Goal: Task Accomplishment & Management: Manage account settings

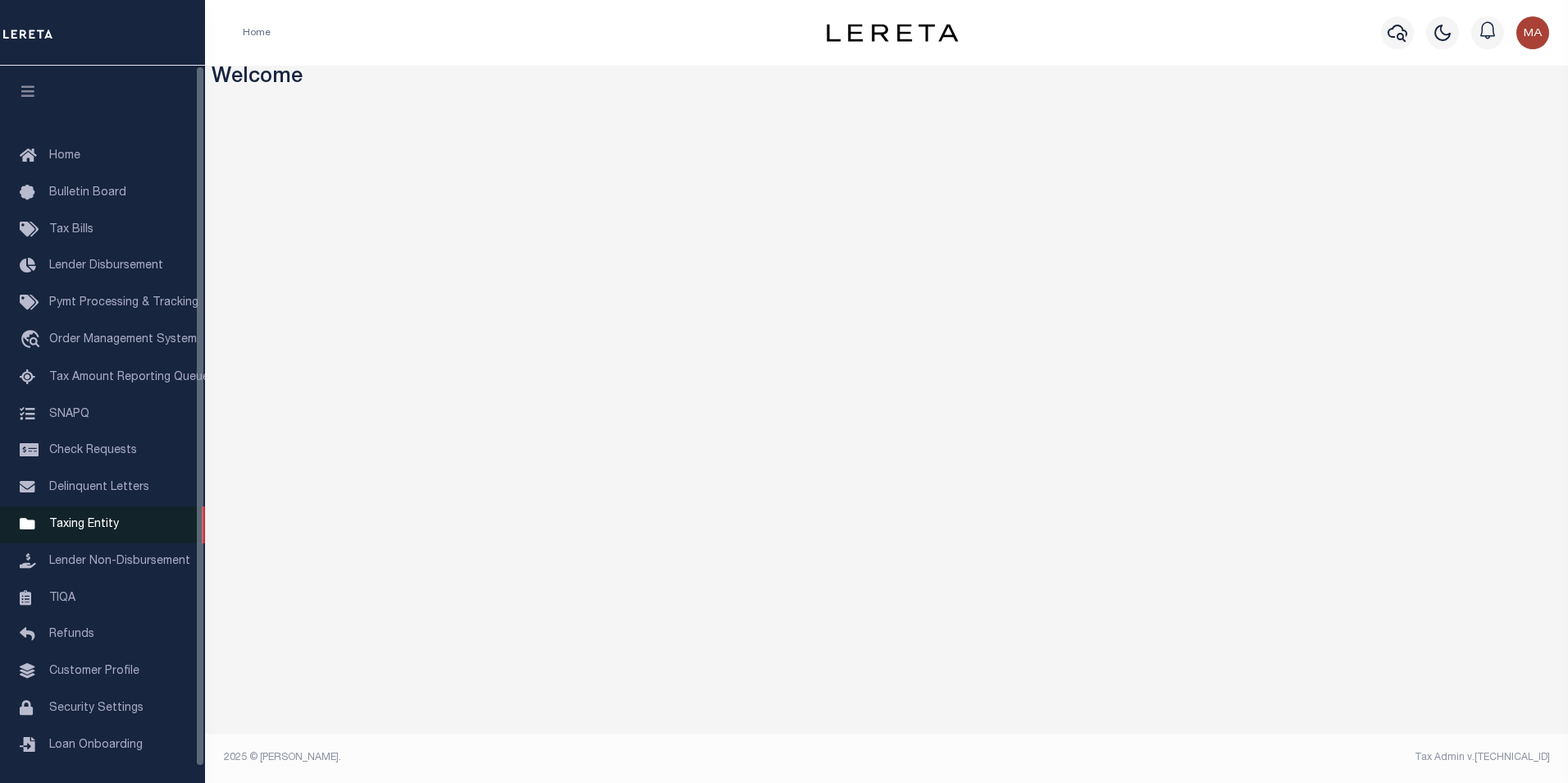
click at [70, 539] on link "Taxing Entity" at bounding box center [102, 525] width 205 height 37
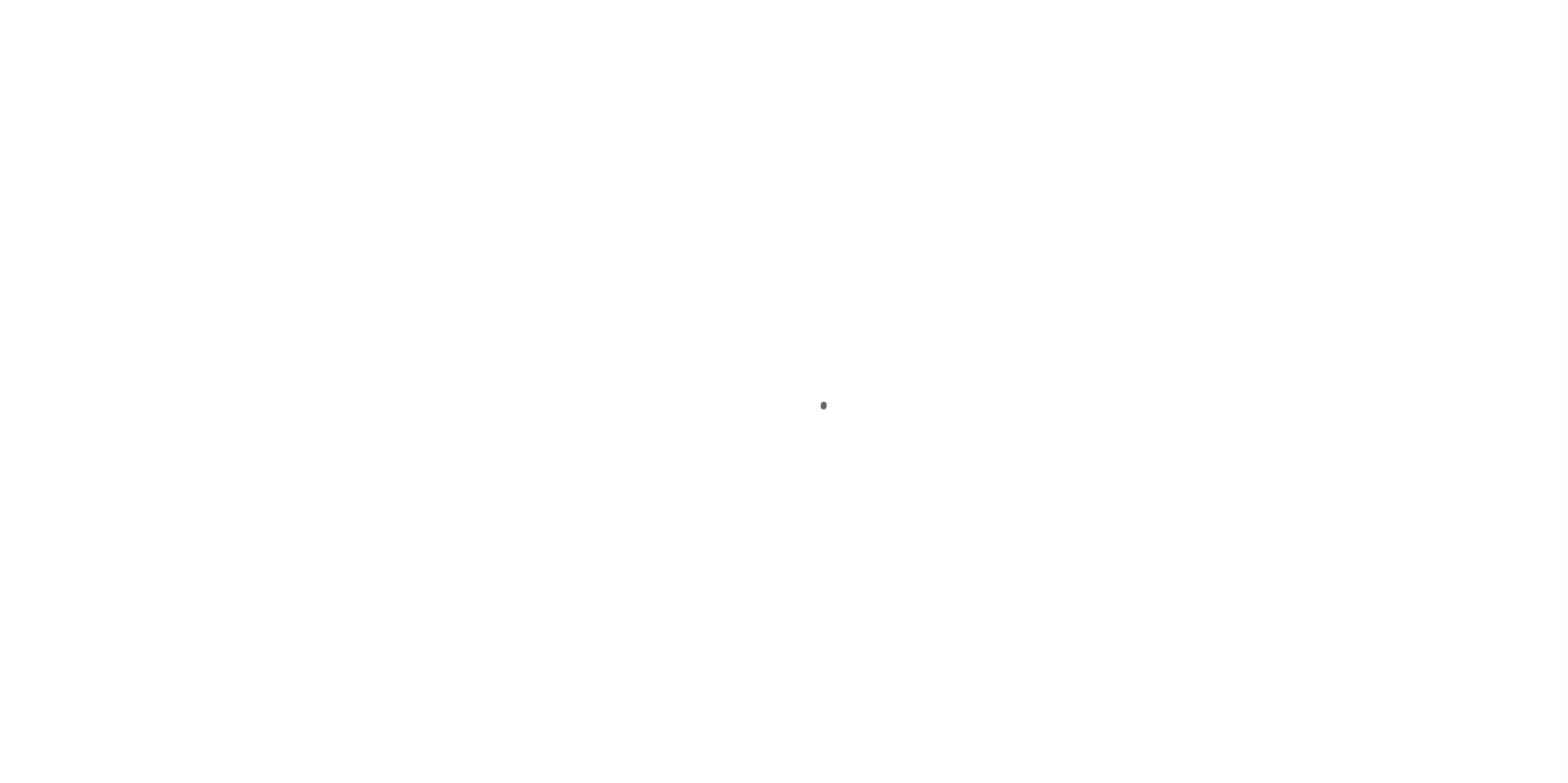
scroll to position [17, 0]
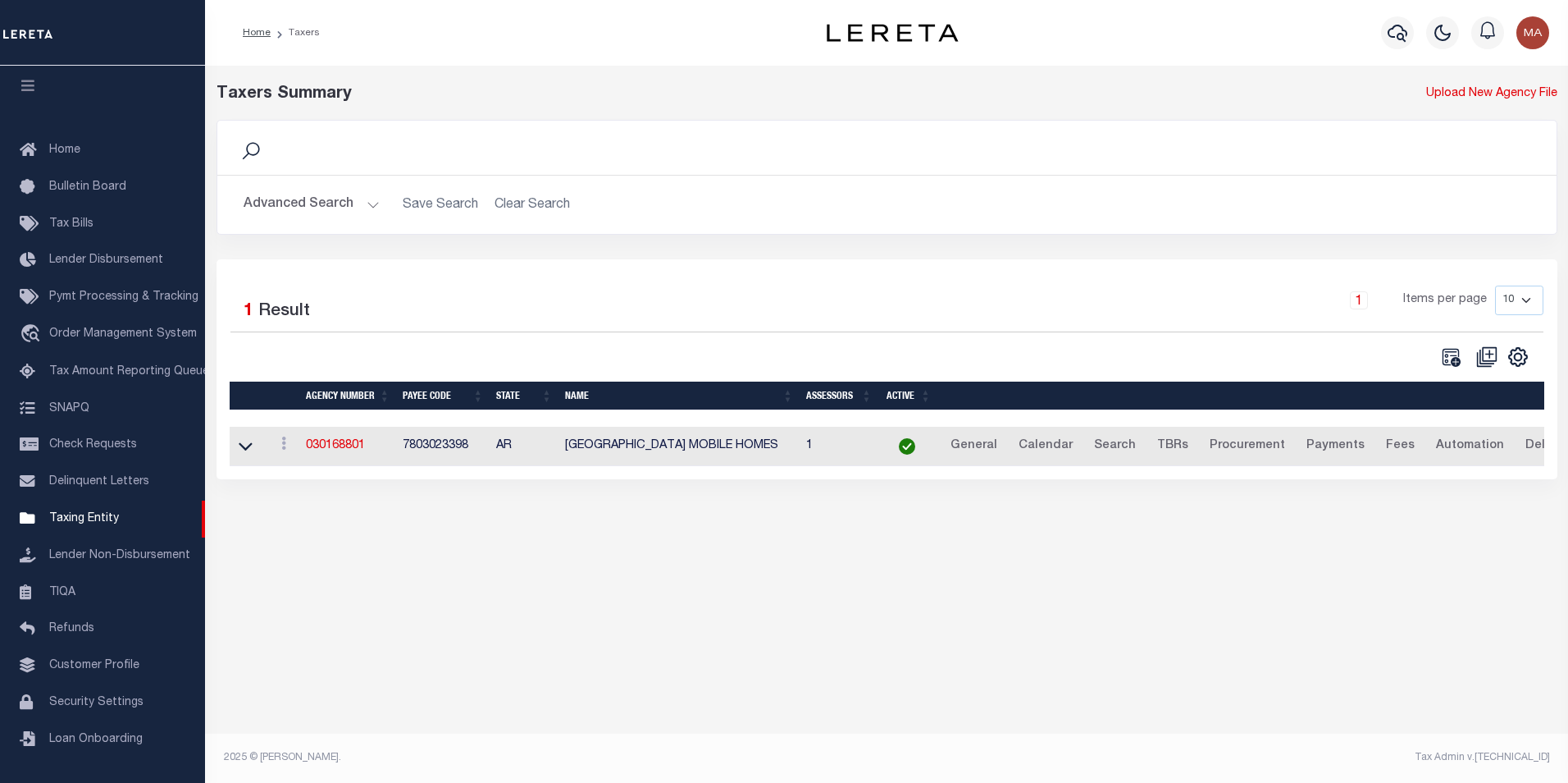
click at [366, 206] on button "Advanced Search" at bounding box center [312, 205] width 136 height 32
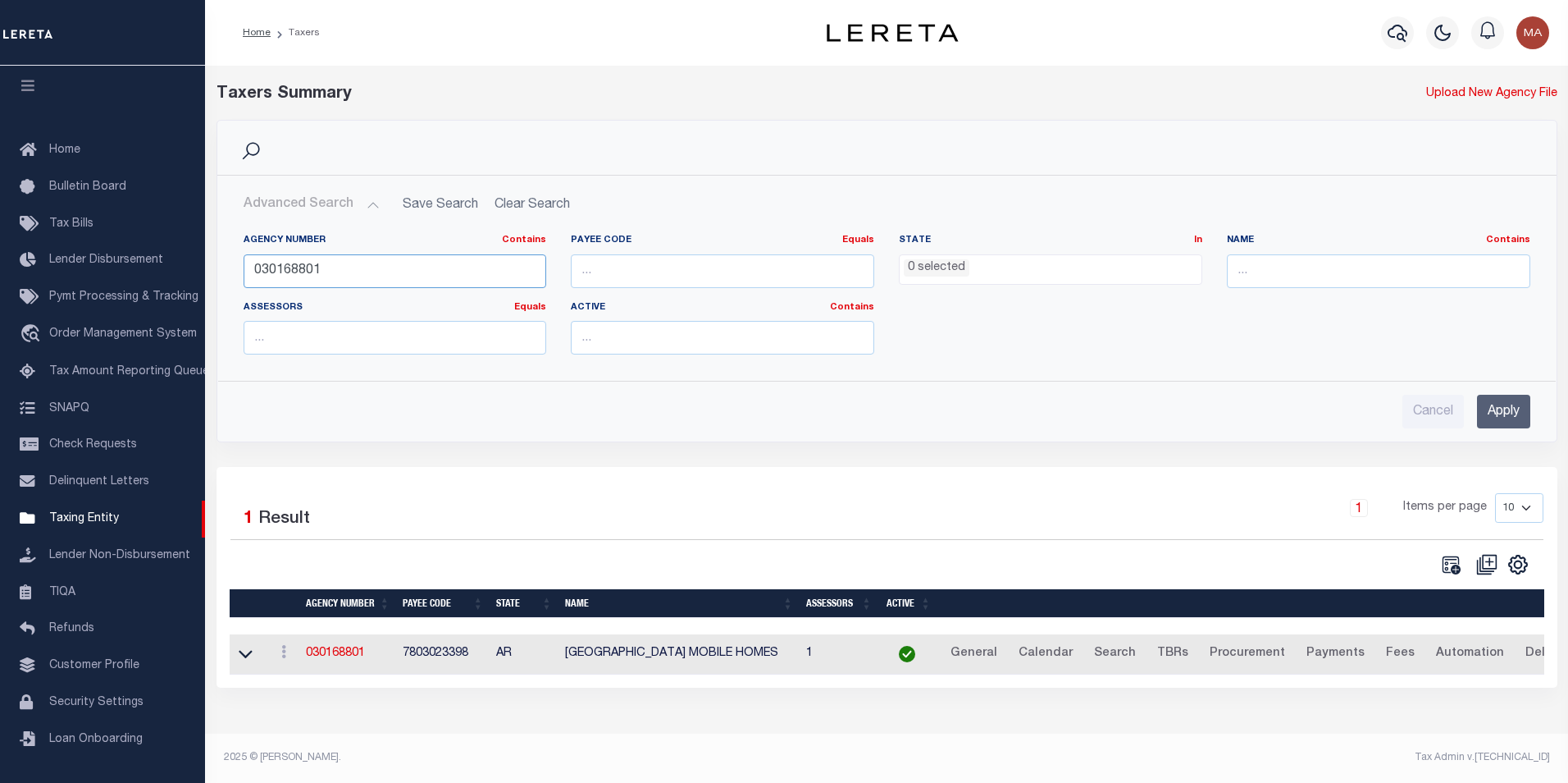
drag, startPoint x: 353, startPoint y: 274, endPoint x: 243, endPoint y: 277, distance: 110.0
click at [244, 277] on input "030168801" at bounding box center [395, 271] width 303 height 33
click at [1284, 278] on input "text" at bounding box center [1378, 271] width 303 height 33
paste input "Erath Collections"
type input "Erath Collections"
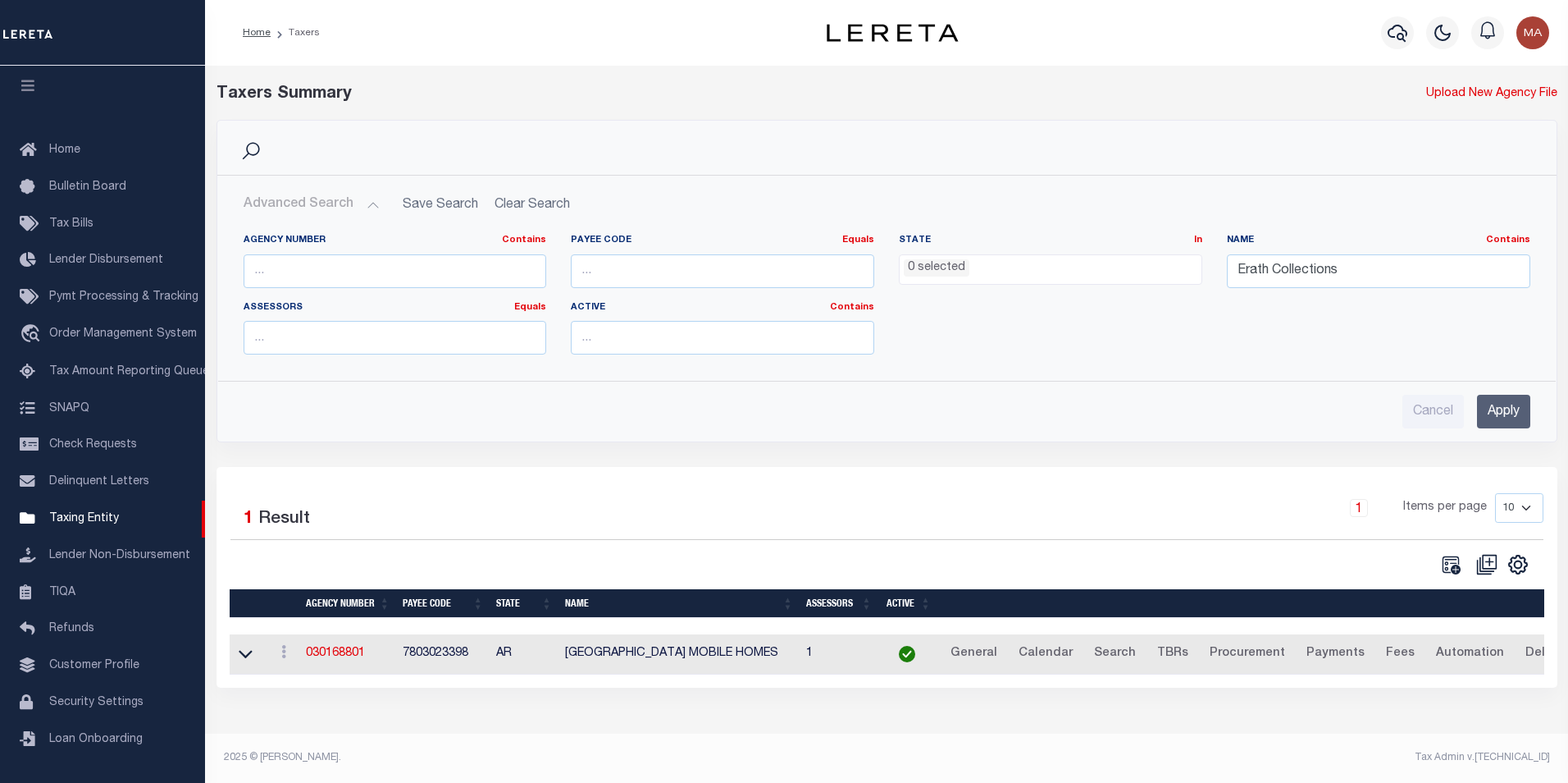
click at [1490, 408] on input "Apply" at bounding box center [1503, 411] width 54 height 33
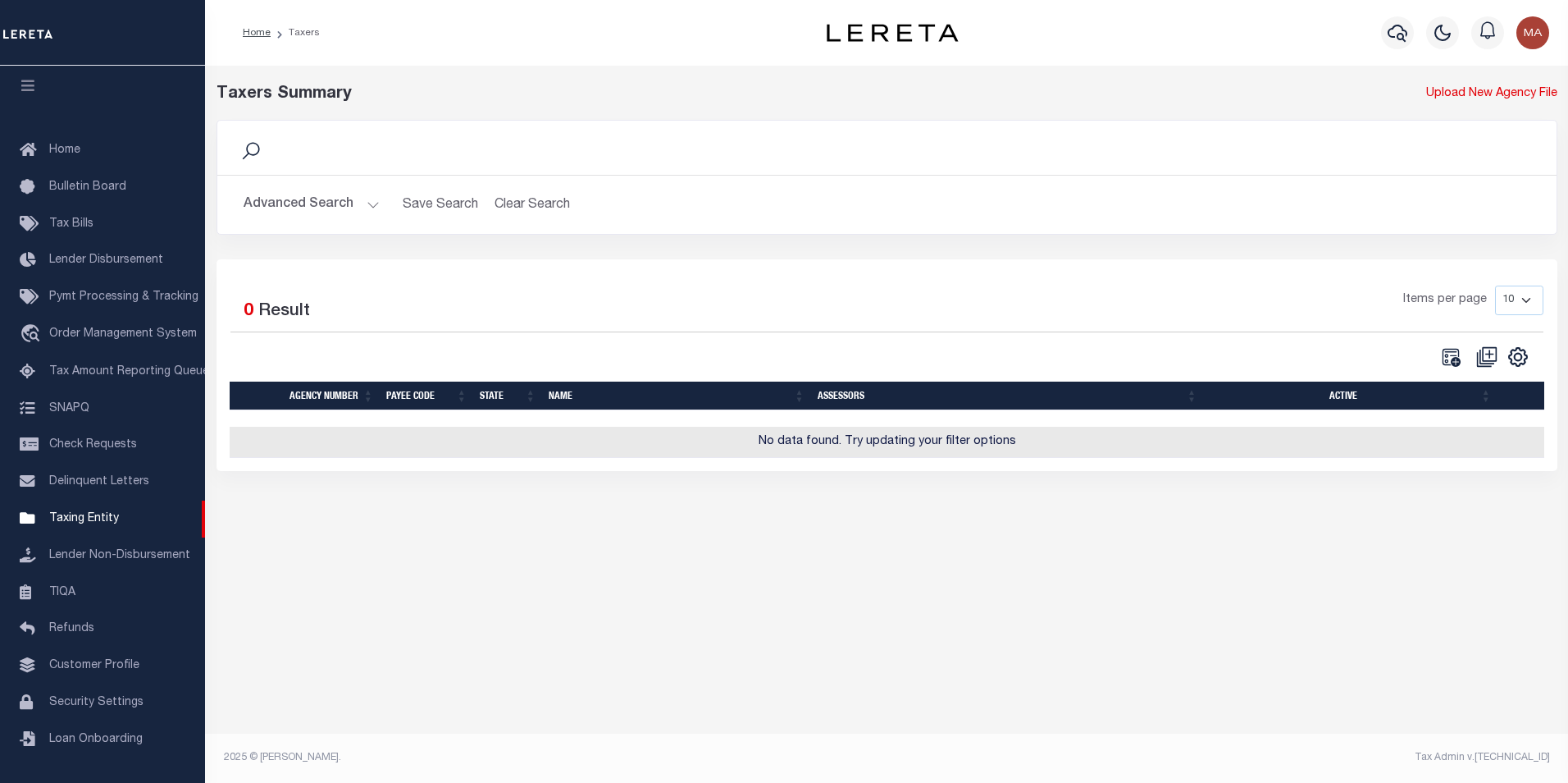
click at [372, 204] on button "Advanced Search" at bounding box center [312, 205] width 136 height 32
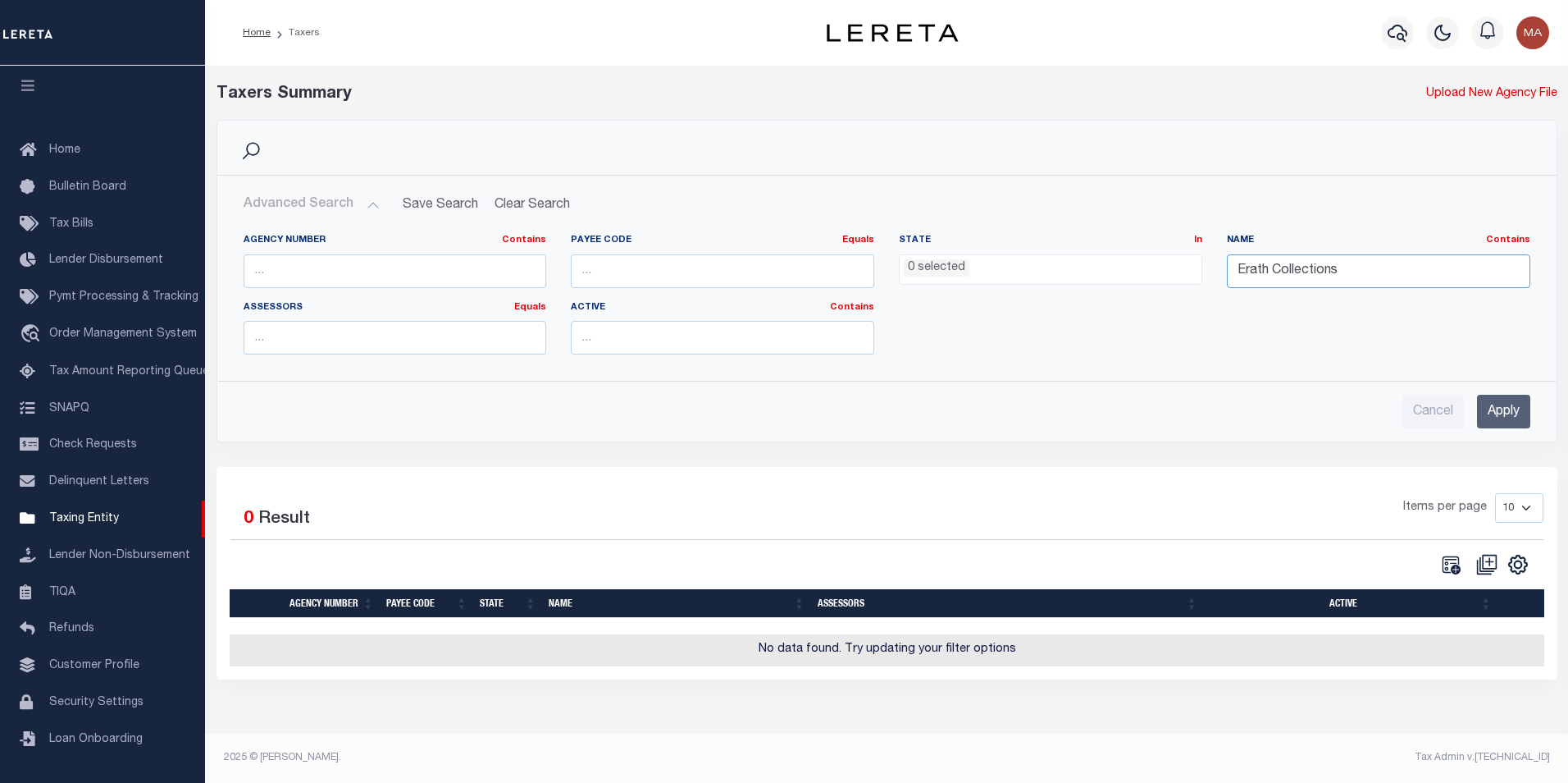
drag, startPoint x: 1350, startPoint y: 276, endPoint x: 1210, endPoint y: 279, distance: 140.0
click at [1210, 279] on div "Agency Number Contains Contains Is Payee Code Equals Equals Is Not Equal To Is …" at bounding box center [886, 300] width 1311 height 134
click at [505, 276] on input "text" at bounding box center [395, 271] width 303 height 33
paste input "420722001"
type input "420722001"
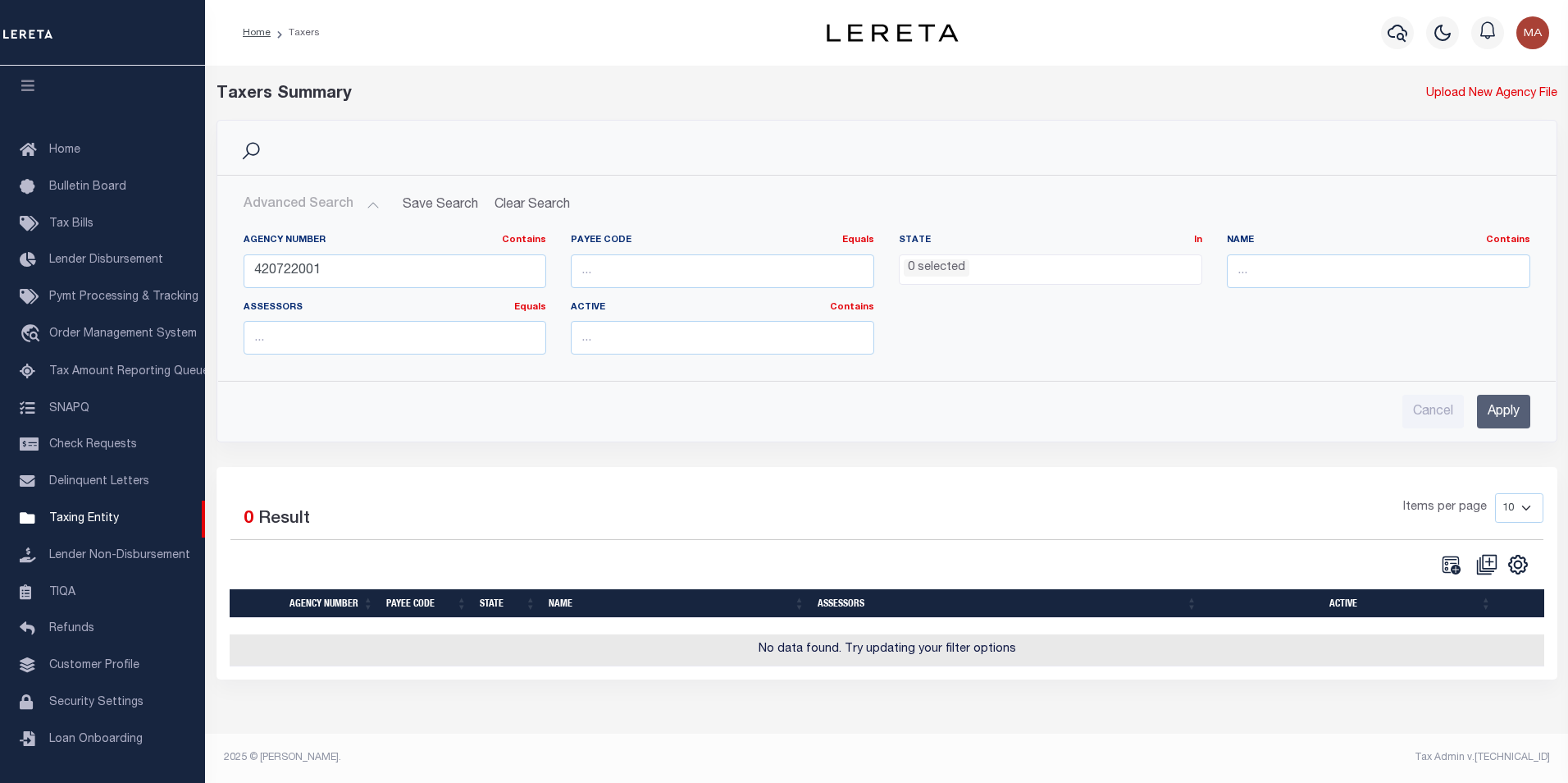
click at [1512, 409] on input "Apply" at bounding box center [1503, 411] width 54 height 33
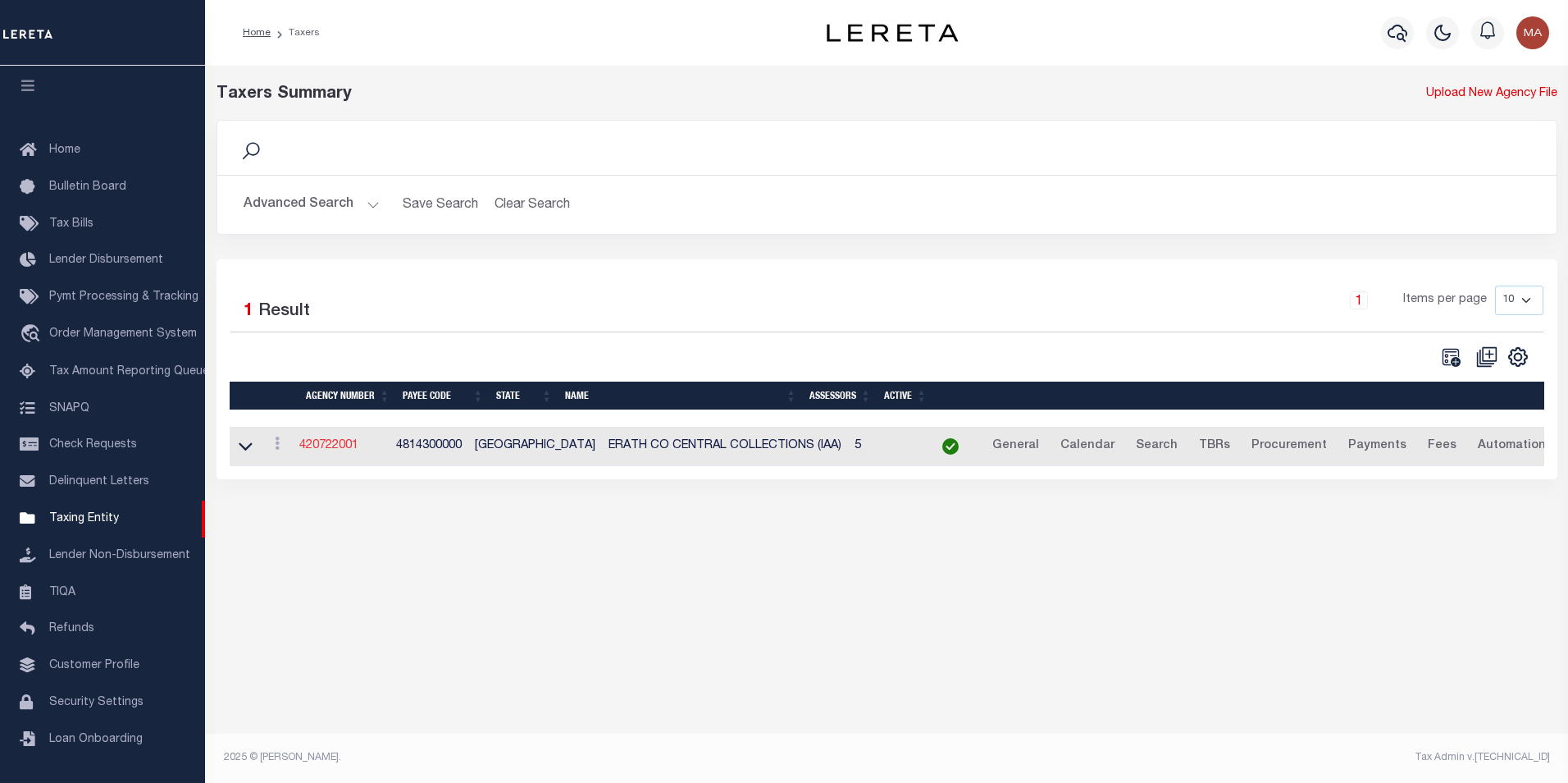
click at [325, 451] on link "420722001" at bounding box center [328, 446] width 59 height 12
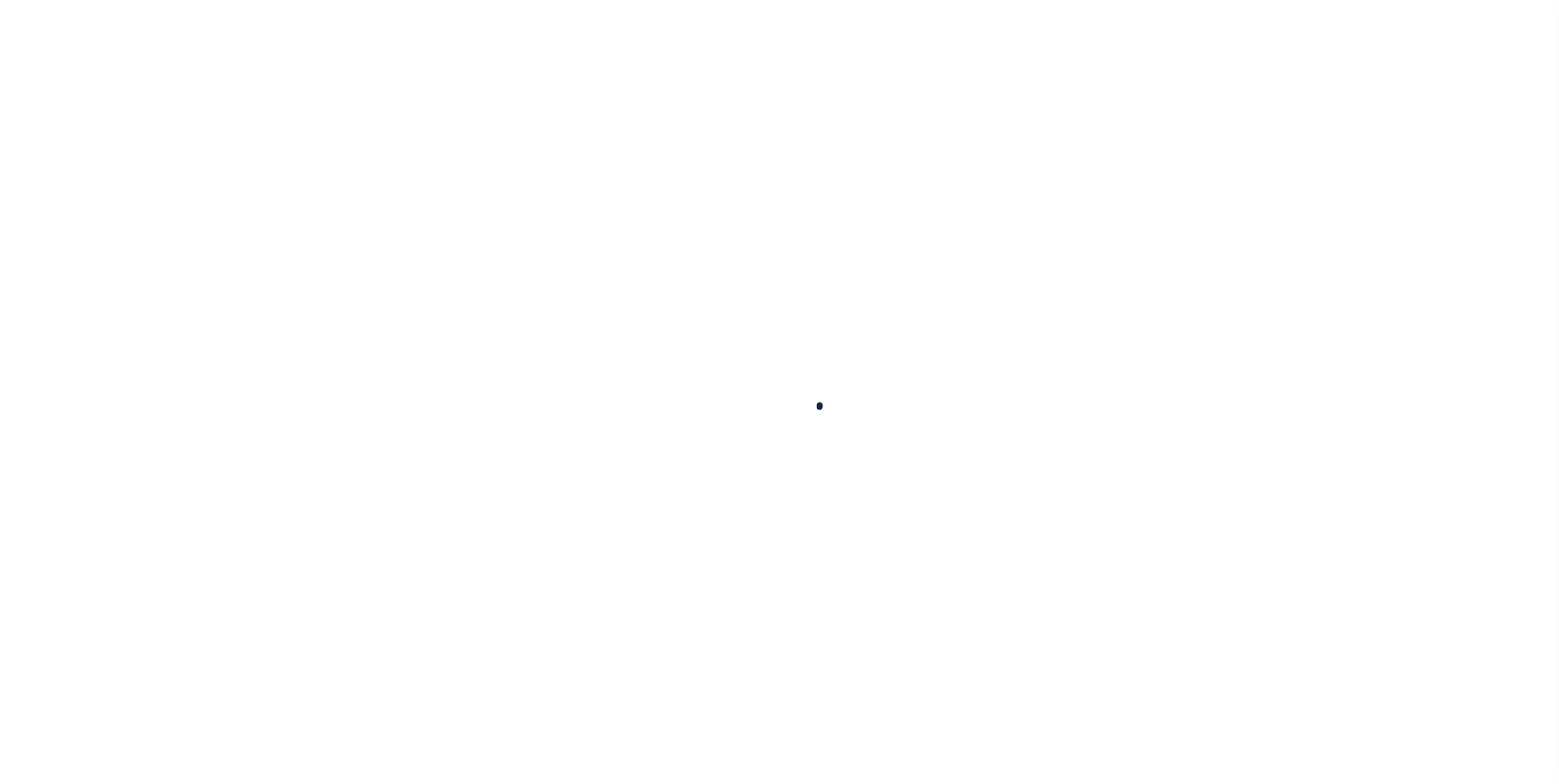
select select
checkbox input "false"
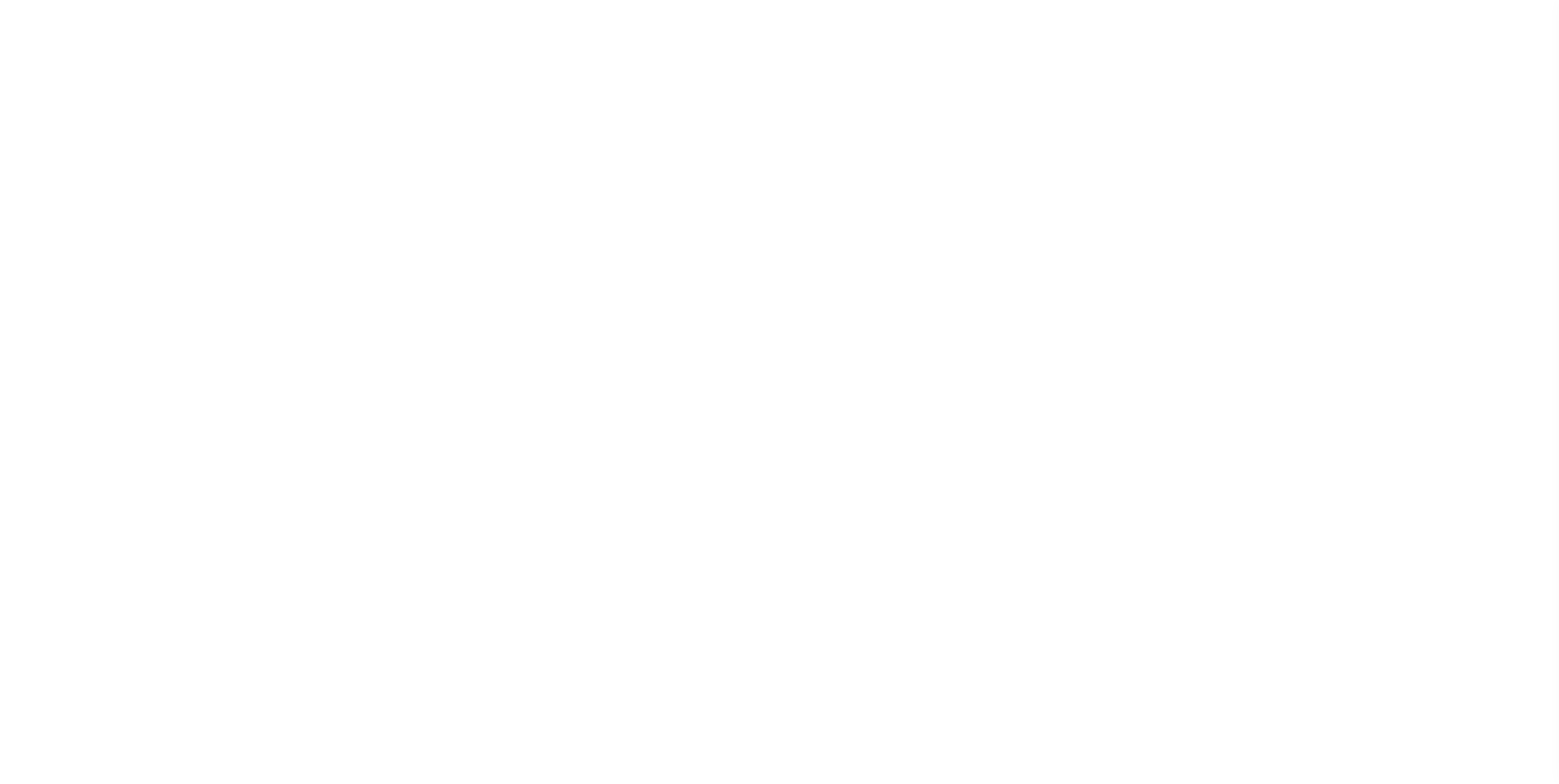
checkbox input "false"
type input "4814300000"
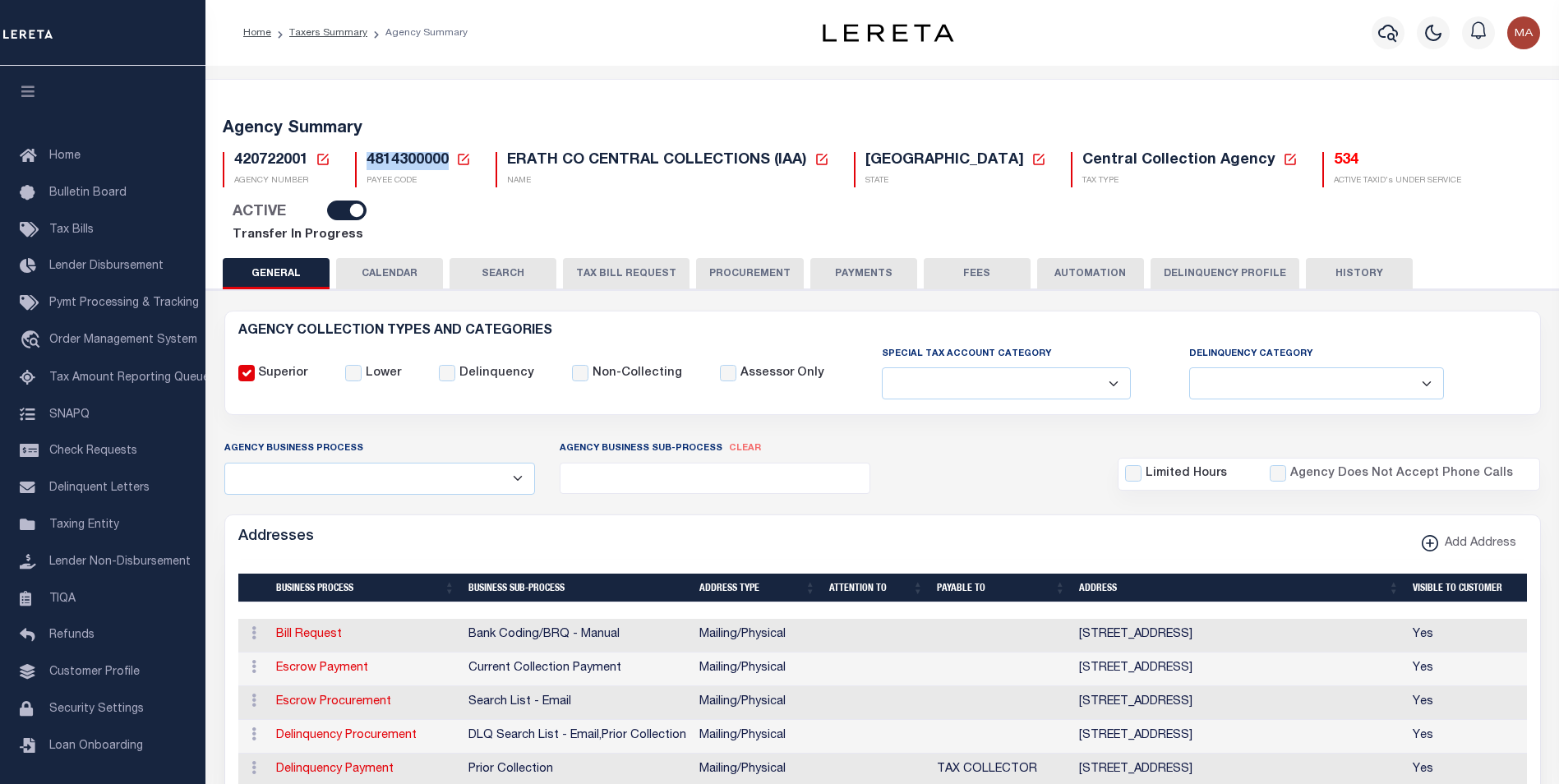
drag, startPoint x: 446, startPoint y: 162, endPoint x: 366, endPoint y: 166, distance: 80.1
click at [366, 166] on span "4814300000" at bounding box center [407, 159] width 82 height 15
copy span "4814300000"
click at [1334, 160] on h5 "534" at bounding box center [1398, 161] width 127 height 19
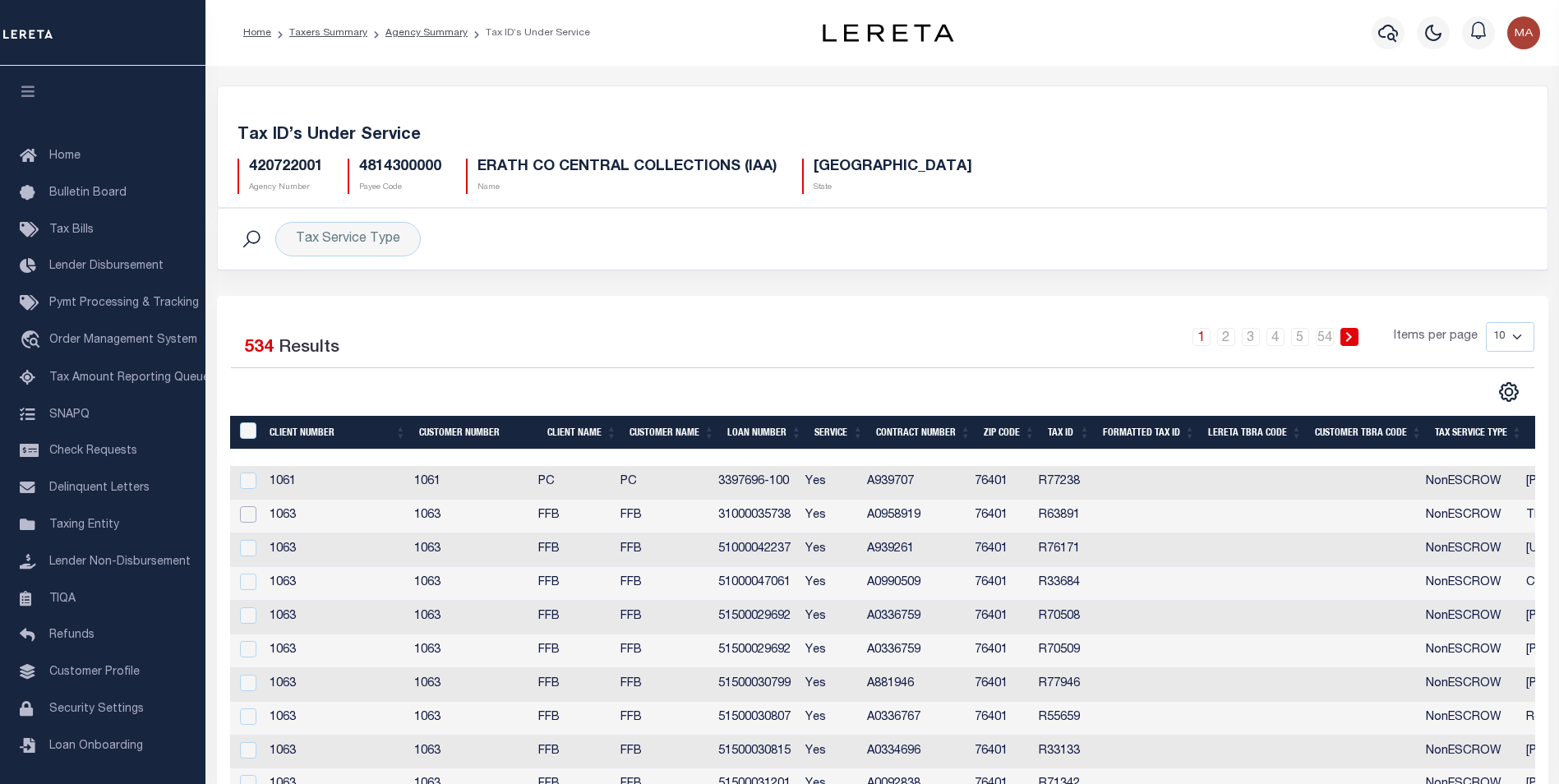
click at [249, 516] on input "checkbox" at bounding box center [248, 514] width 17 height 17
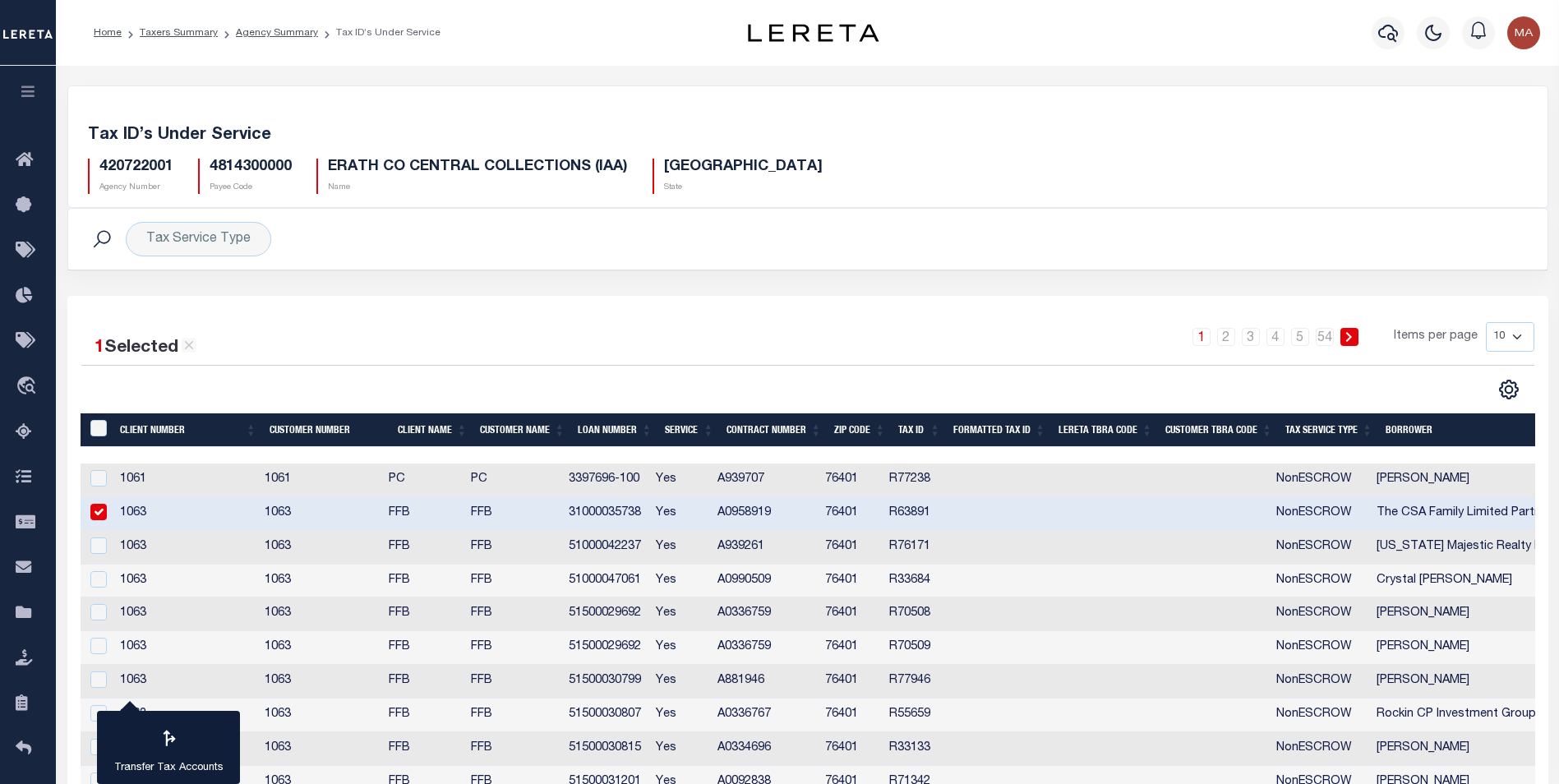
click at [99, 513] on input "checkbox" at bounding box center [99, 512] width 17 height 17
checkbox input "false"
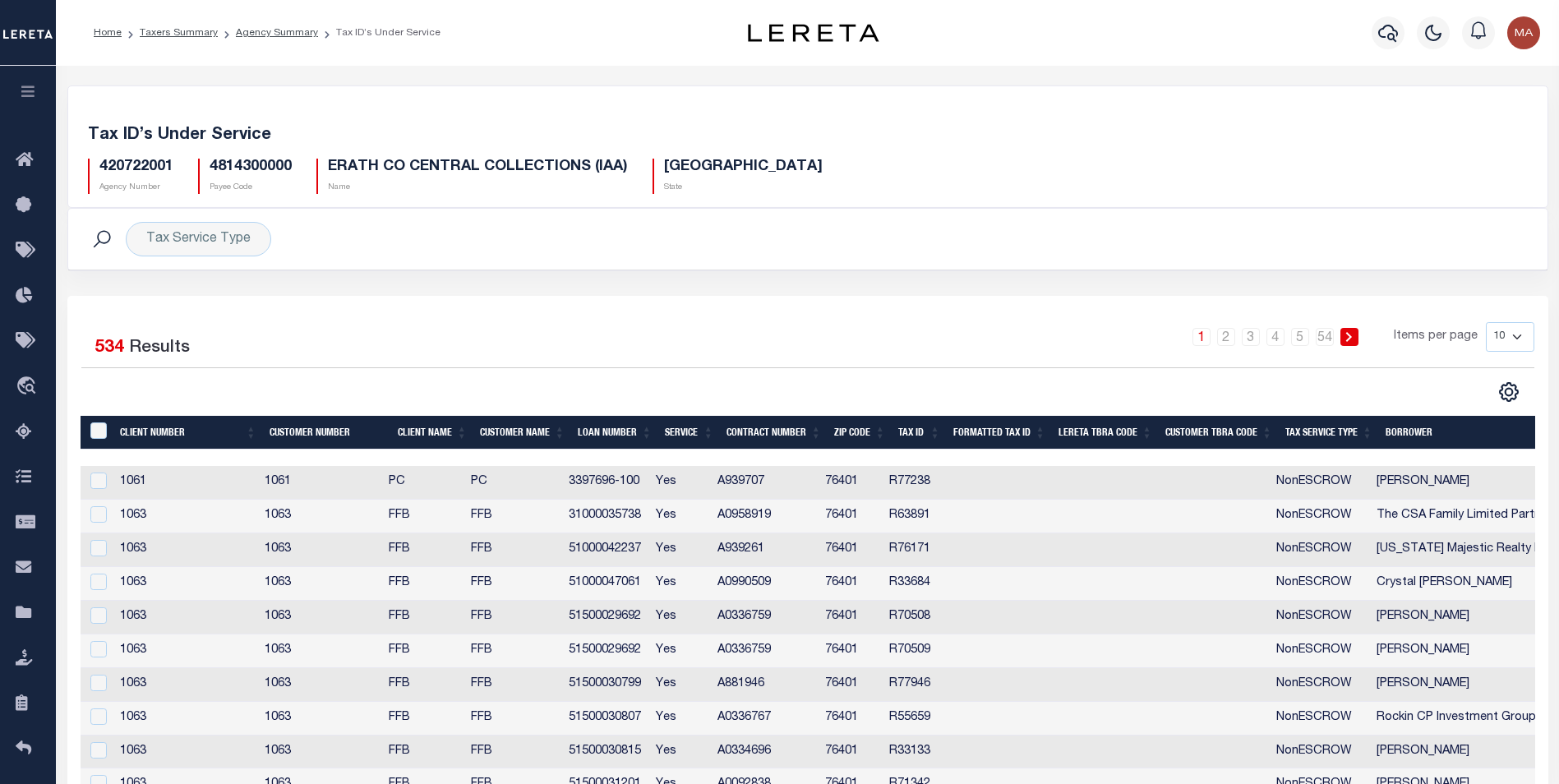
click at [1517, 341] on select "10 25 50 100" at bounding box center [1510, 337] width 49 height 29
select select "100"
click at [1486, 322] on select "10 25 50 100" at bounding box center [1510, 337] width 49 height 29
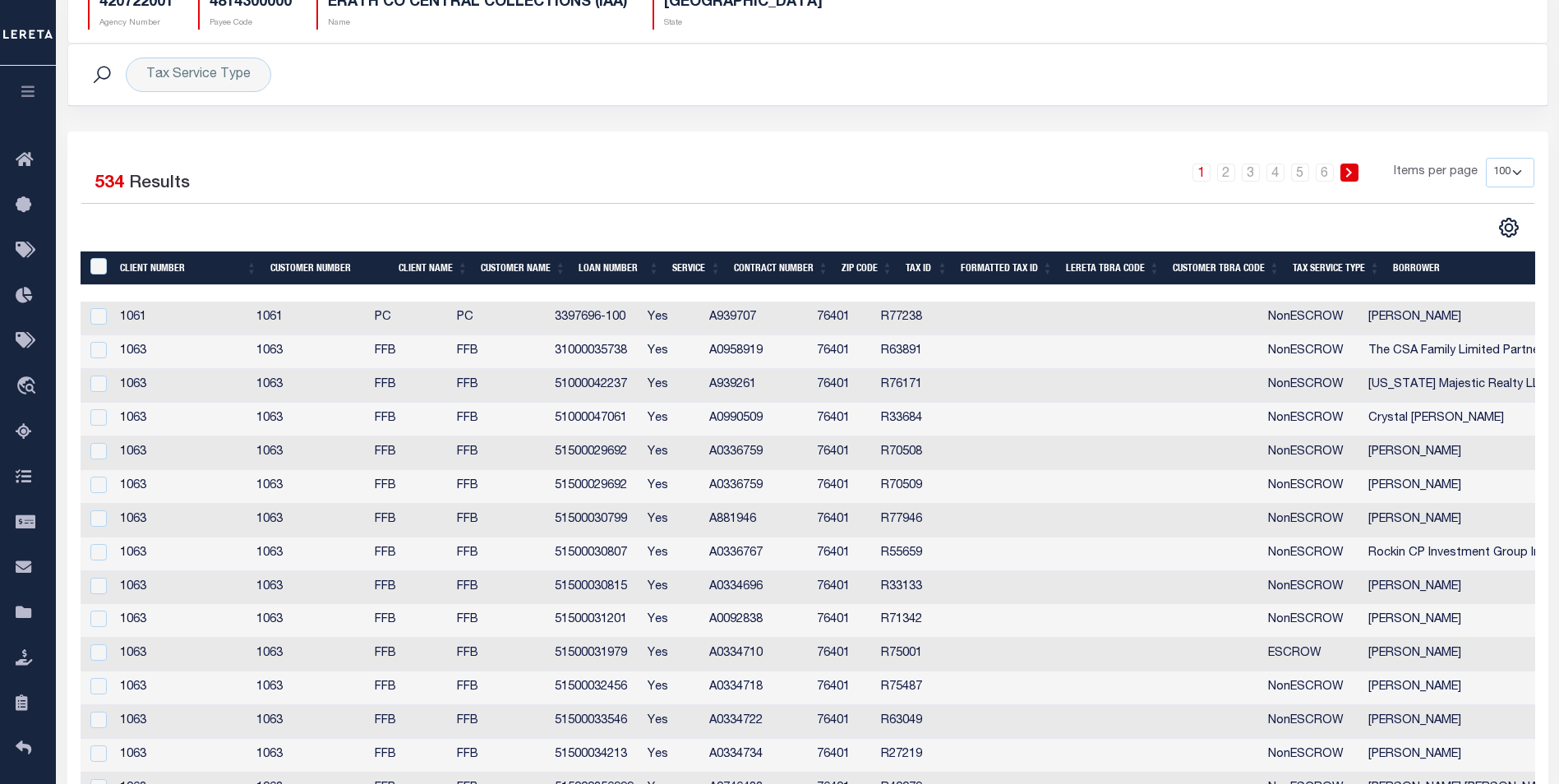
scroll to position [246, 0]
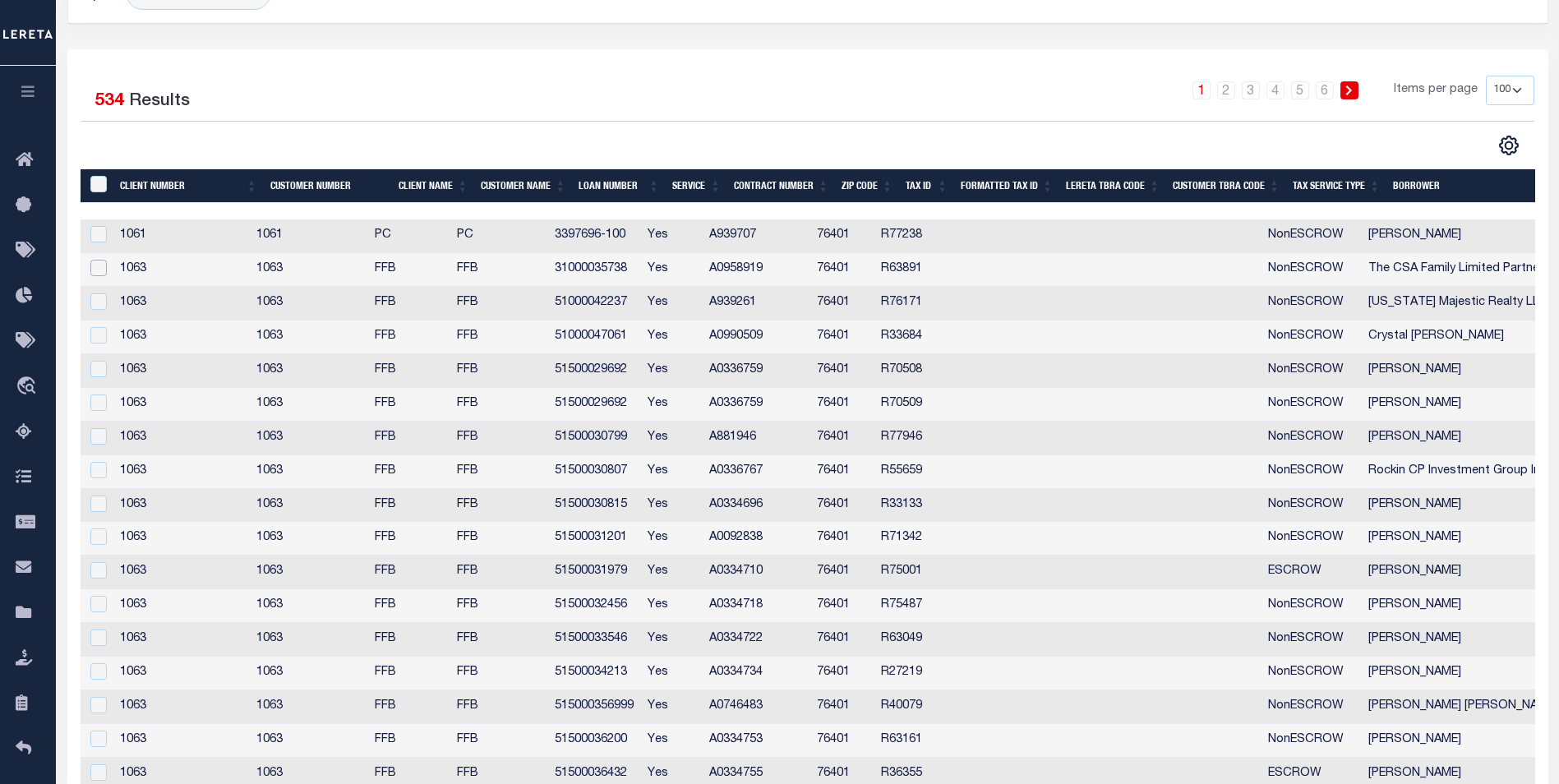
click at [98, 271] on input "checkbox" at bounding box center [99, 268] width 17 height 17
checkbox input "true"
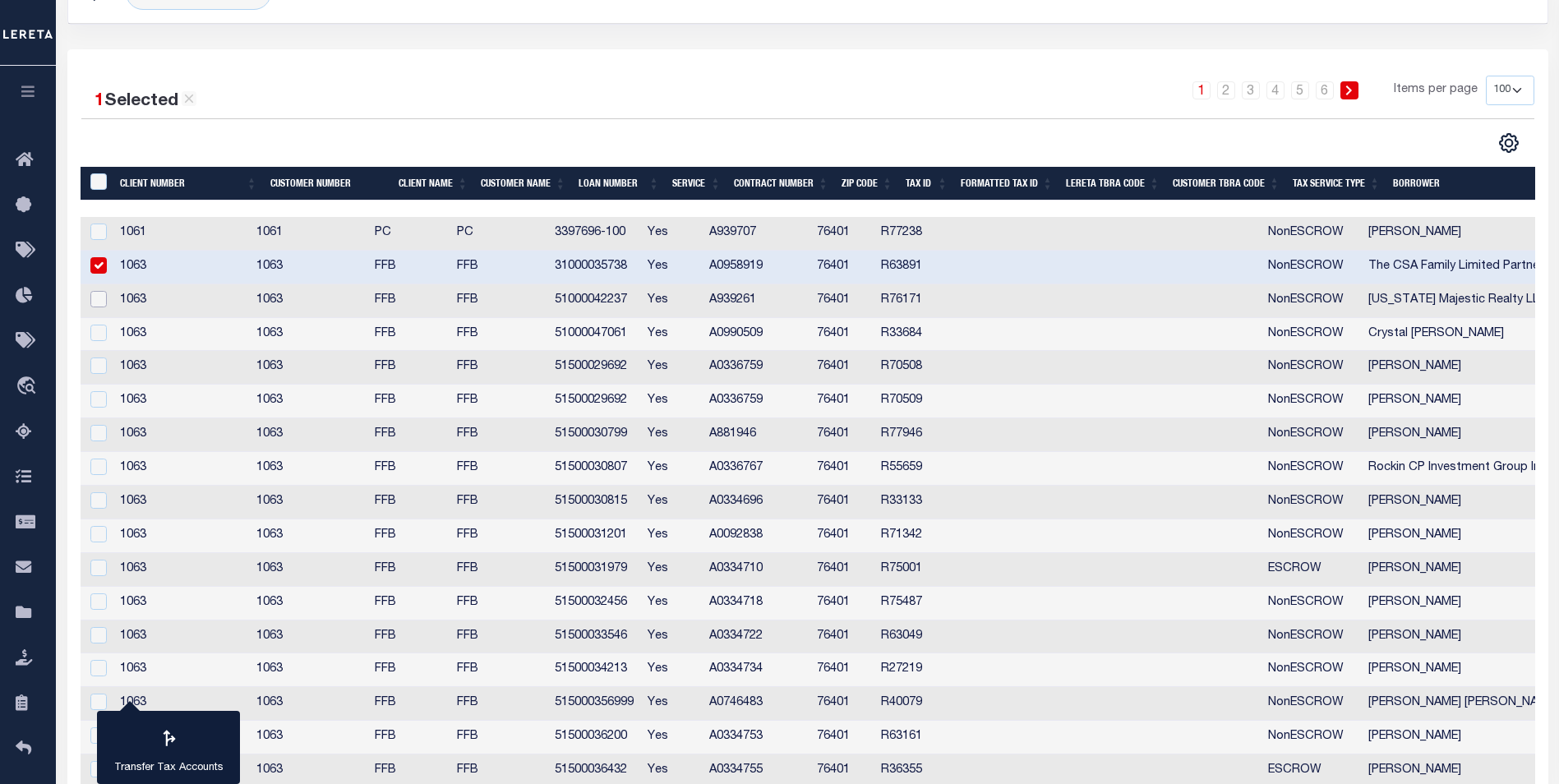
click at [94, 298] on input "checkbox" at bounding box center [99, 299] width 17 height 17
checkbox input "true"
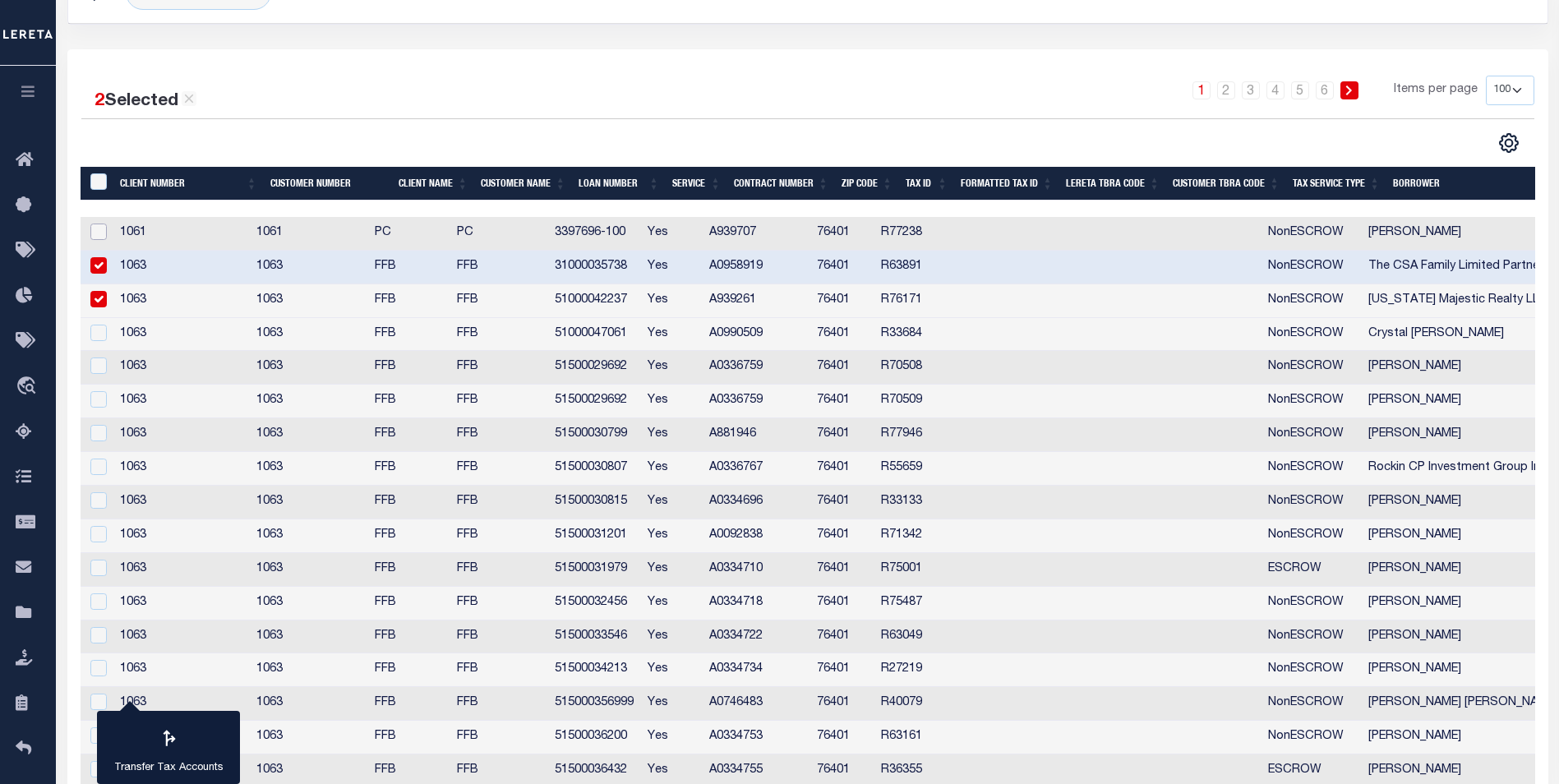
click at [97, 229] on input "checkbox" at bounding box center [99, 231] width 17 height 17
checkbox input "true"
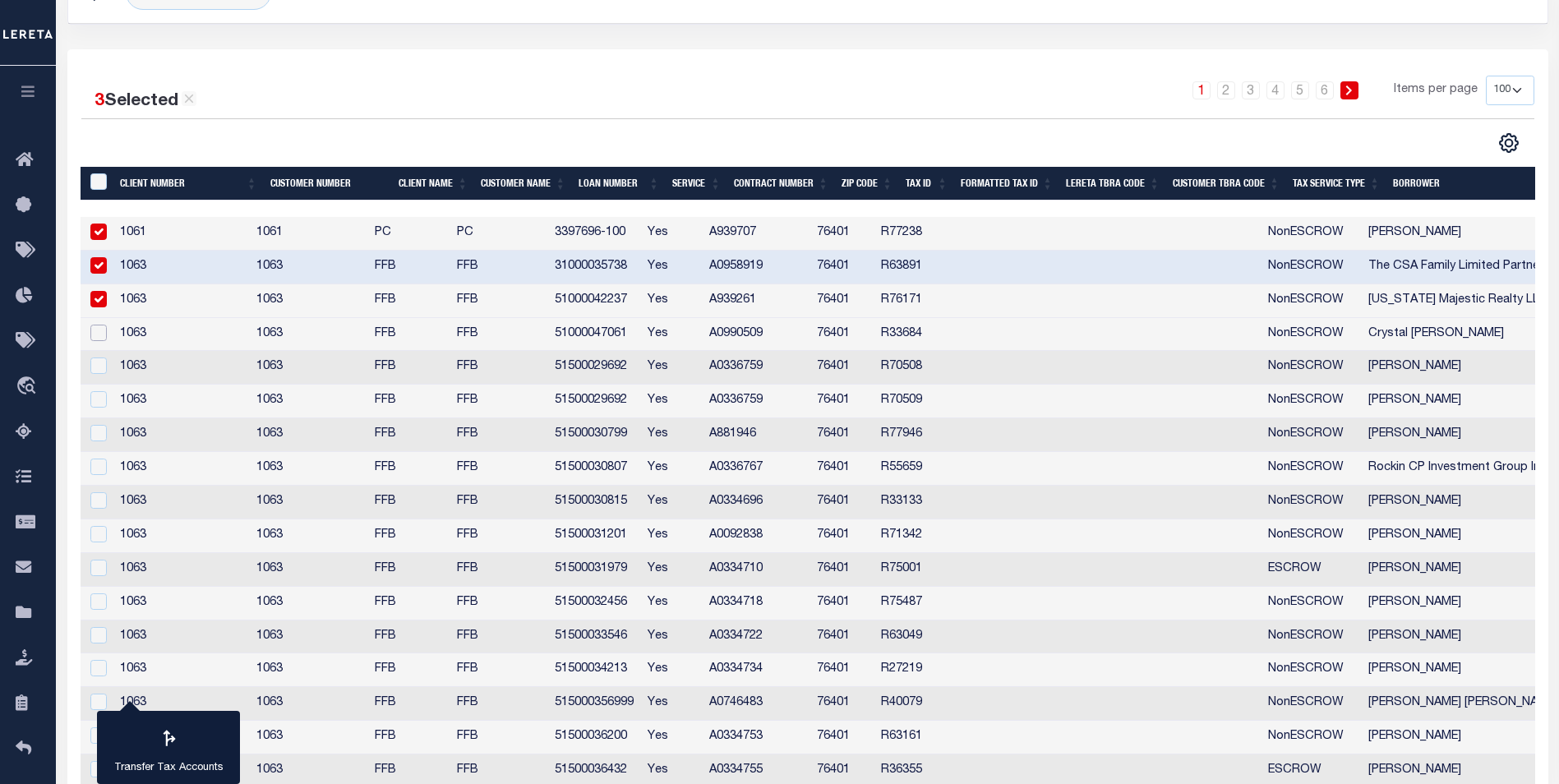
click at [96, 337] on input "checkbox" at bounding box center [99, 332] width 17 height 17
checkbox input "true"
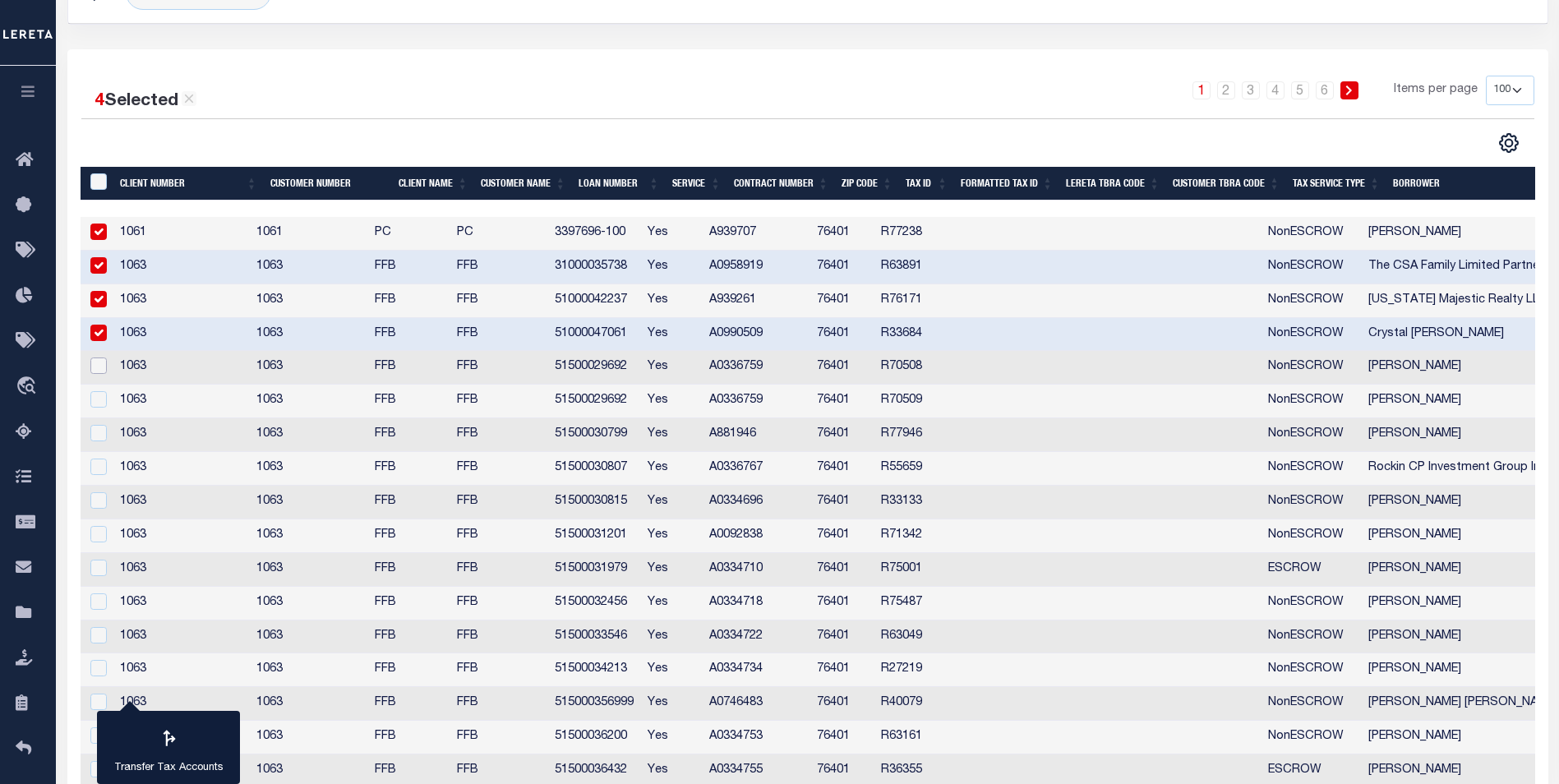
drag, startPoint x: 97, startPoint y: 366, endPoint x: 101, endPoint y: 386, distance: 20.4
click at [97, 367] on input "checkbox" at bounding box center [99, 365] width 17 height 17
checkbox input "true"
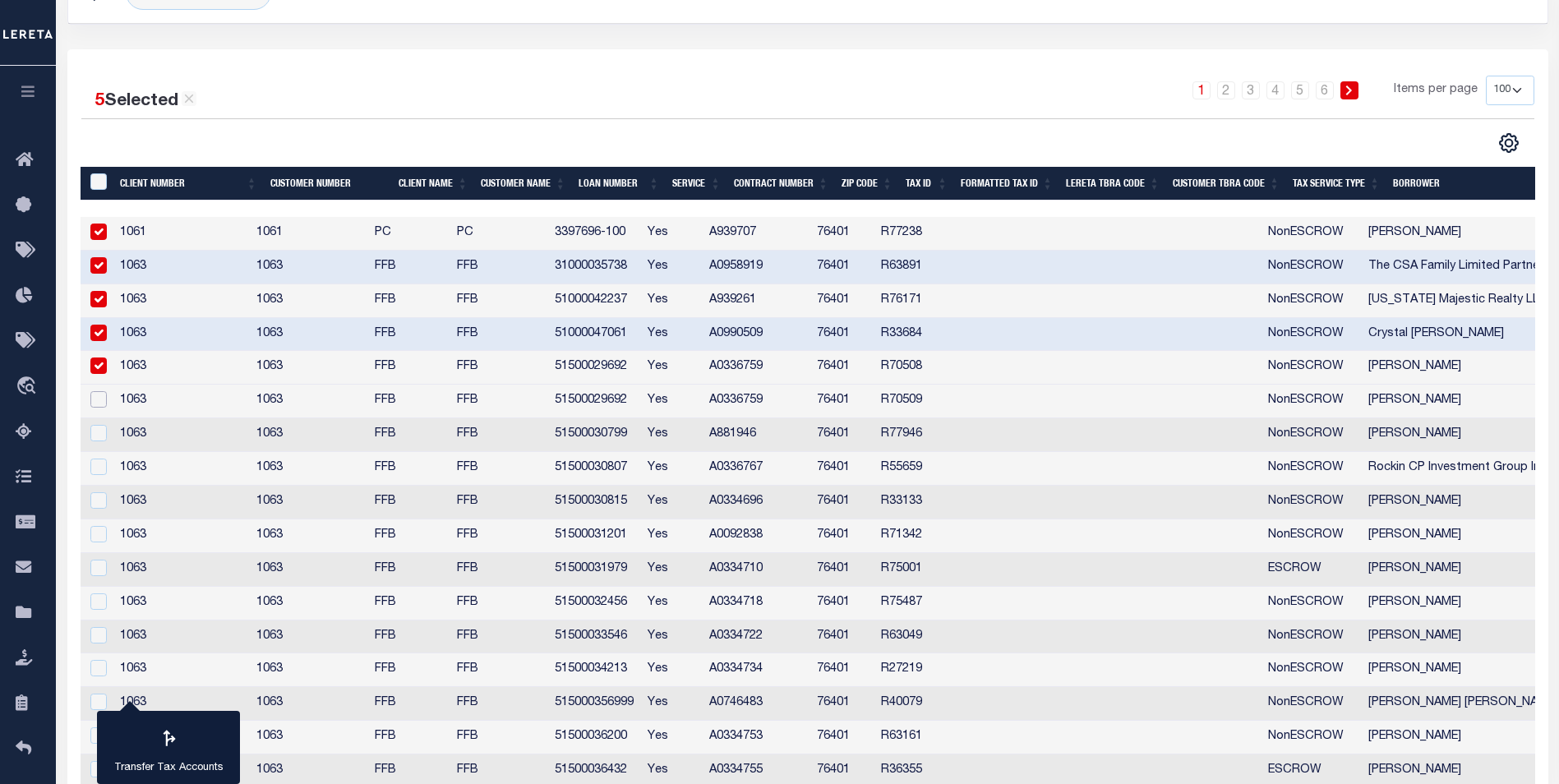
click at [97, 402] on input "checkbox" at bounding box center [99, 398] width 17 height 17
checkbox input "true"
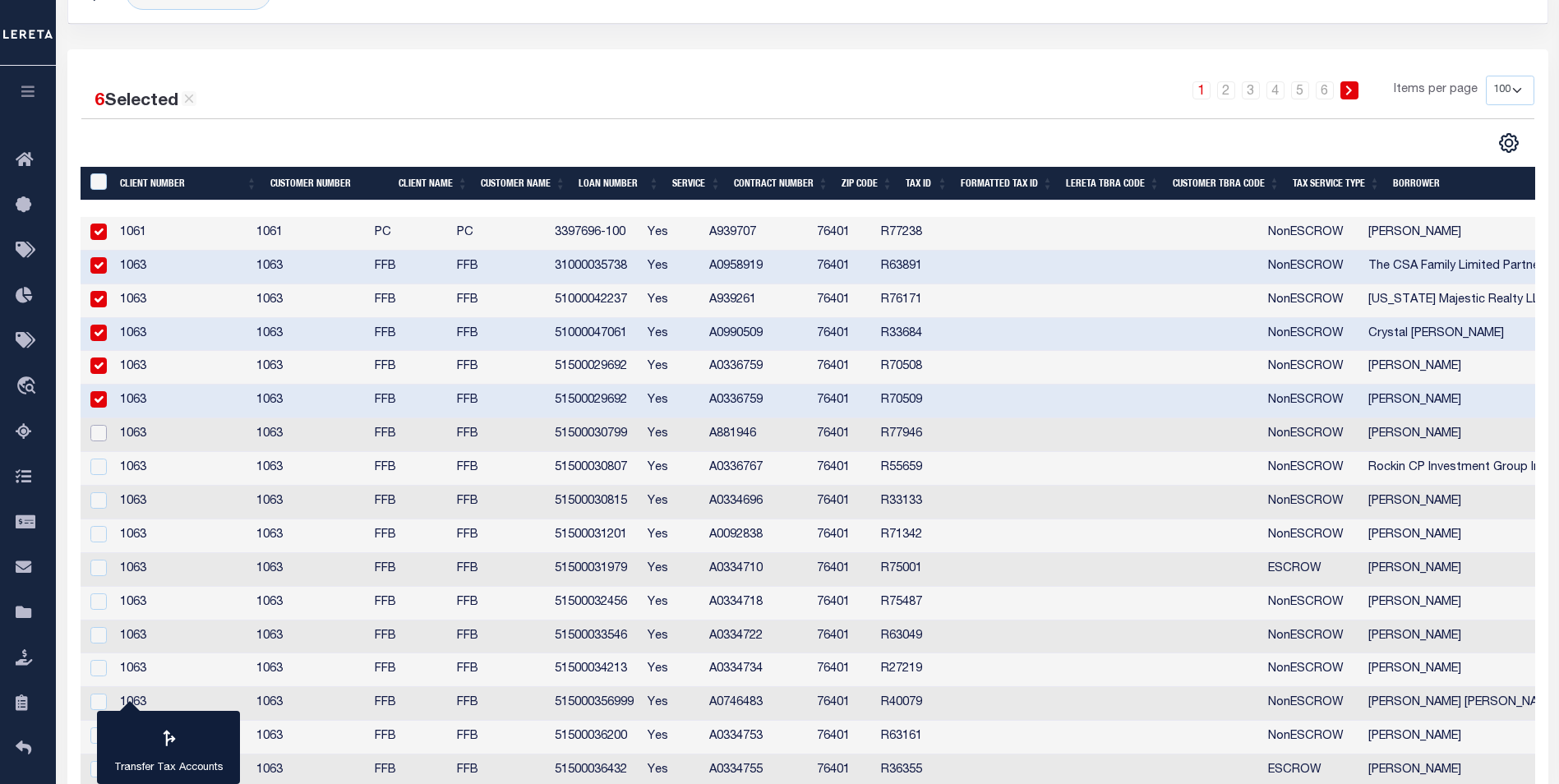
click at [98, 433] on input "checkbox" at bounding box center [99, 433] width 17 height 17
checkbox input "true"
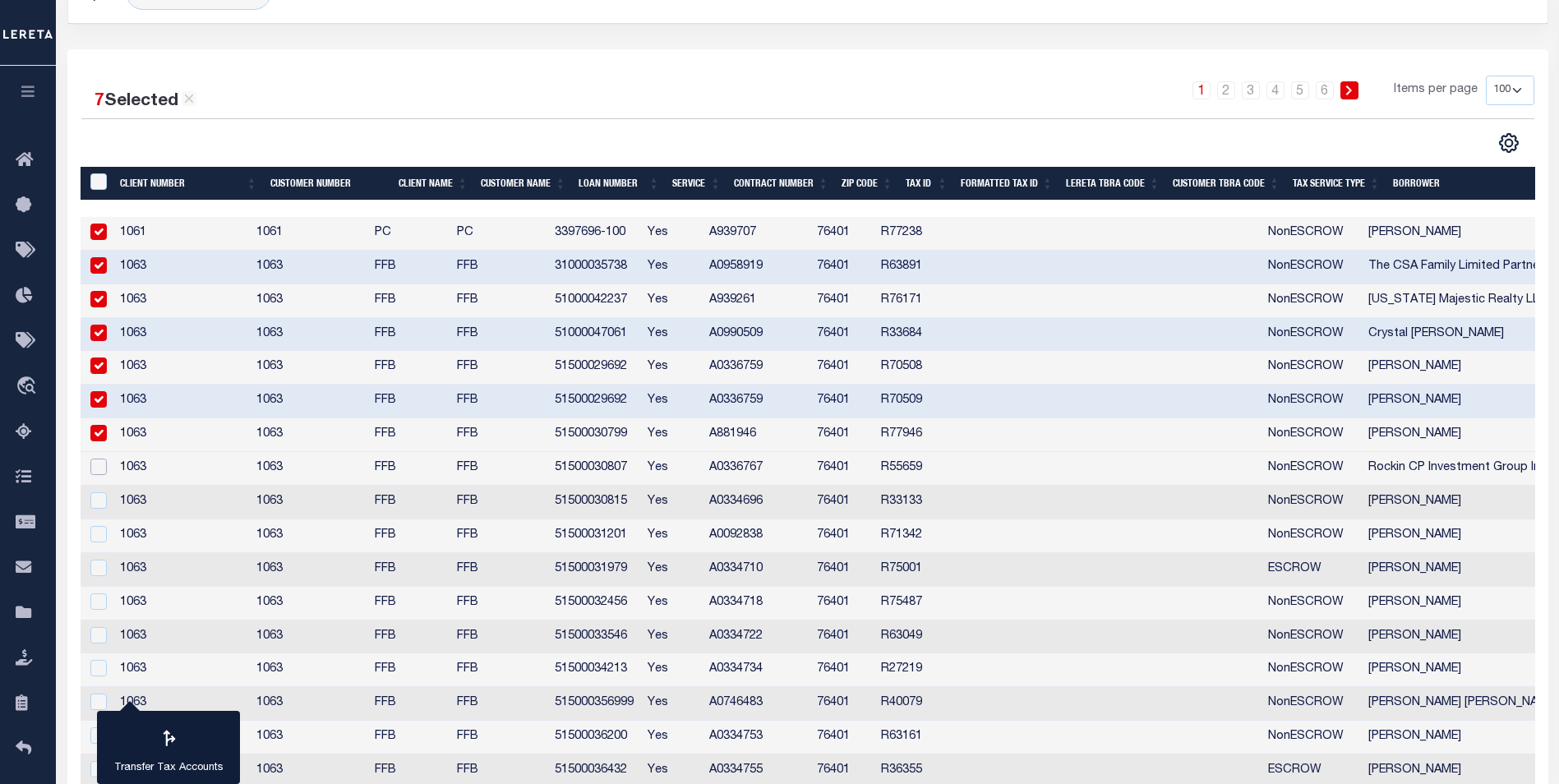
click at [97, 471] on input "checkbox" at bounding box center [99, 466] width 17 height 17
checkbox input "true"
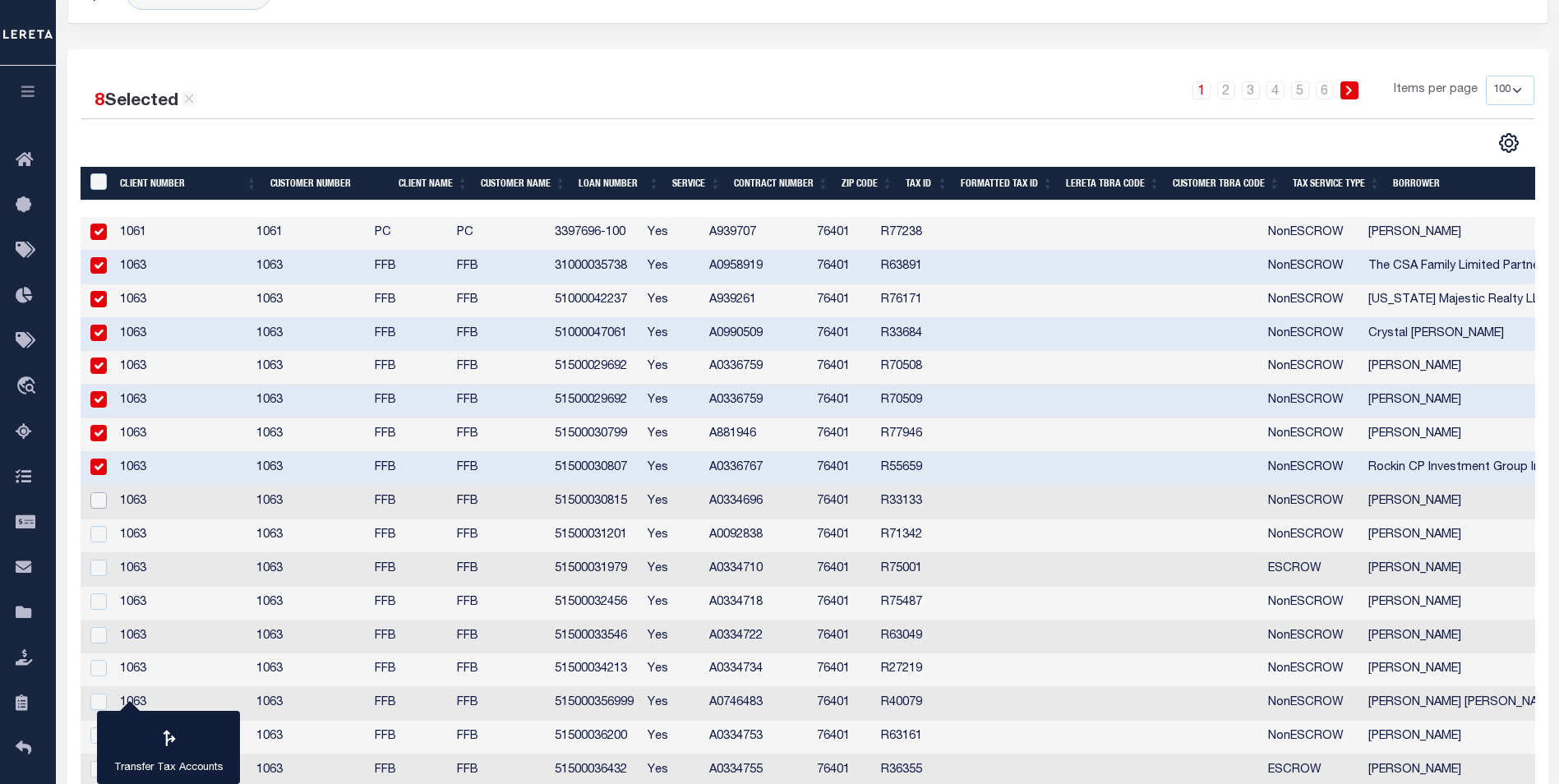
click at [96, 505] on input "checkbox" at bounding box center [99, 500] width 17 height 17
checkbox input "true"
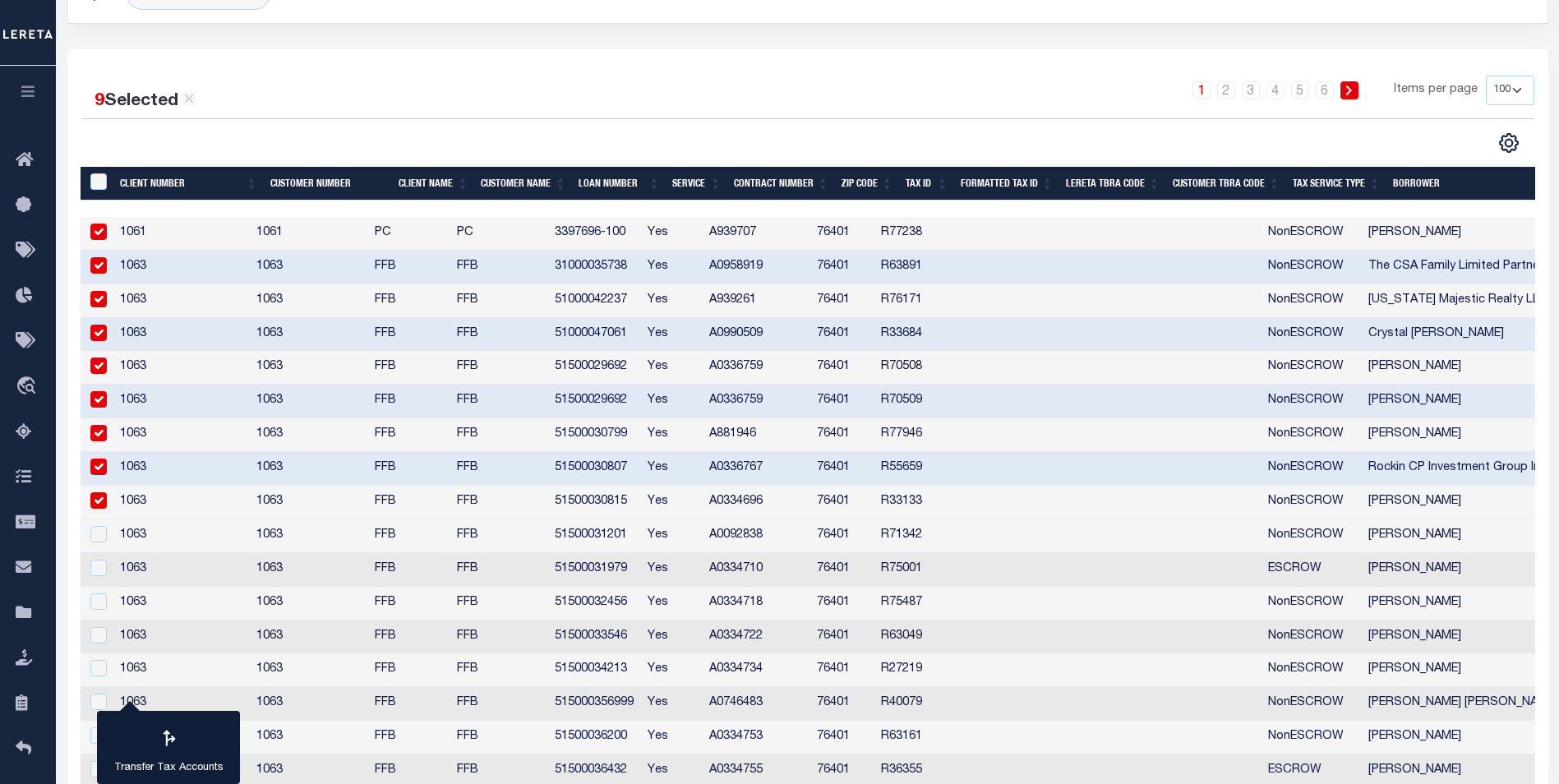
click at [96, 232] on input "checkbox" at bounding box center [99, 231] width 17 height 17
checkbox input "false"
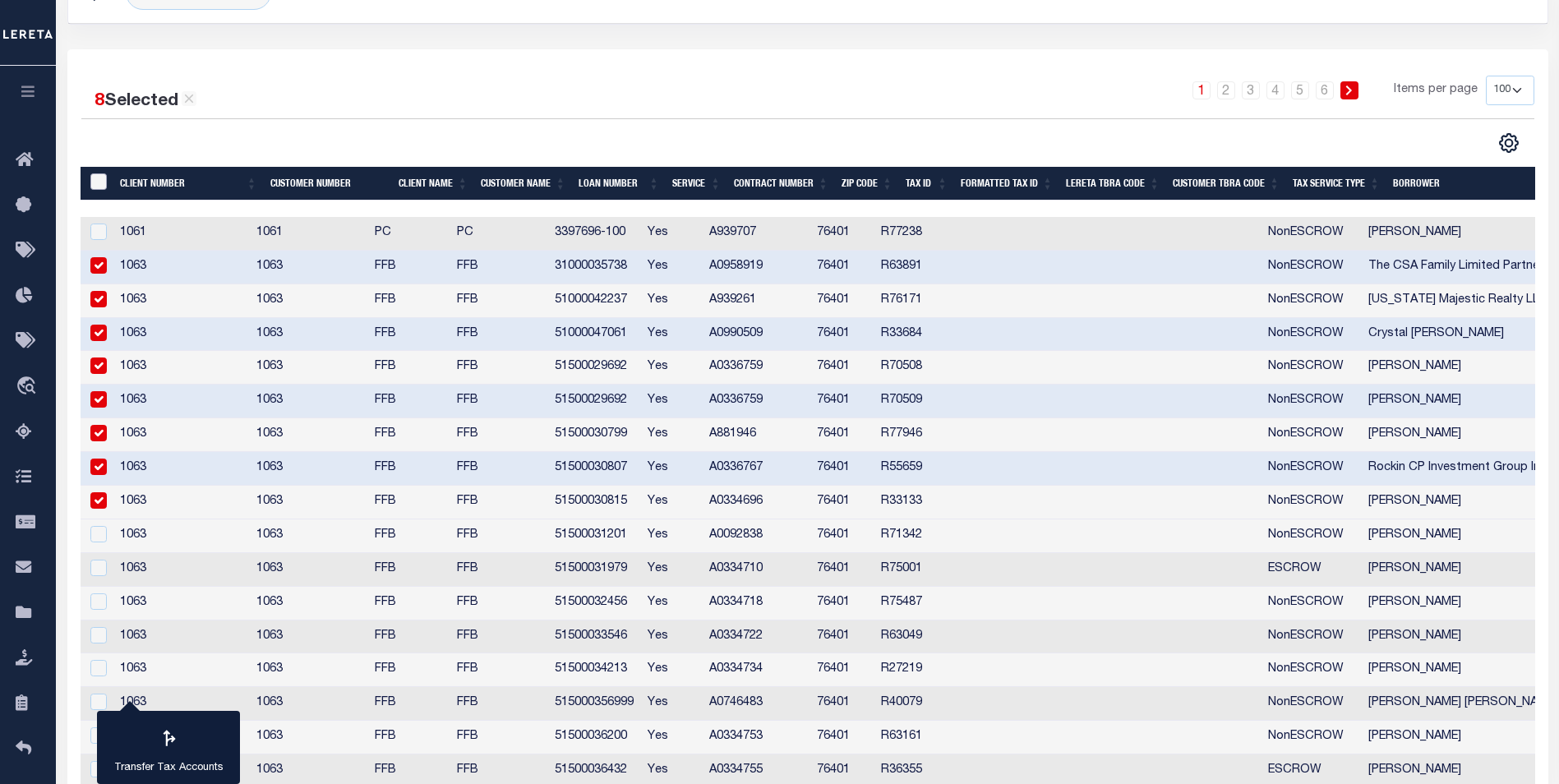
click at [103, 181] on input "&nbsp;" at bounding box center [99, 182] width 17 height 17
checkbox input "true"
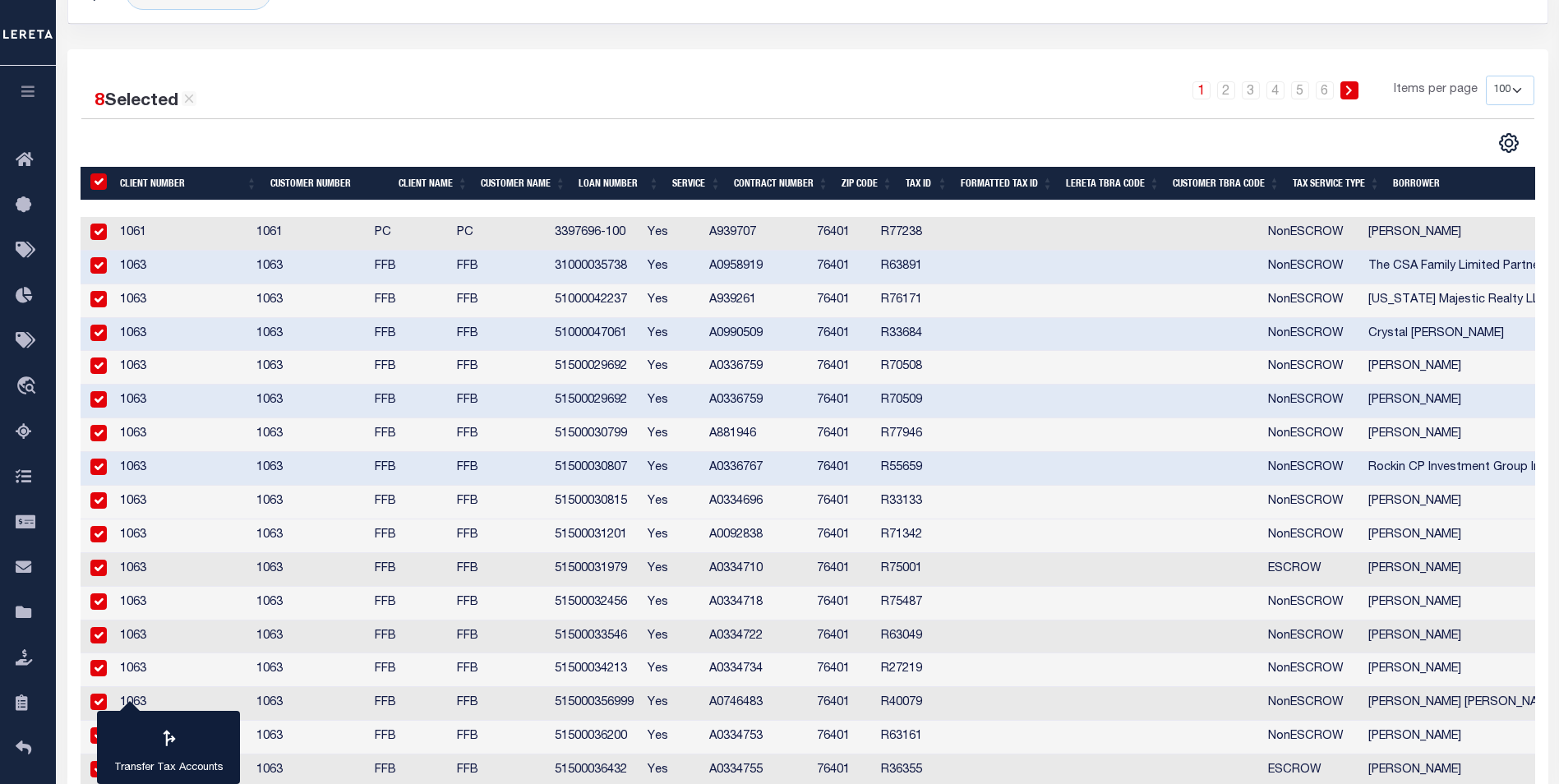
checkbox input "true"
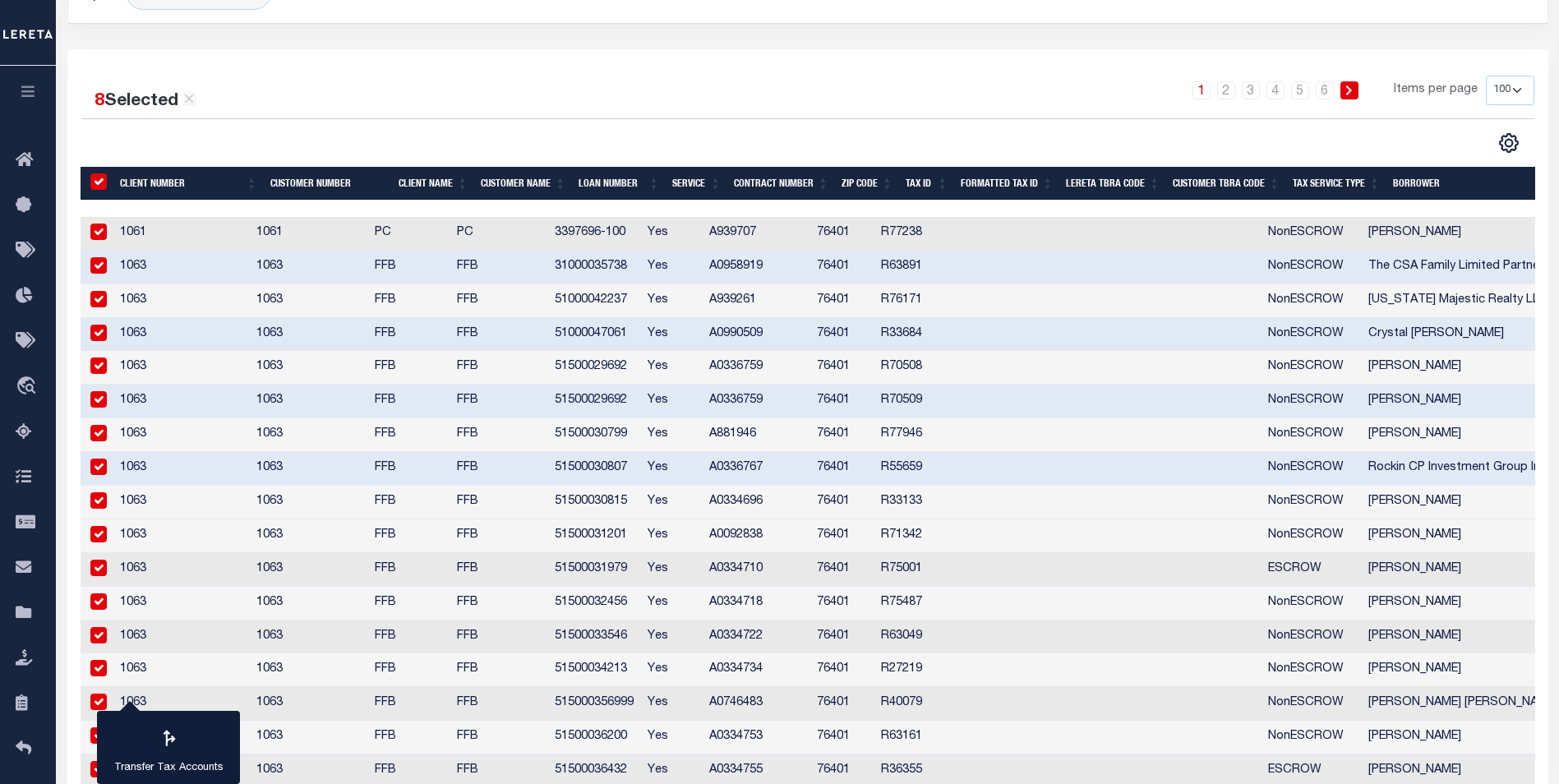
checkbox input "true"
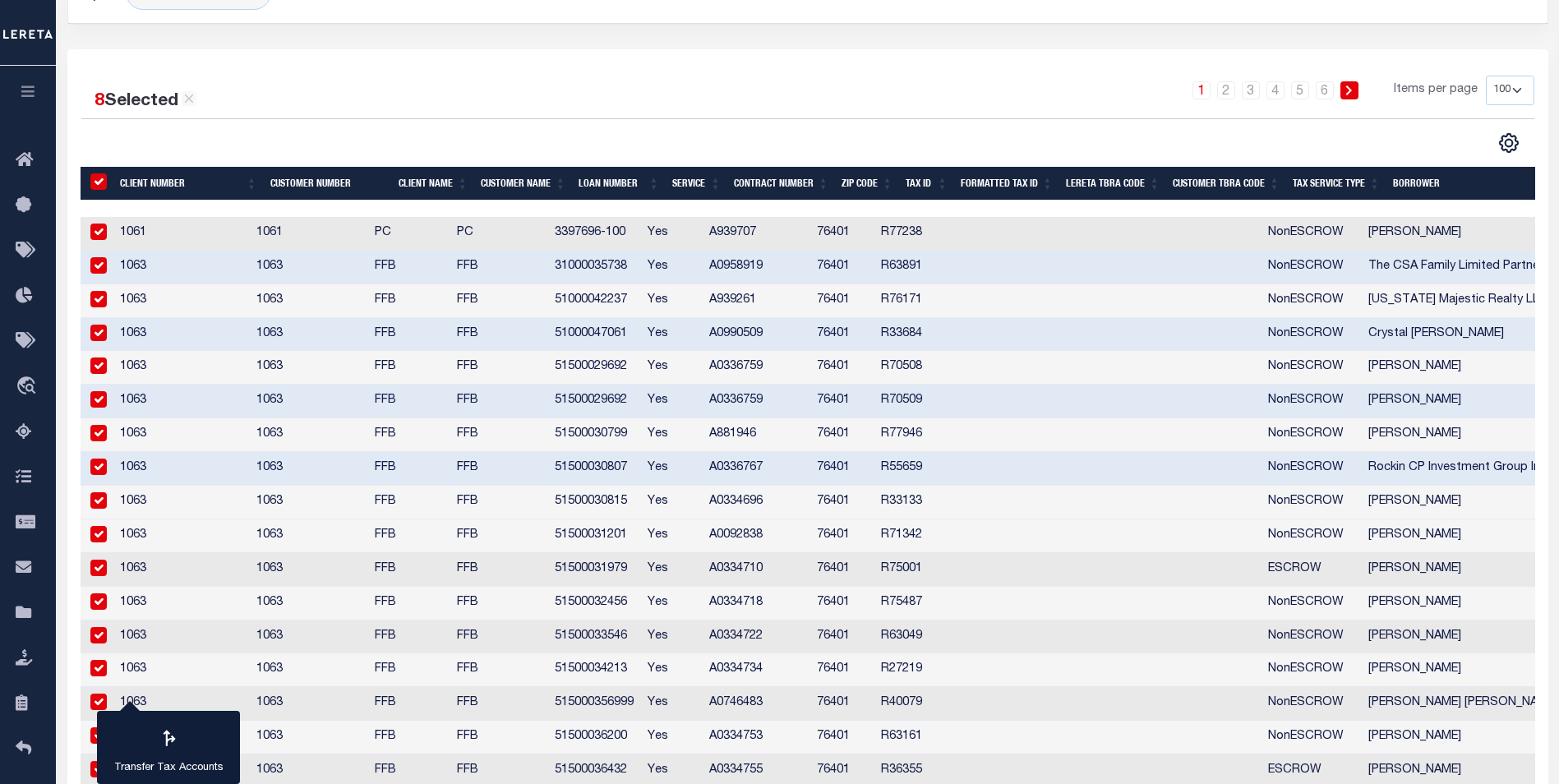
checkbox input "true"
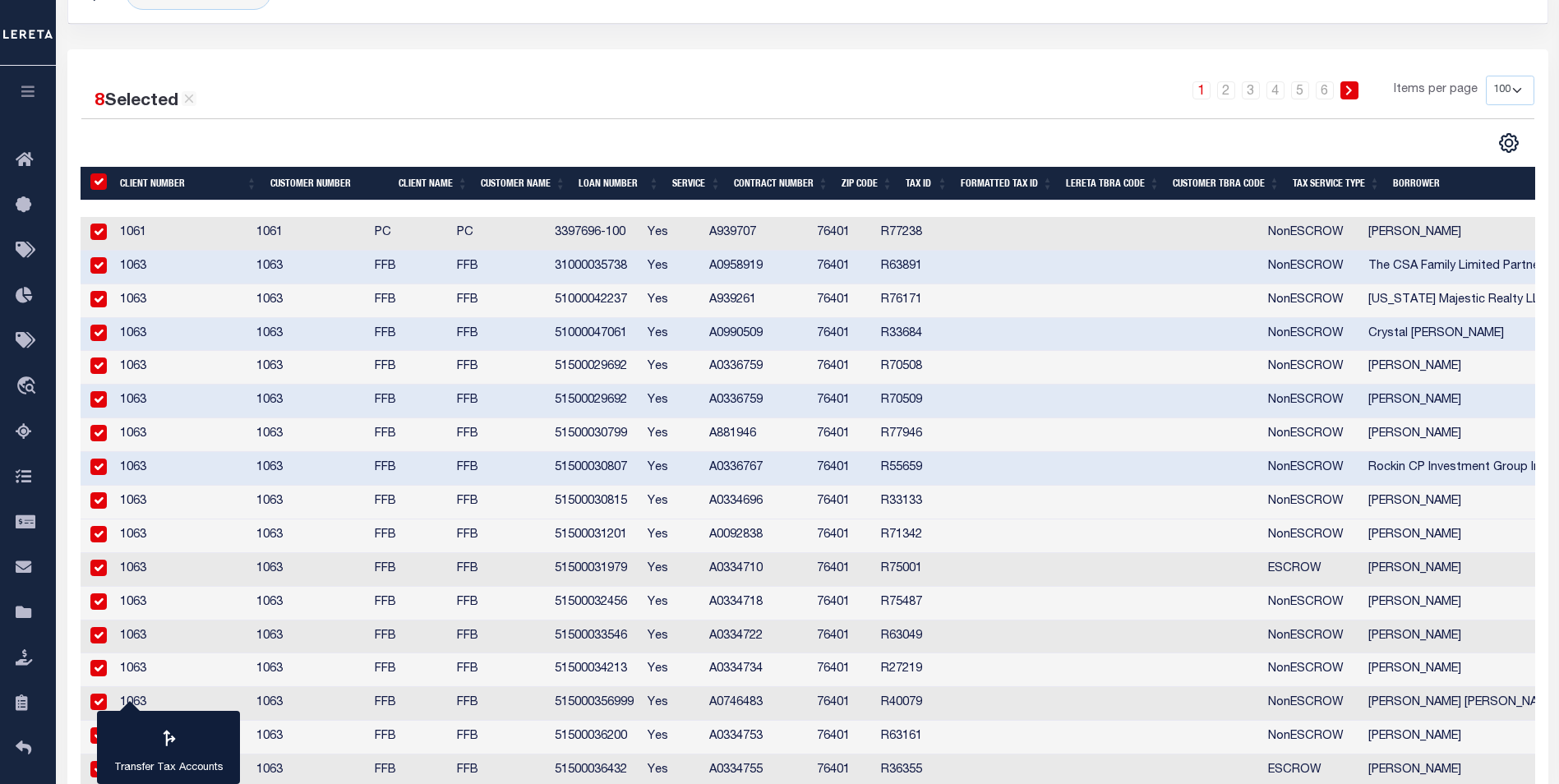
checkbox input "true"
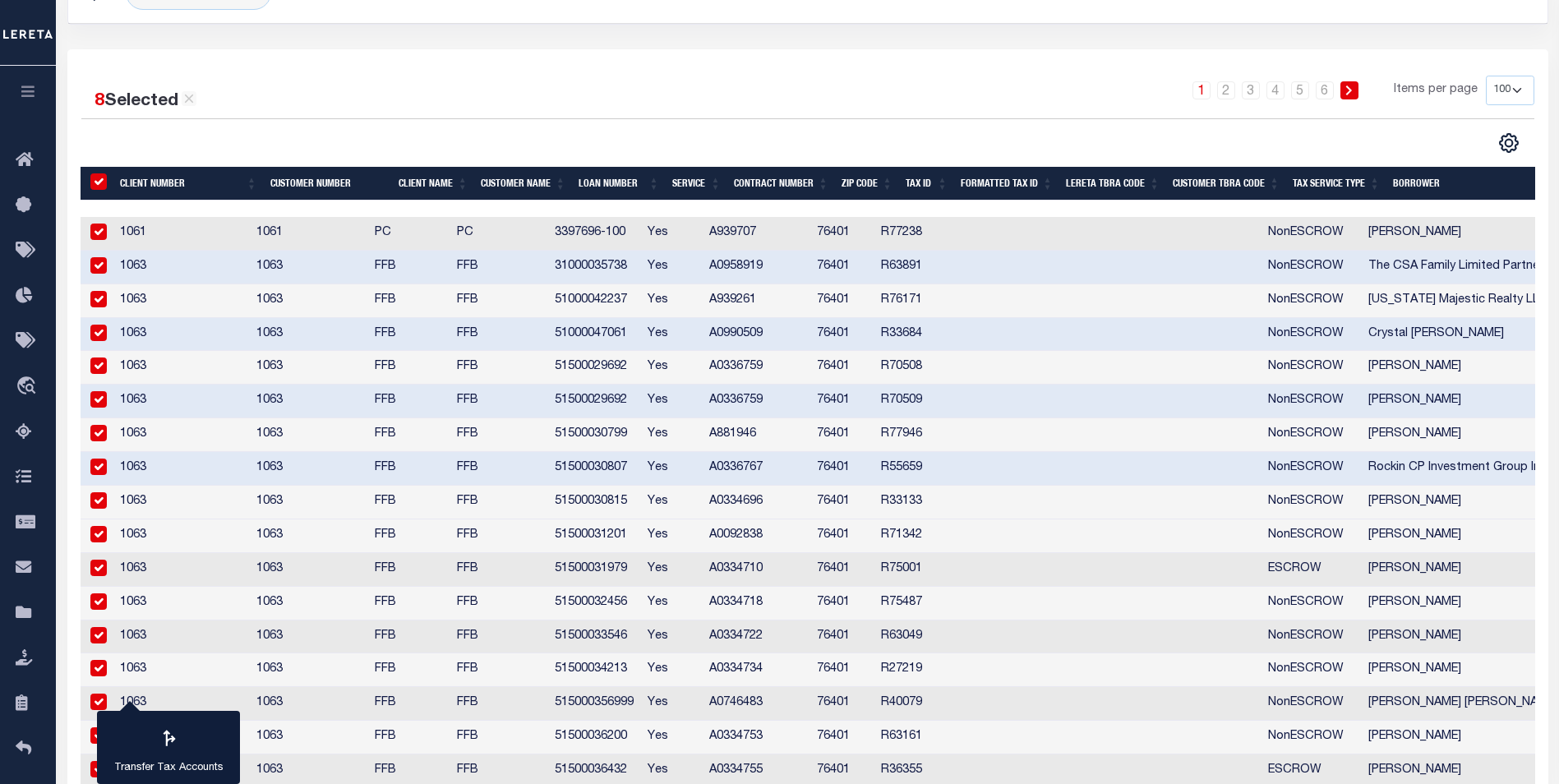
checkbox input "true"
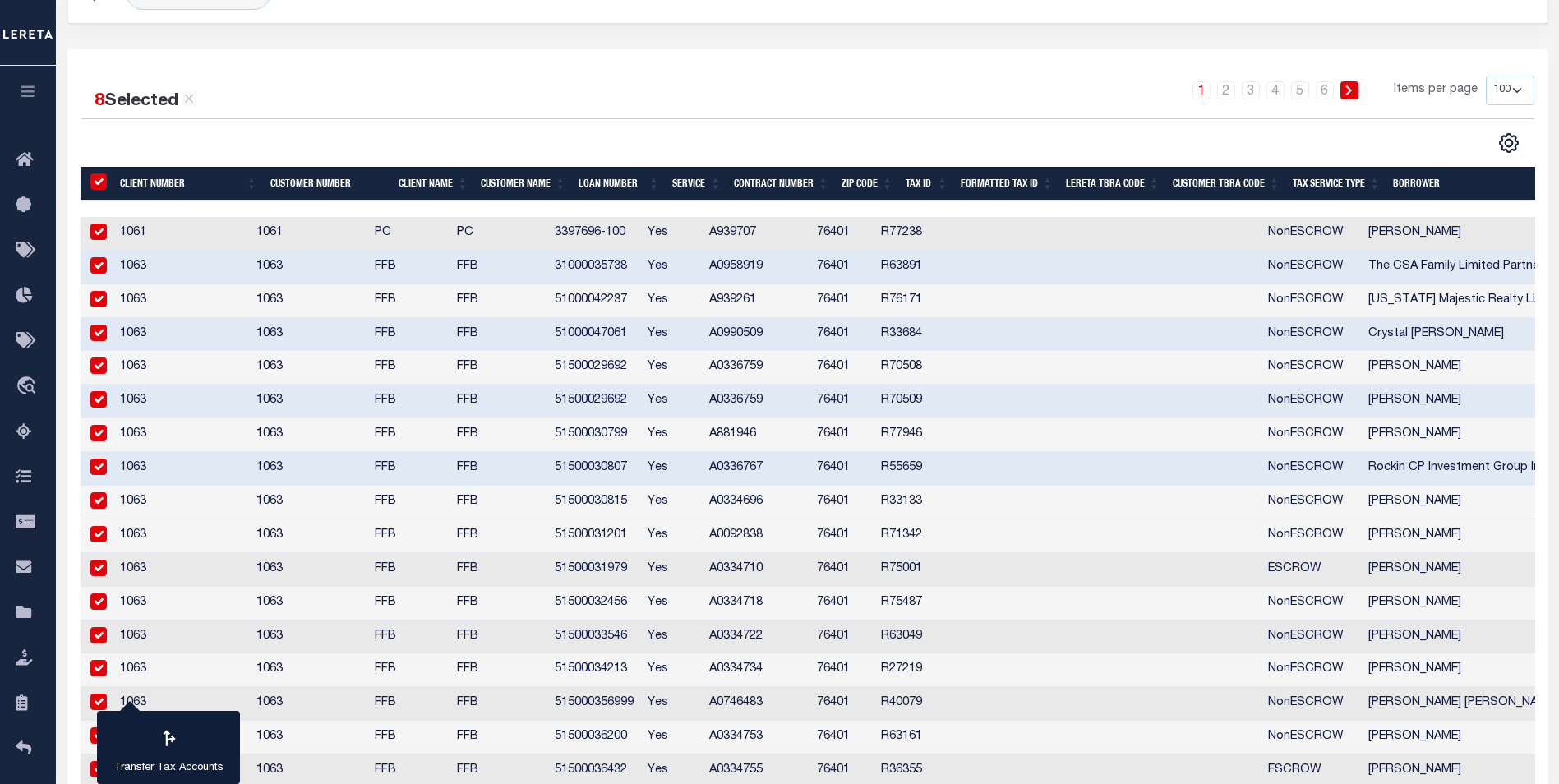
checkbox input "true"
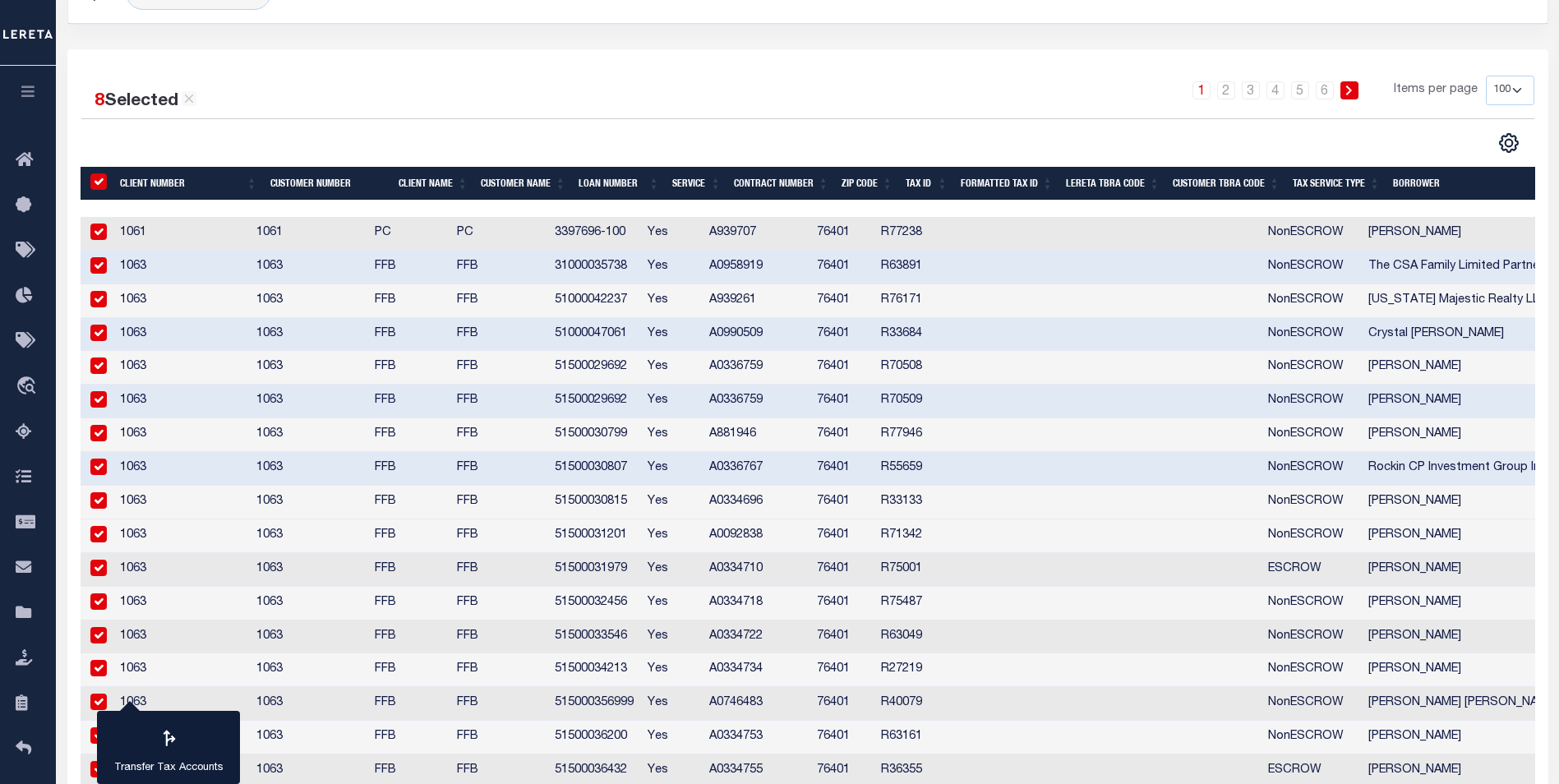
checkbox input "true"
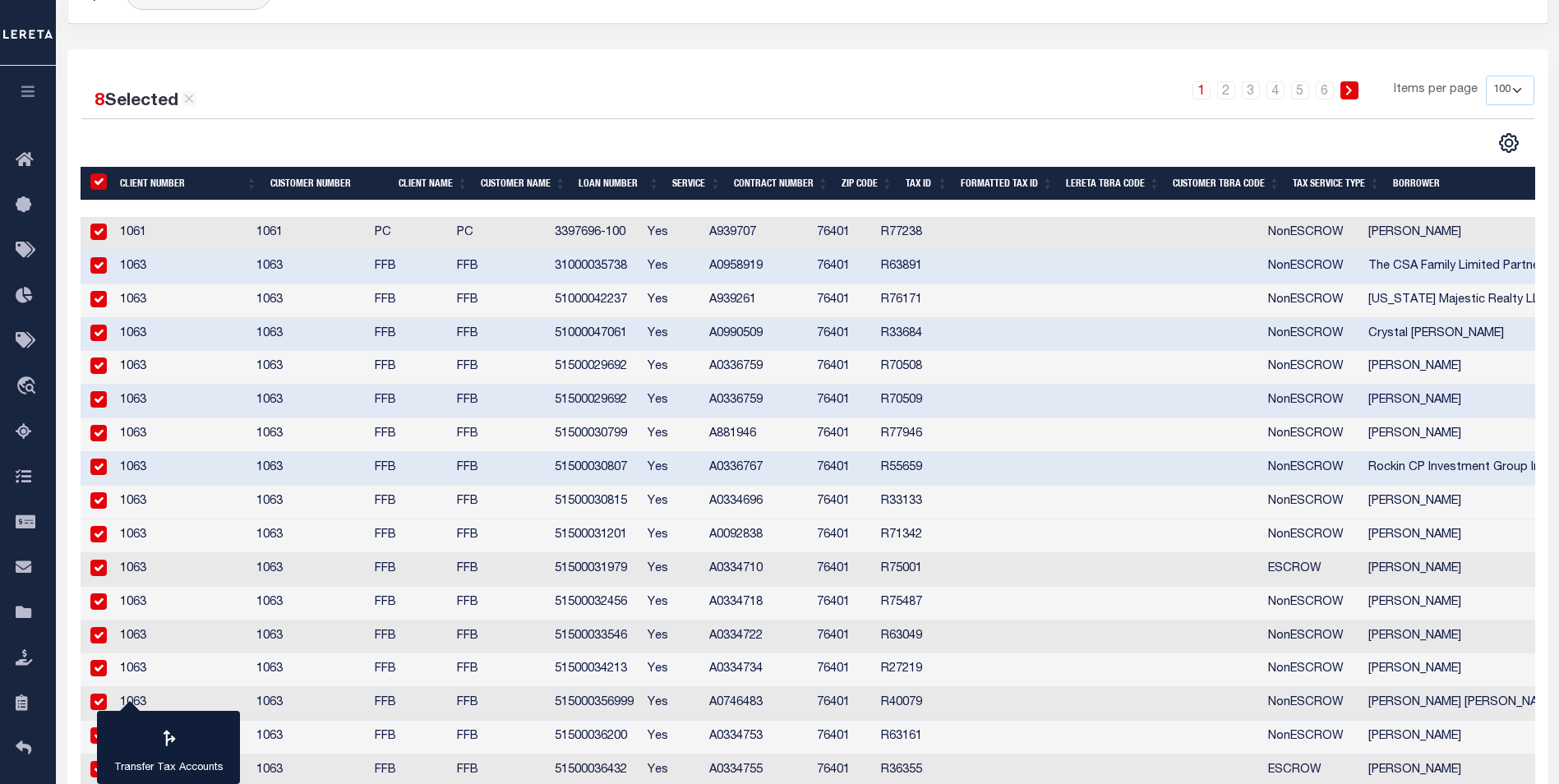
checkbox input "true"
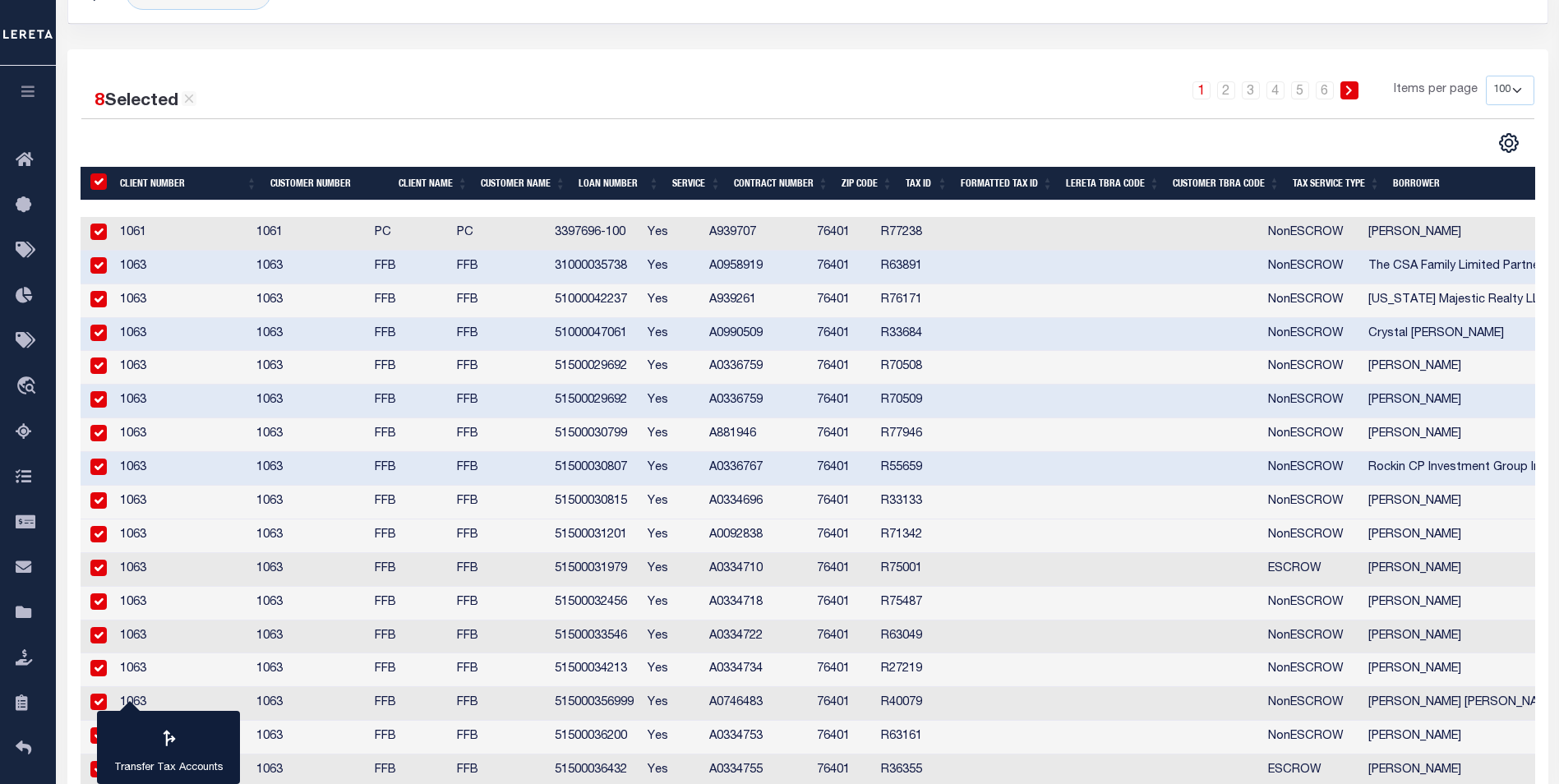
checkbox input "true"
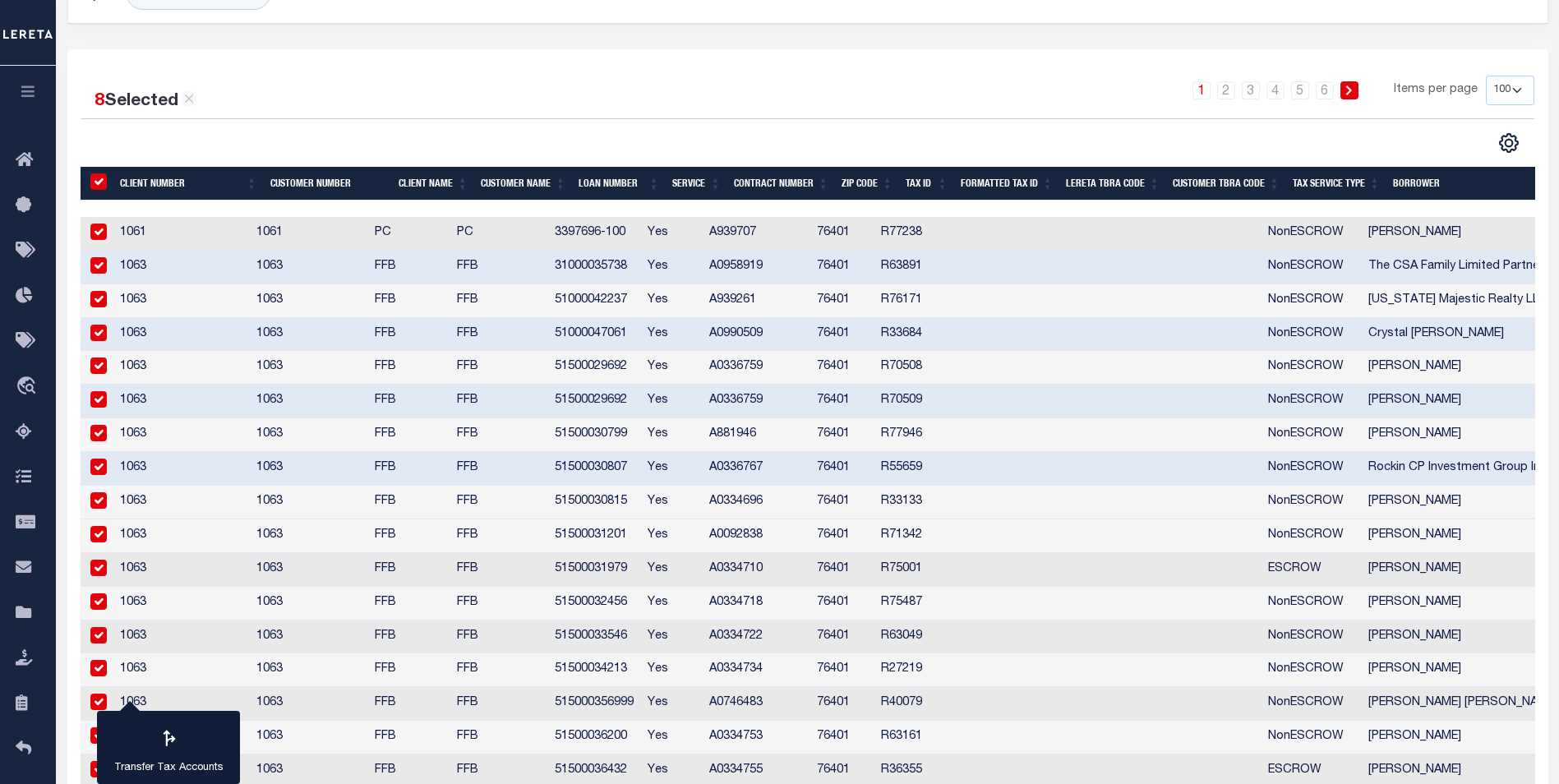
checkbox input "true"
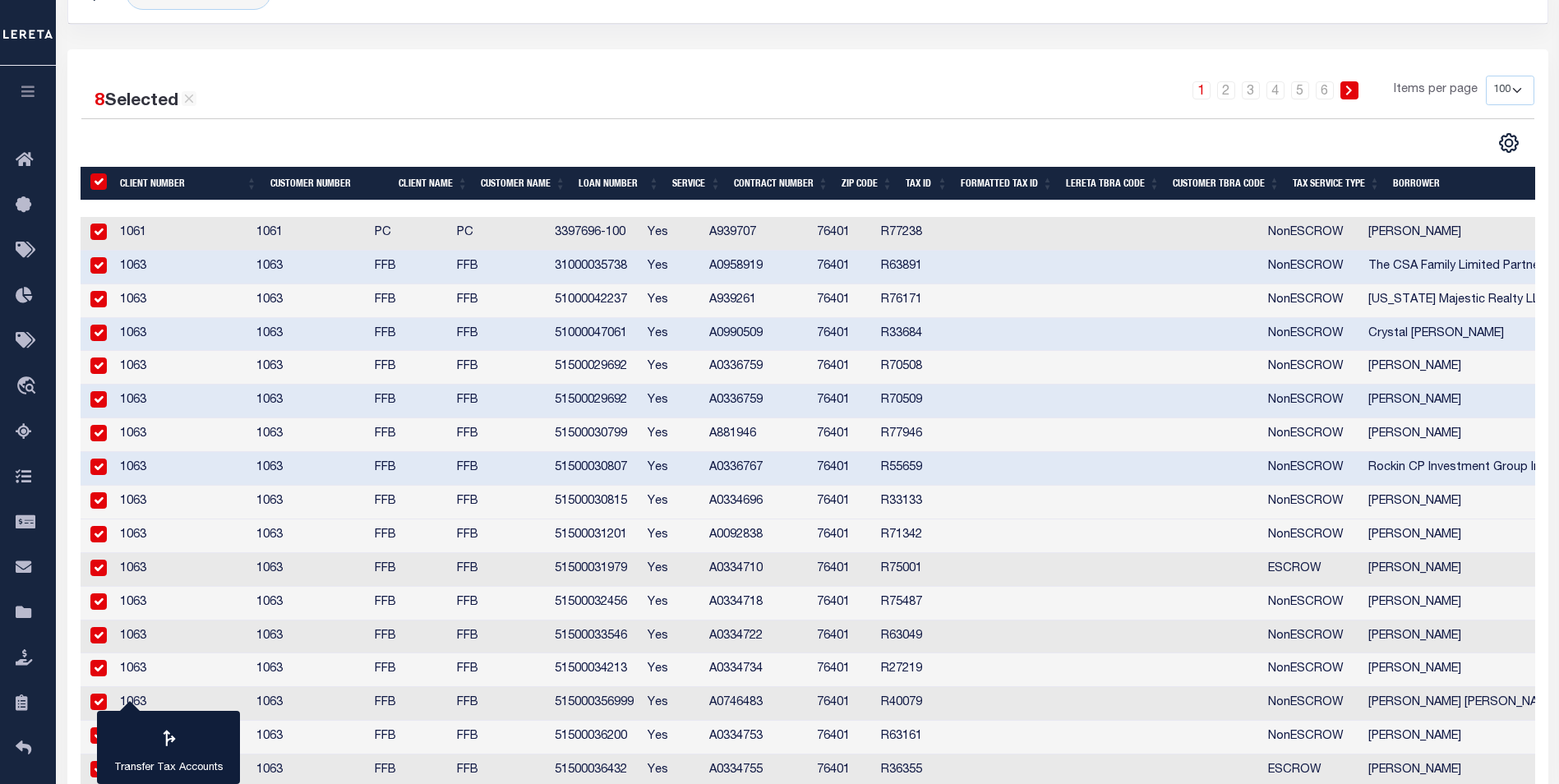
checkbox input "true"
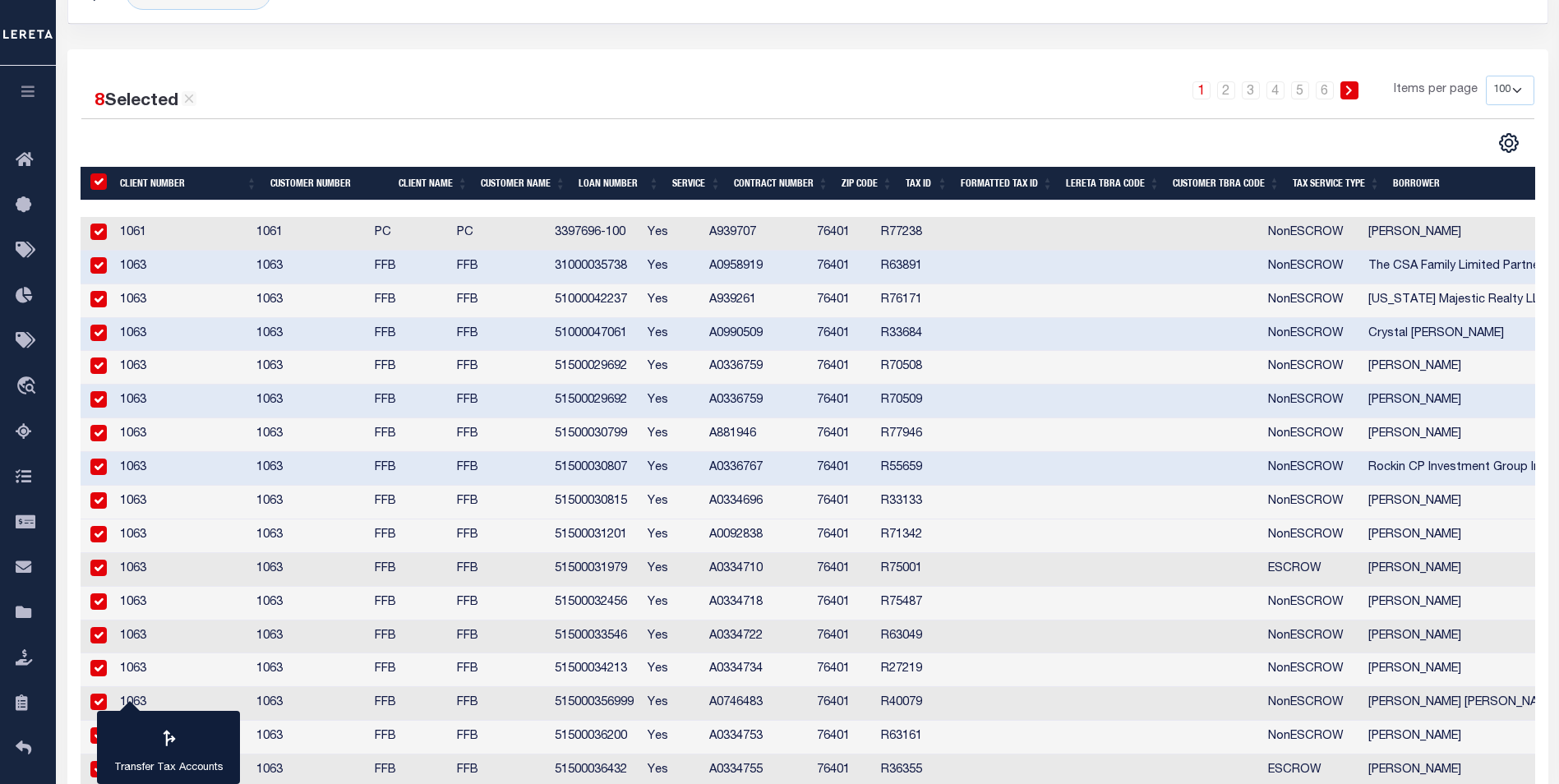
checkbox input "true"
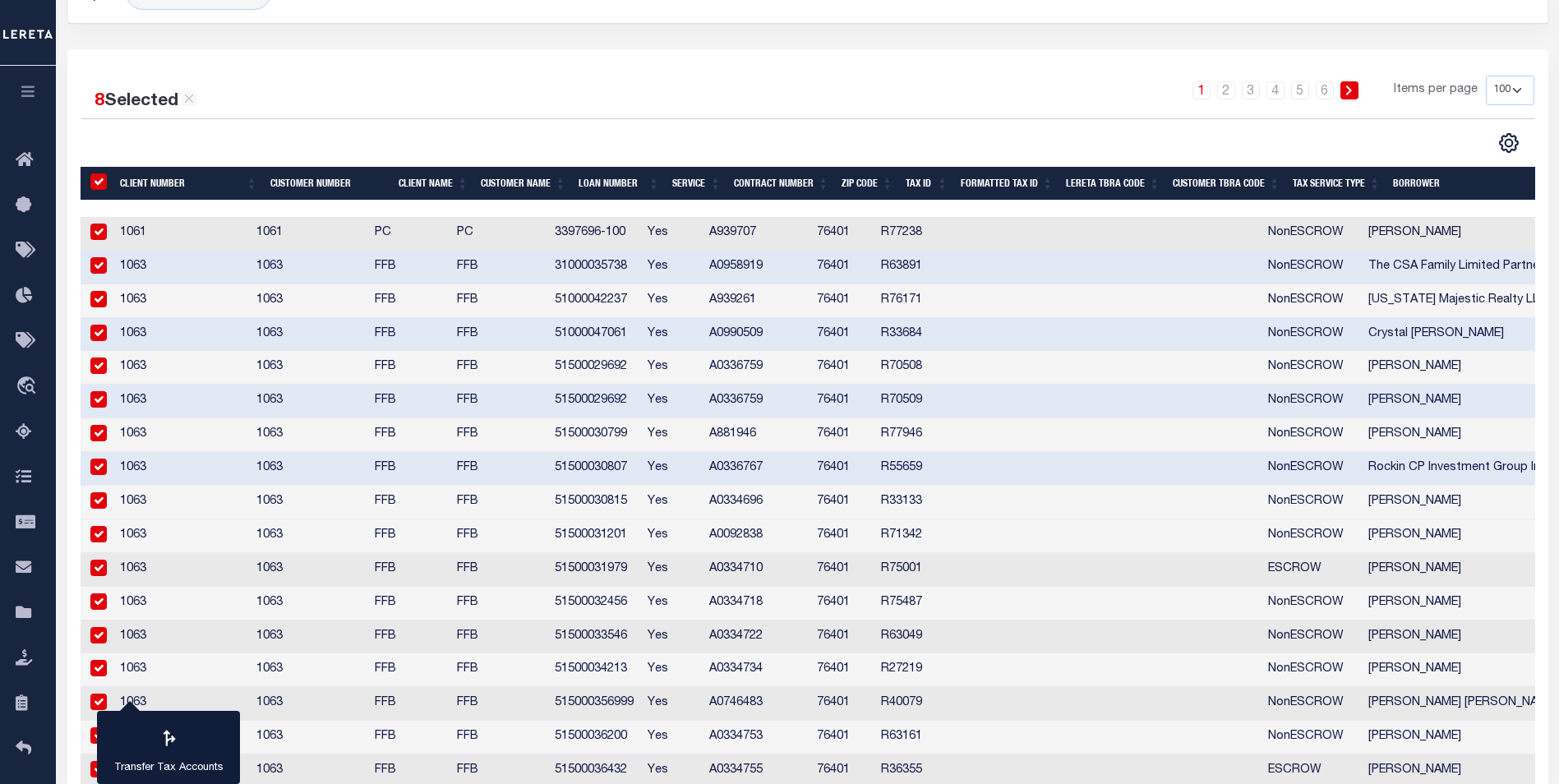
checkbox input "true"
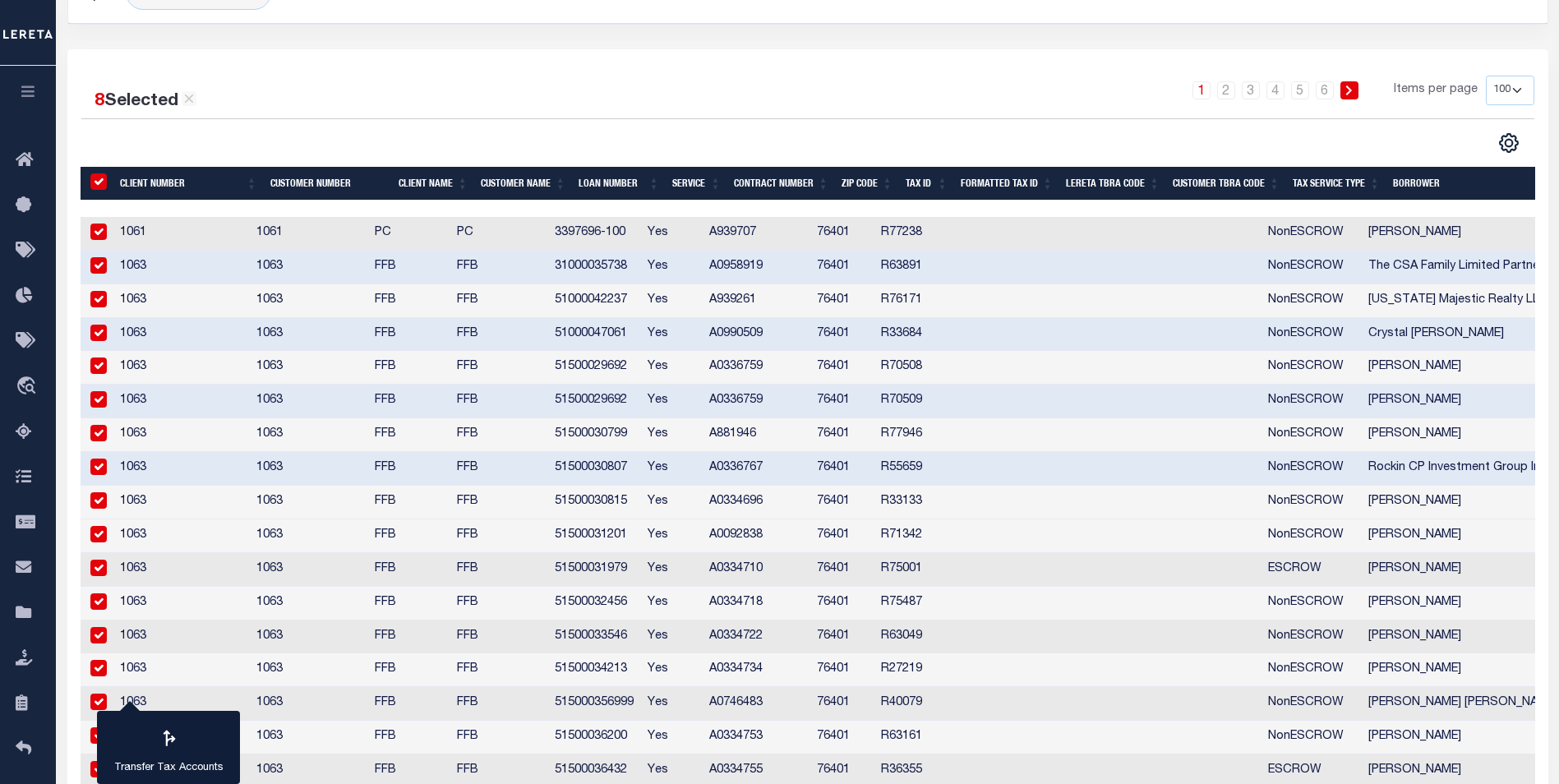
checkbox input "true"
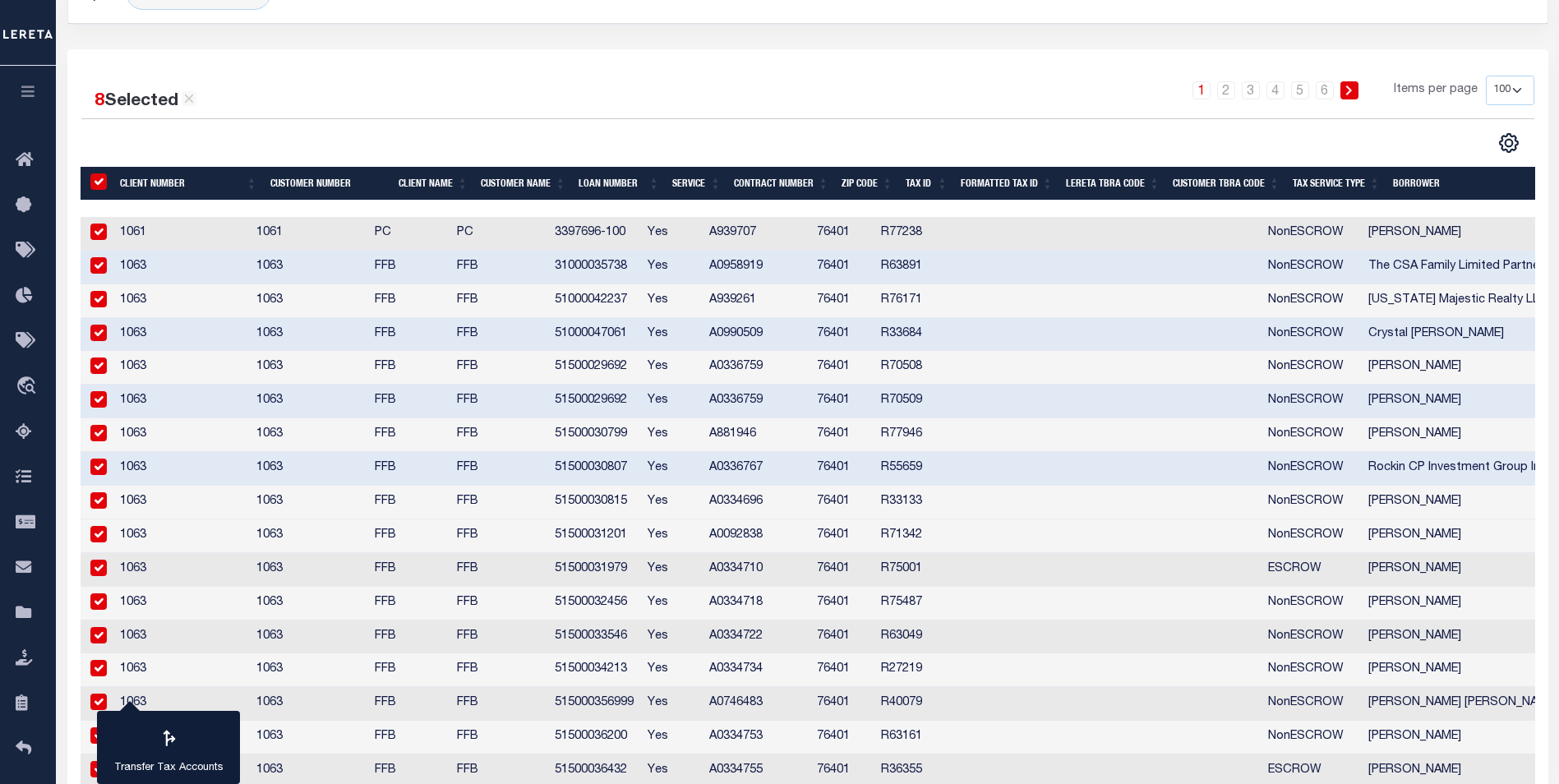
checkbox input "true"
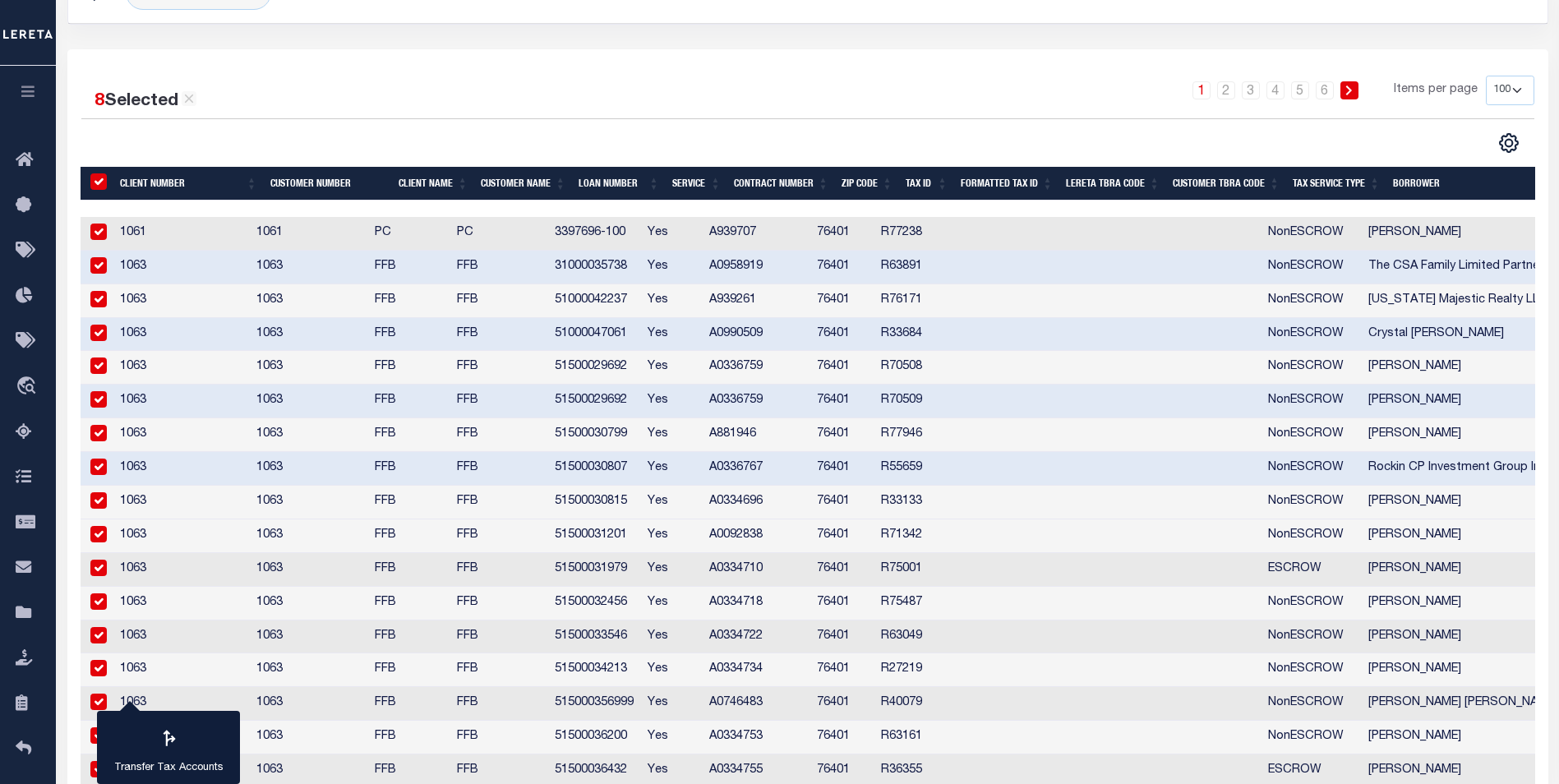
checkbox input "true"
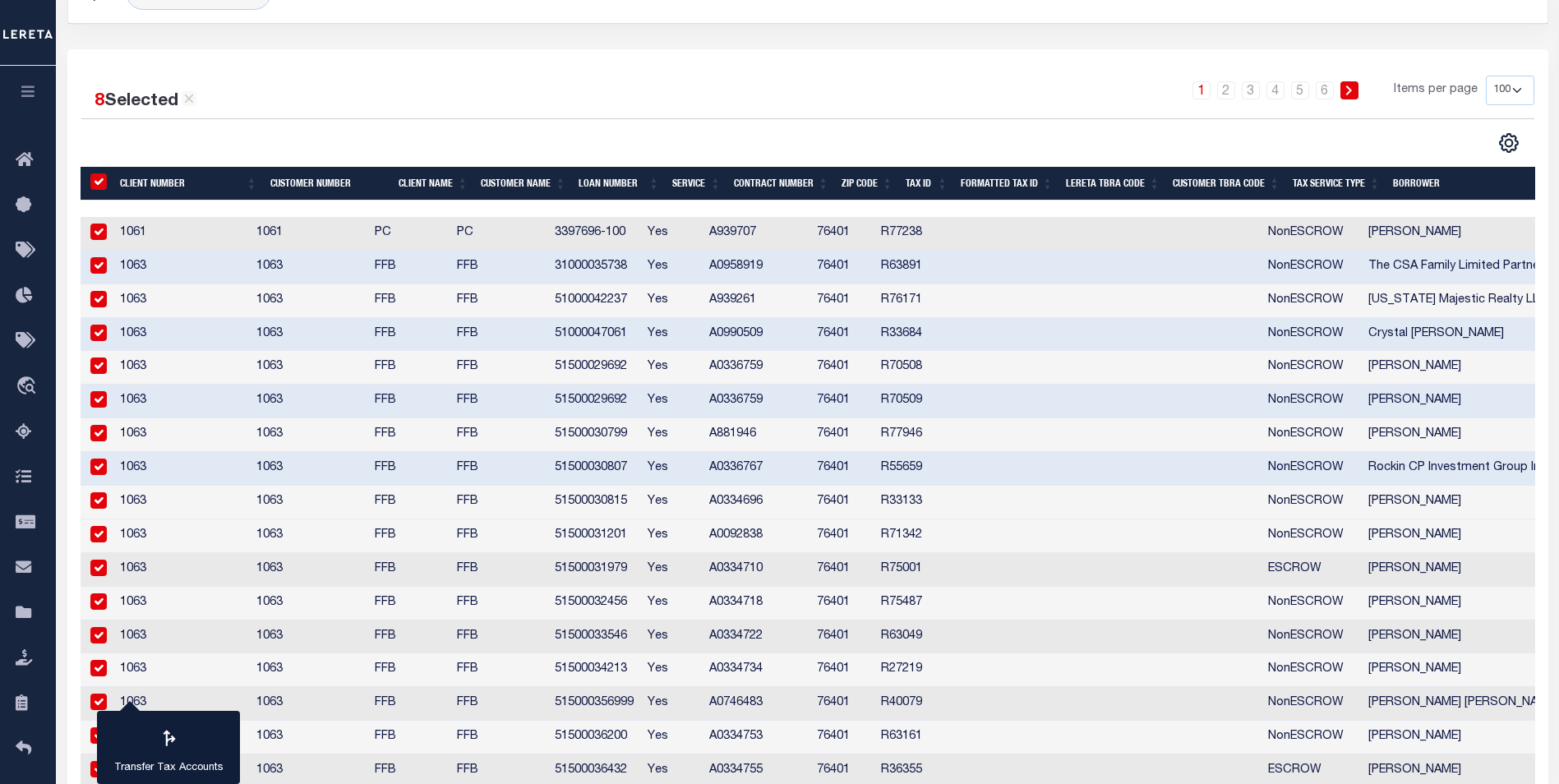
checkbox input "true"
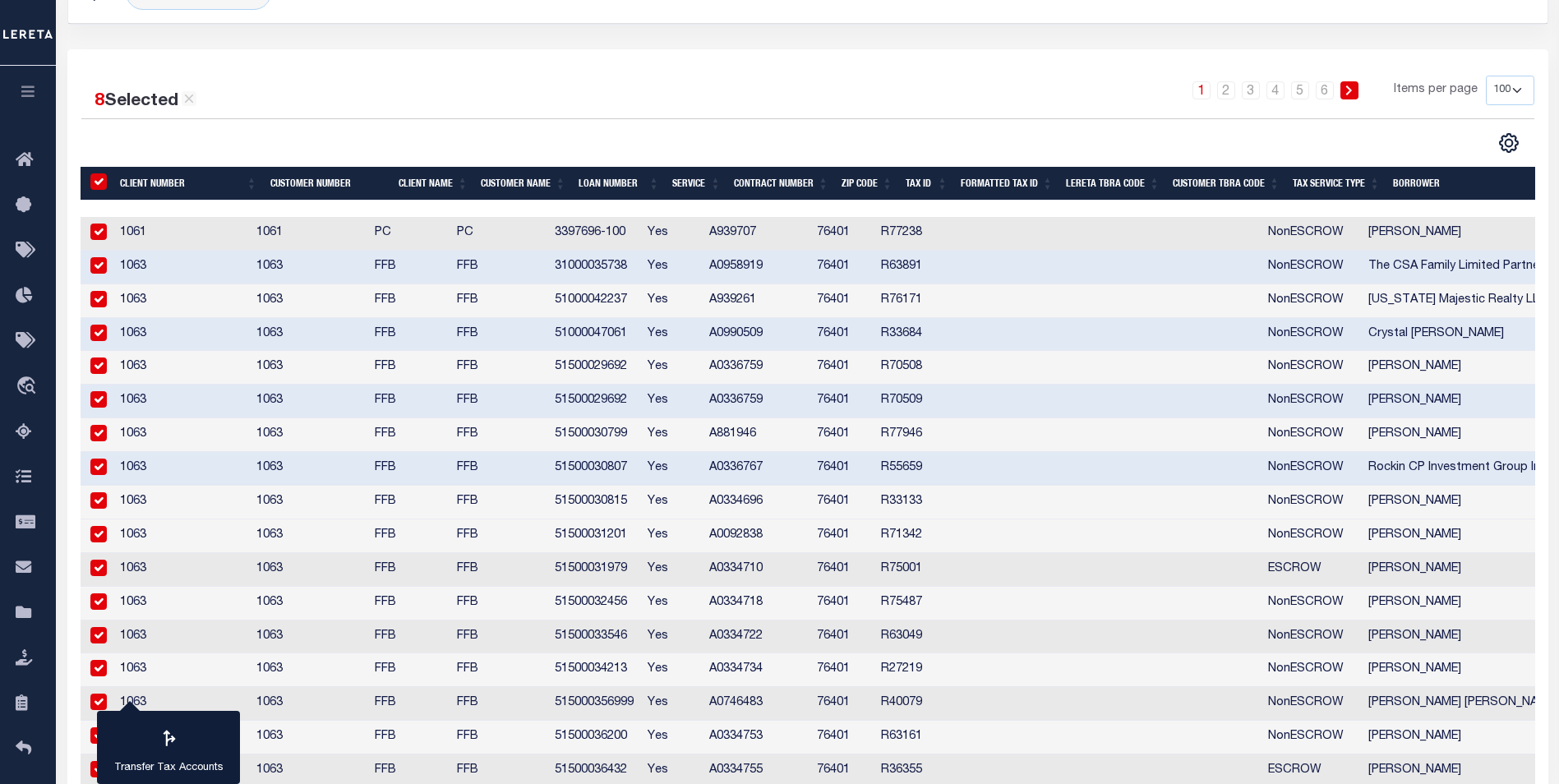
checkbox input "true"
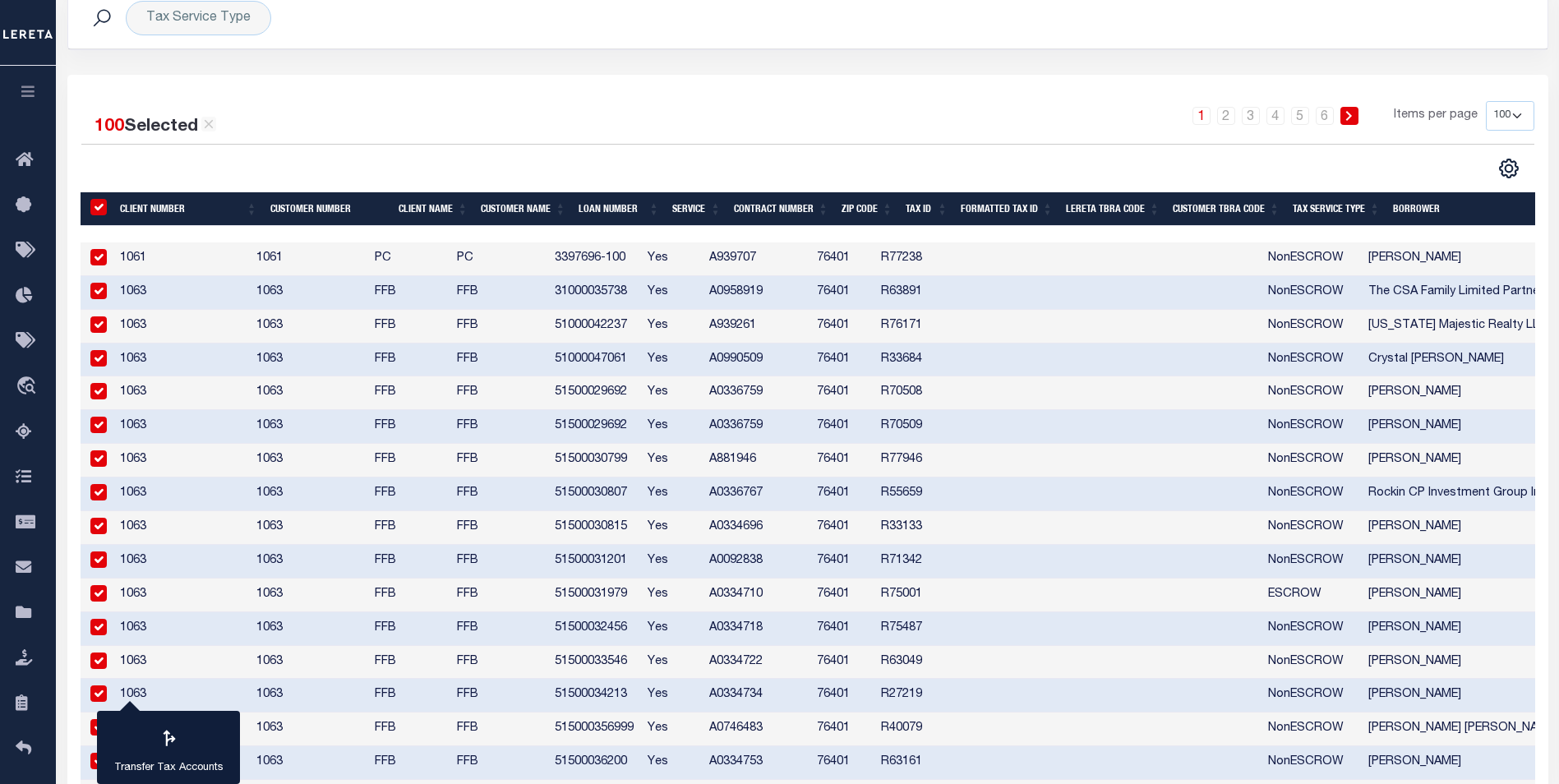
scroll to position [0, 0]
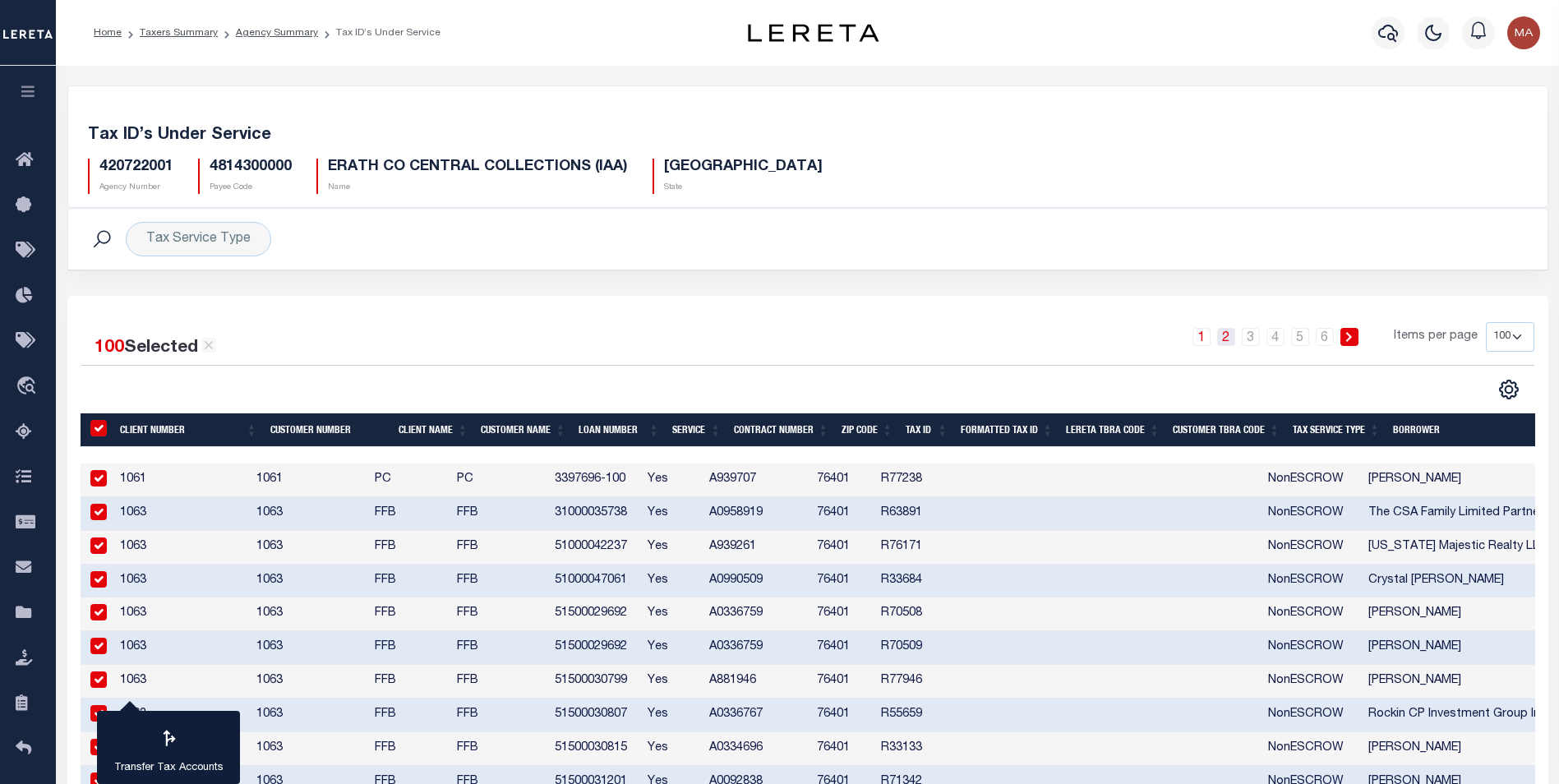
click at [1227, 337] on link "2" at bounding box center [1226, 337] width 19 height 19
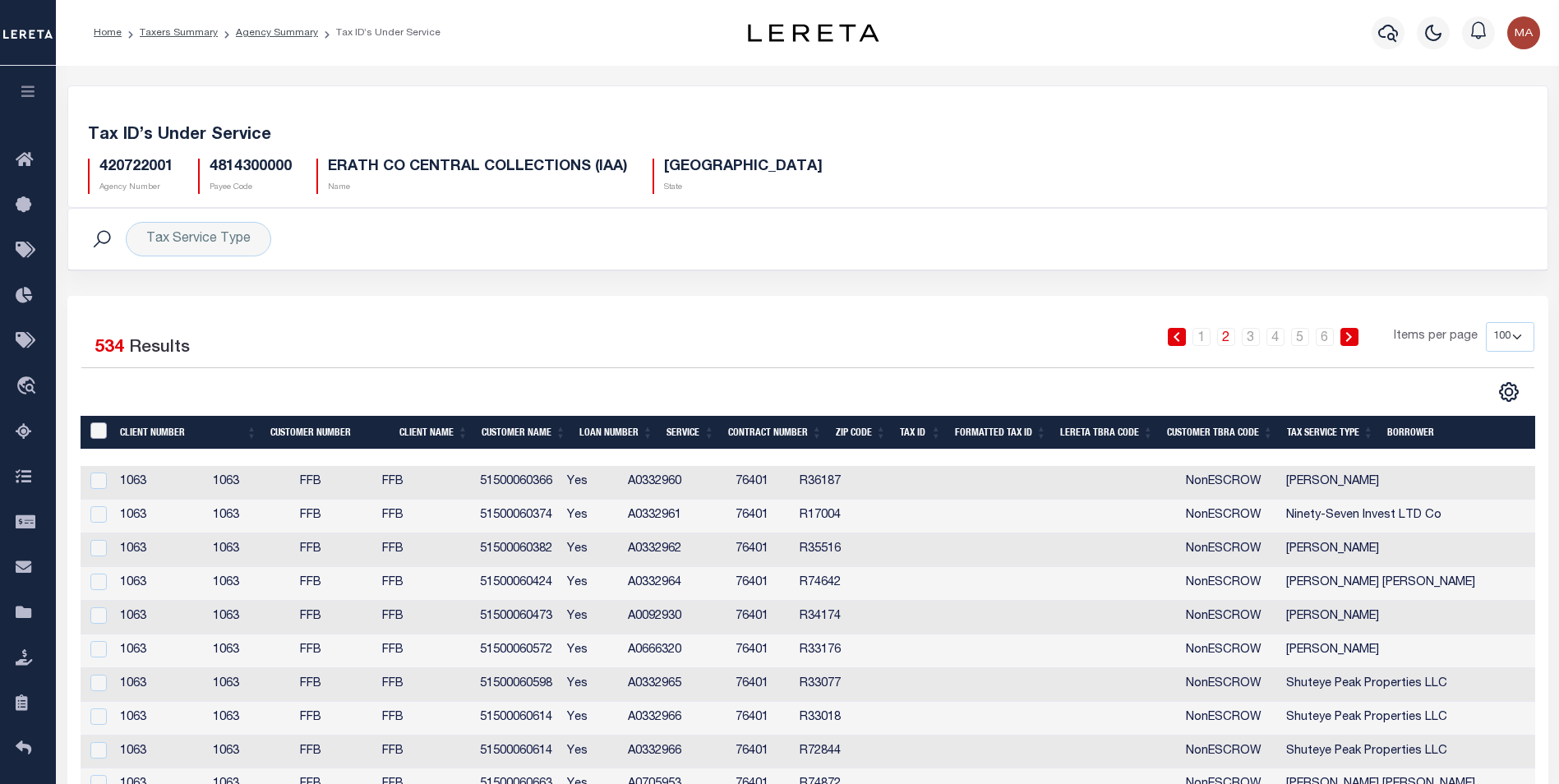
click at [96, 435] on input "&nbsp;" at bounding box center [99, 430] width 17 height 17
checkbox input "true"
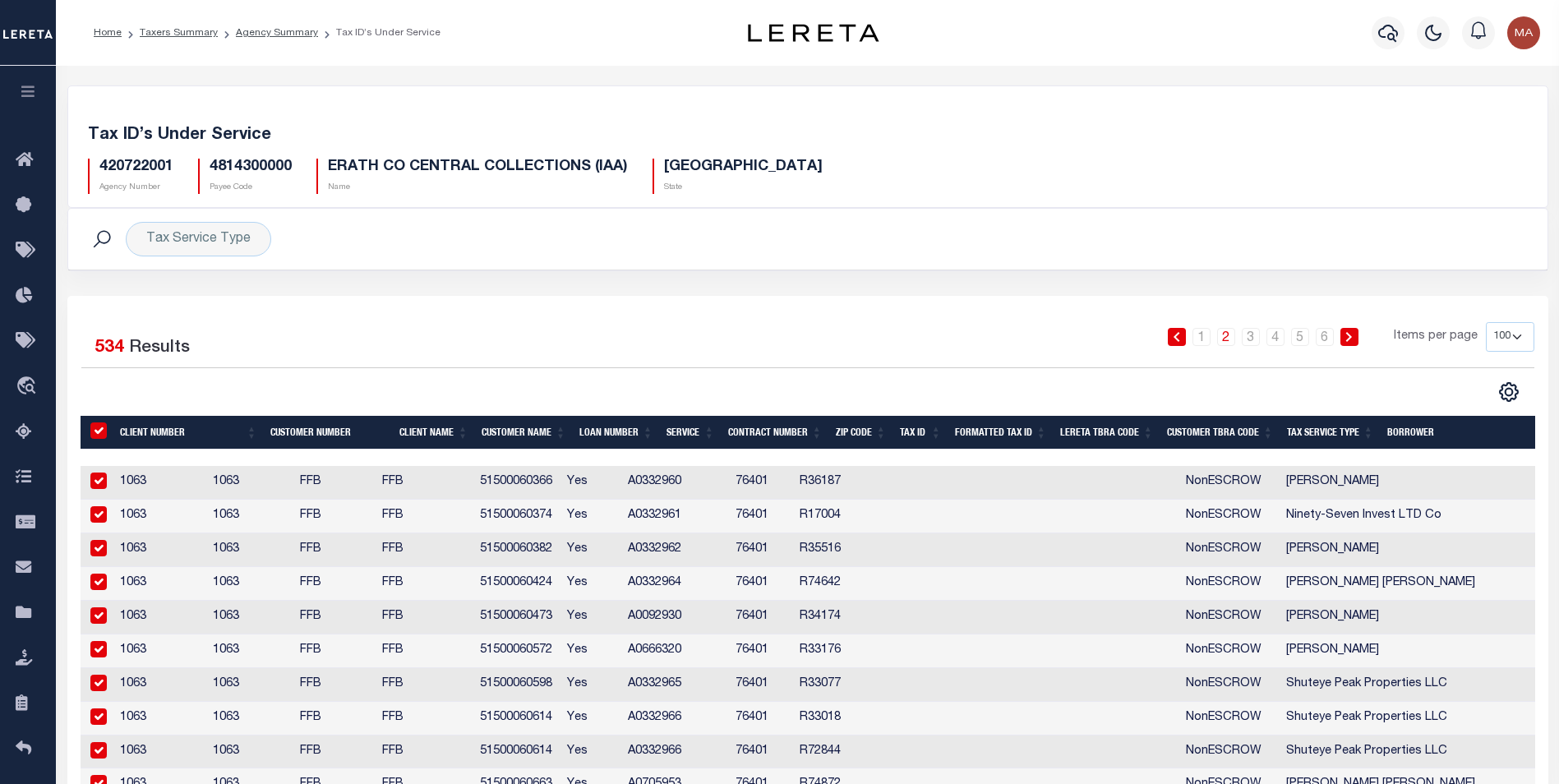
checkbox input "true"
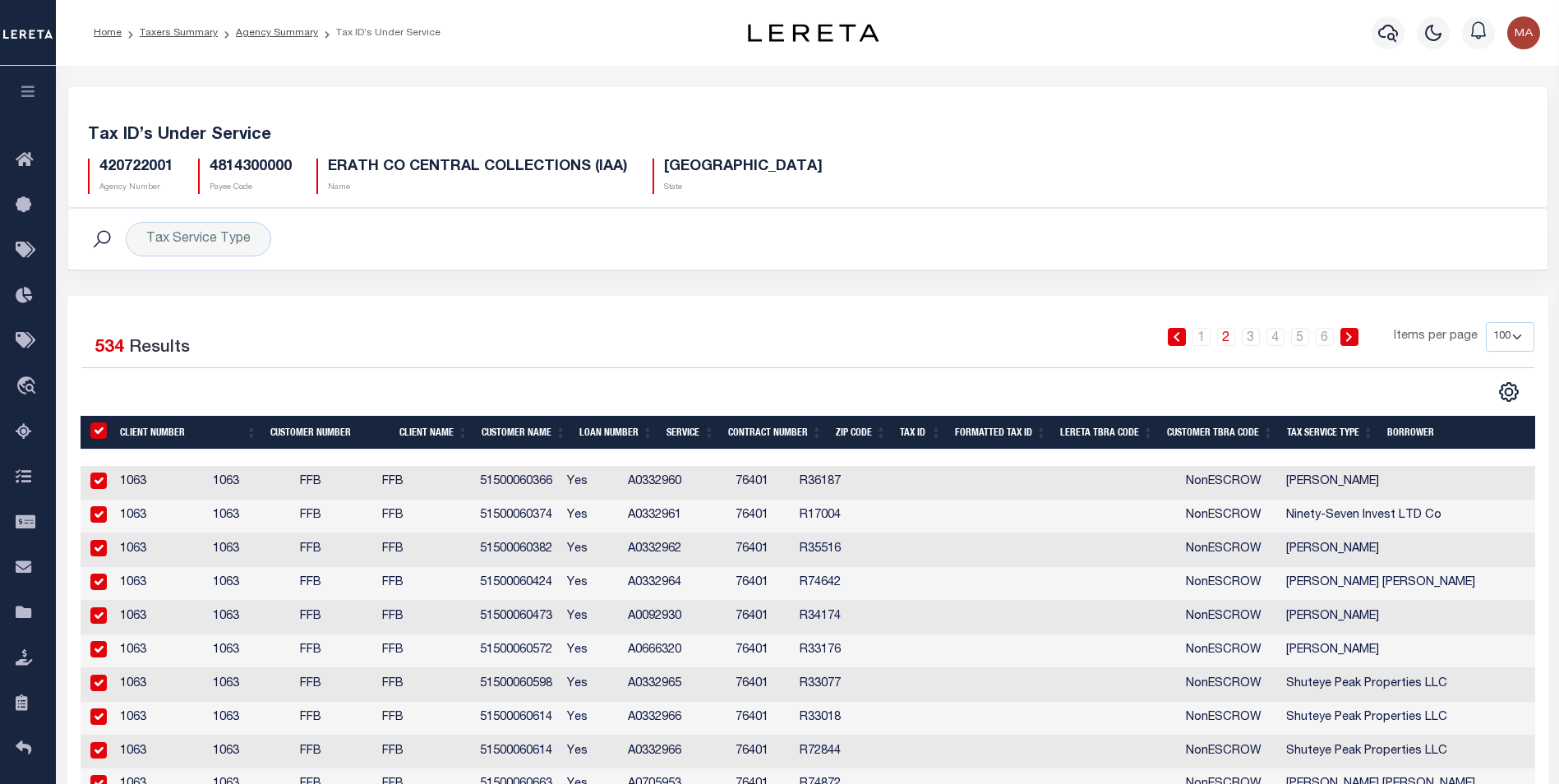
checkbox input "true"
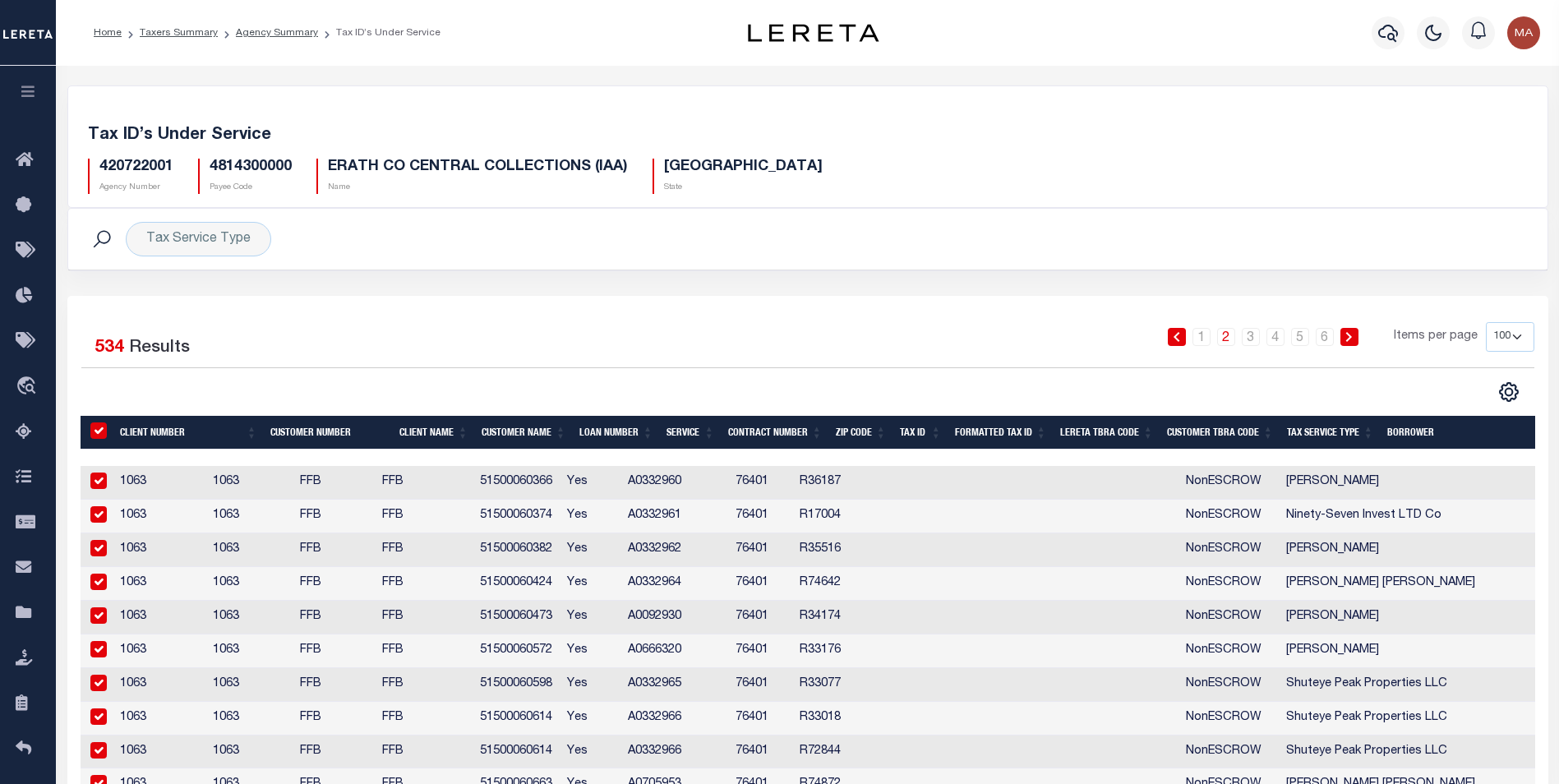
checkbox input "true"
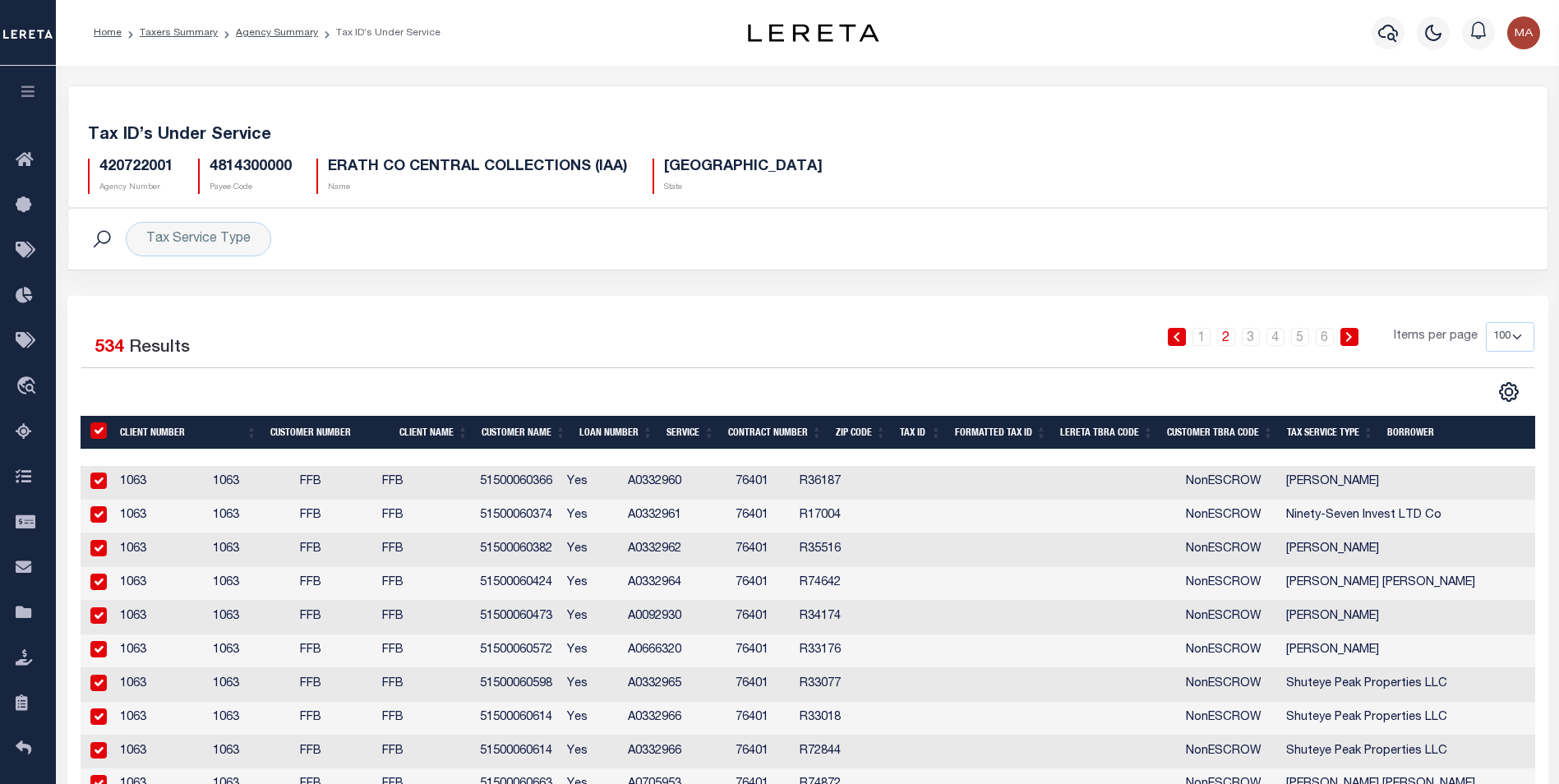
checkbox input "true"
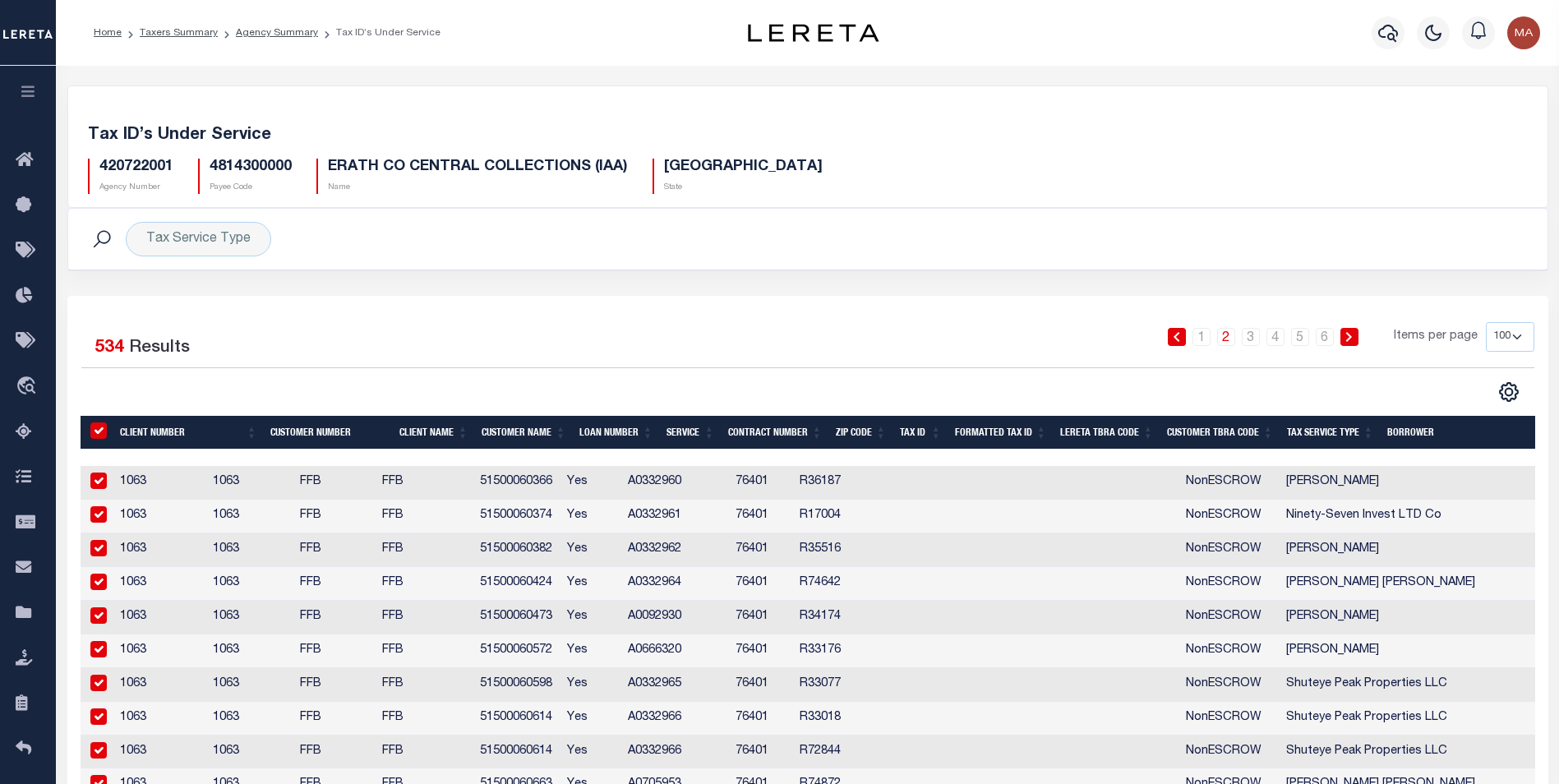
checkbox input "true"
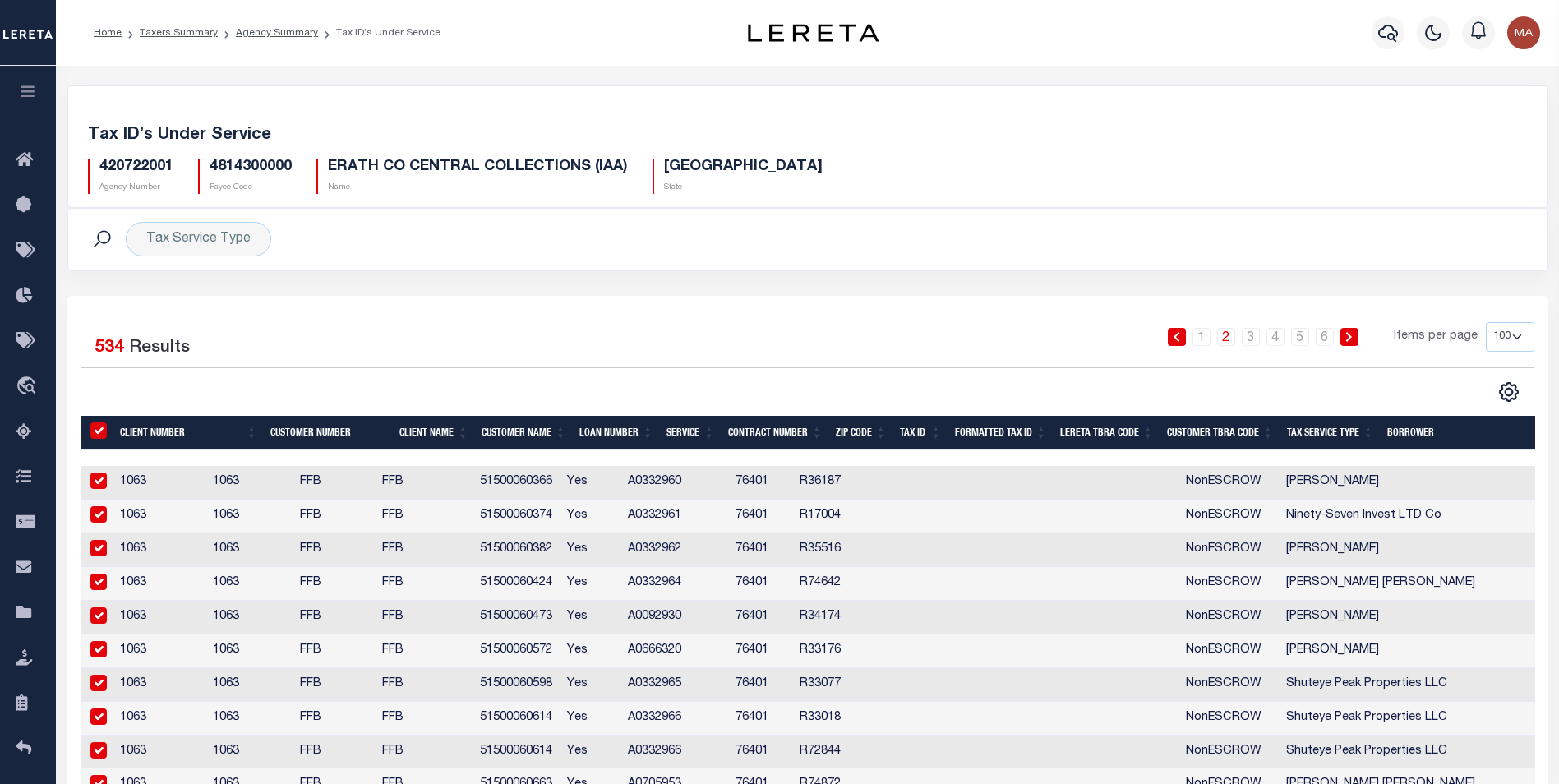
checkbox input "true"
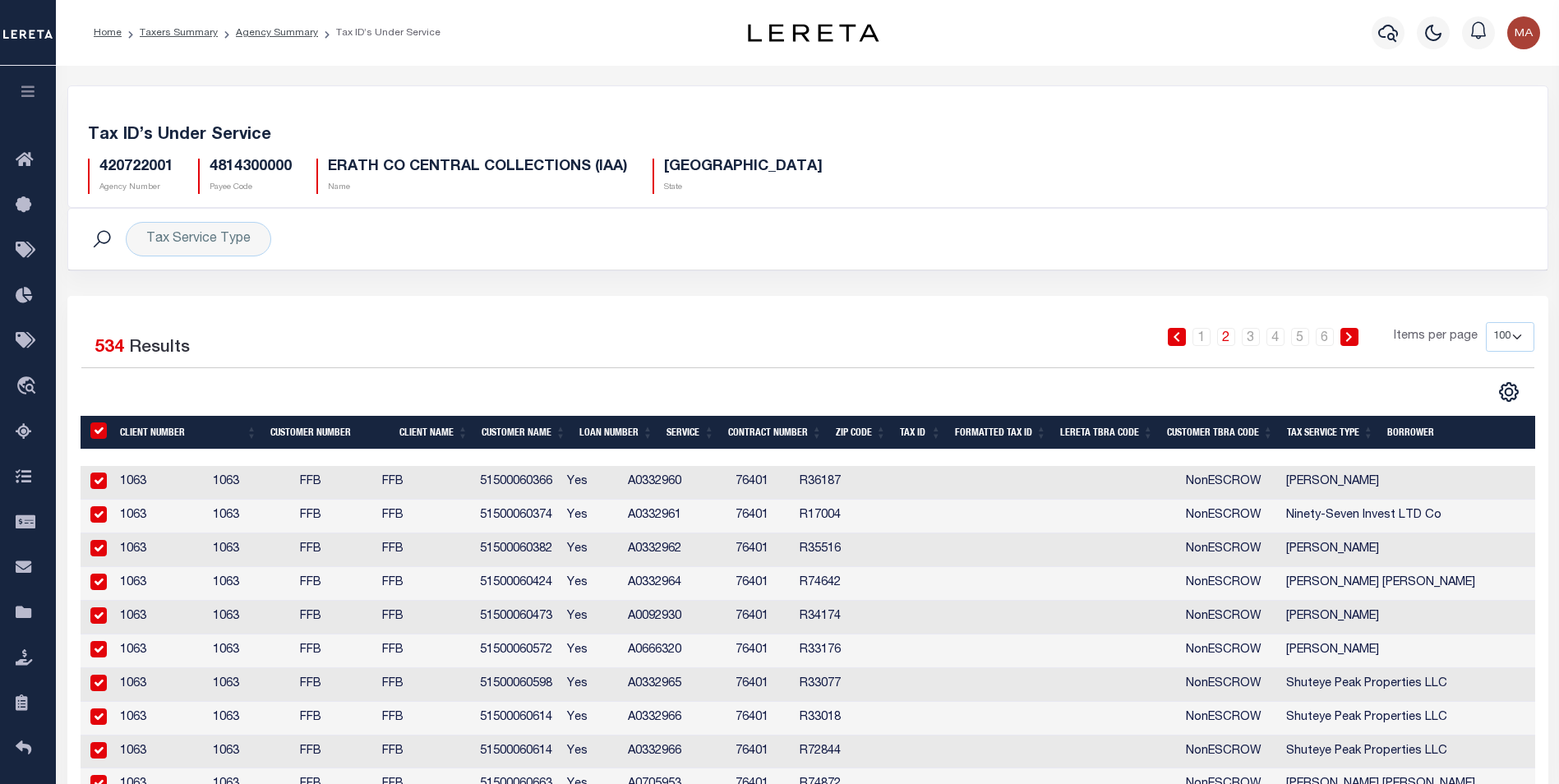
checkbox input "true"
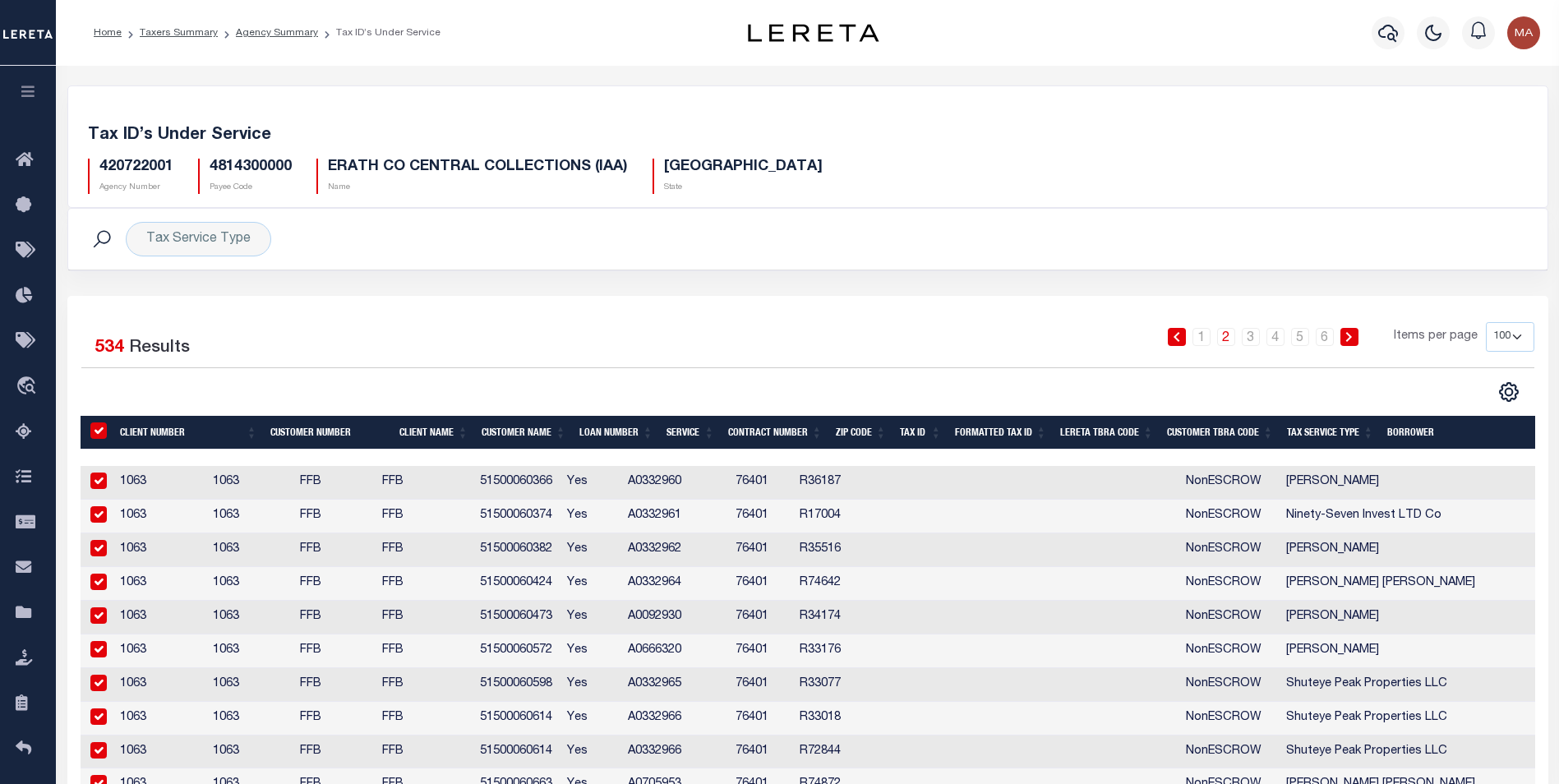
checkbox input "true"
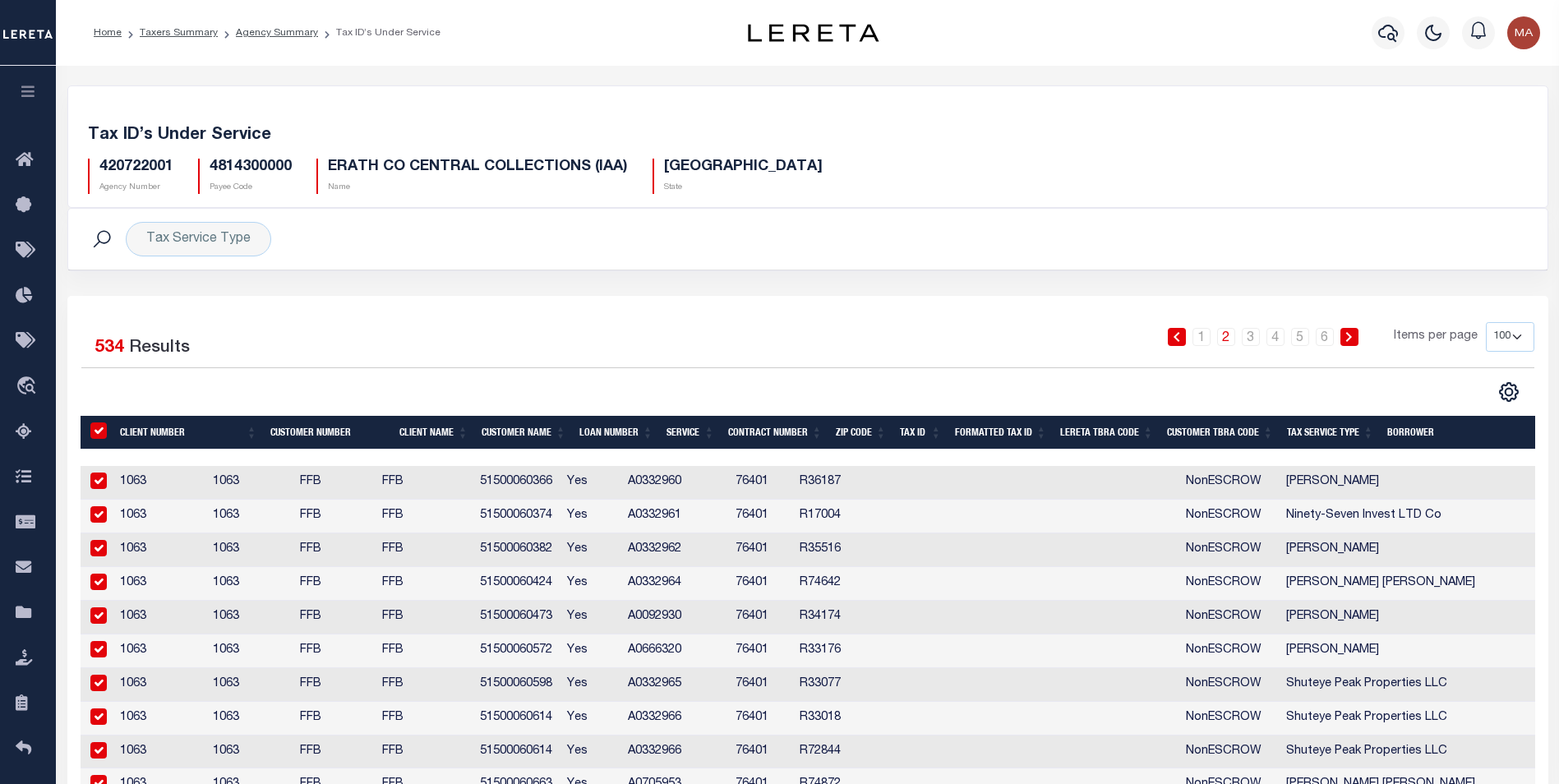
checkbox input "true"
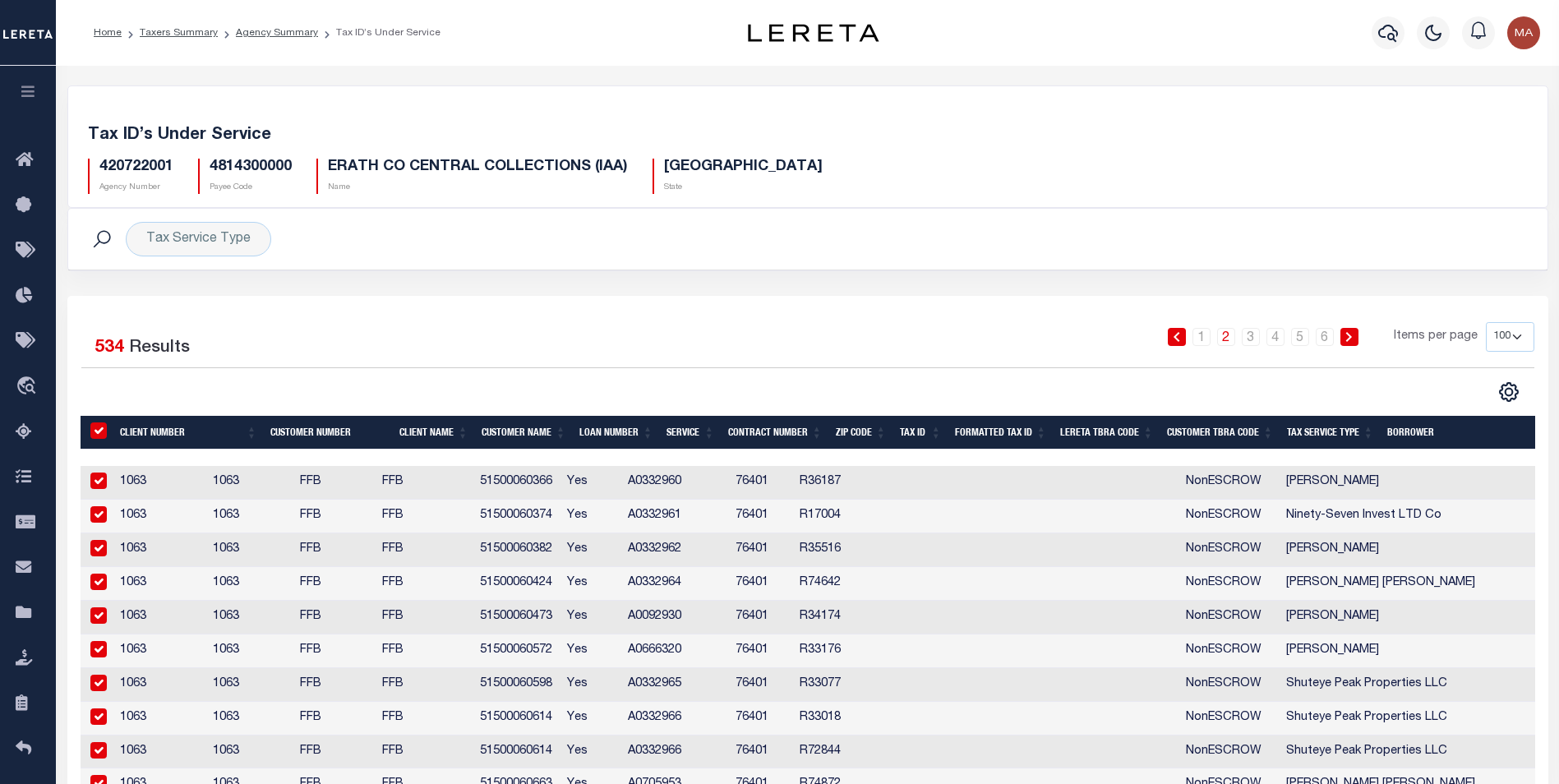
checkbox input "true"
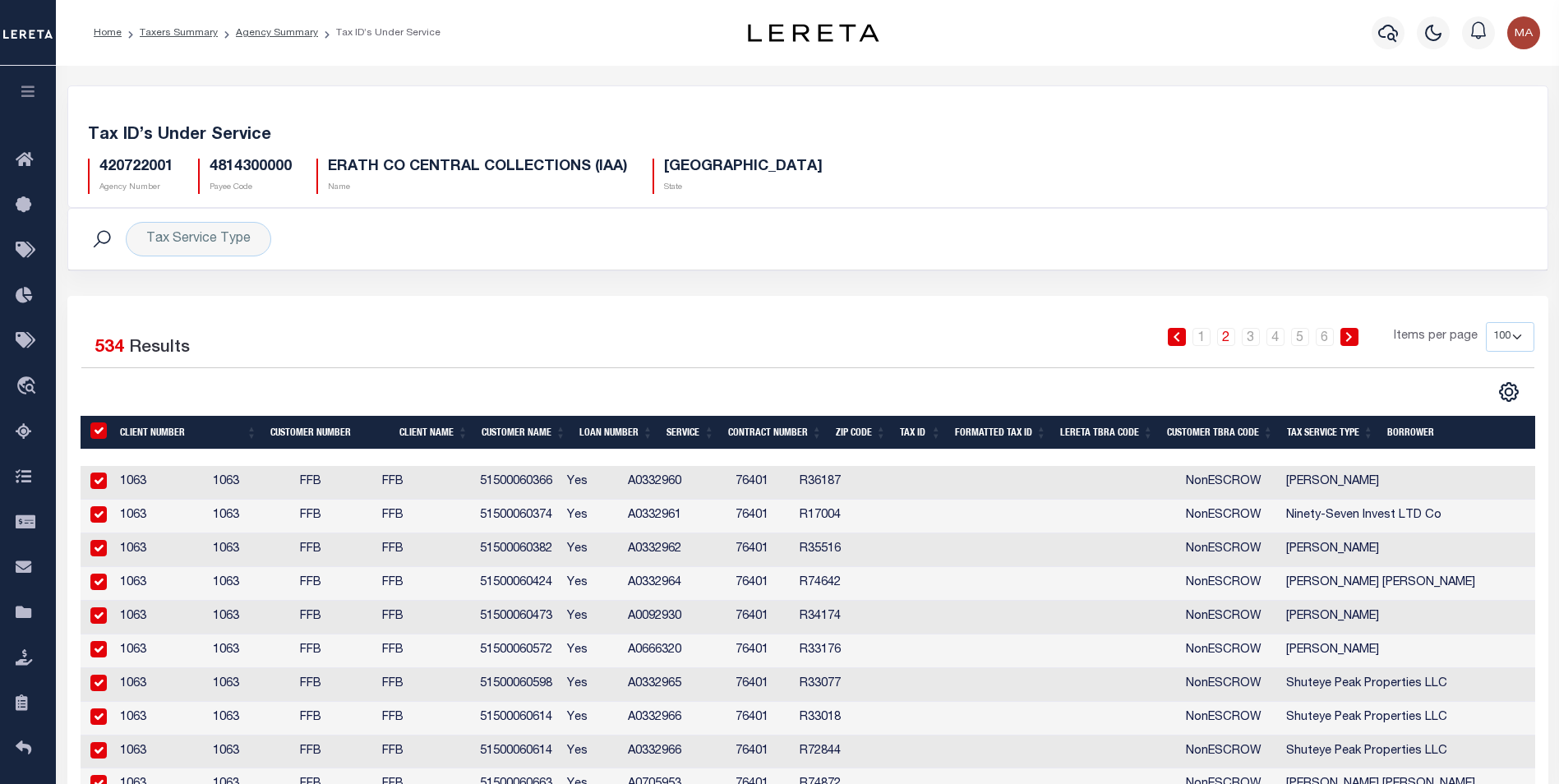
checkbox input "true"
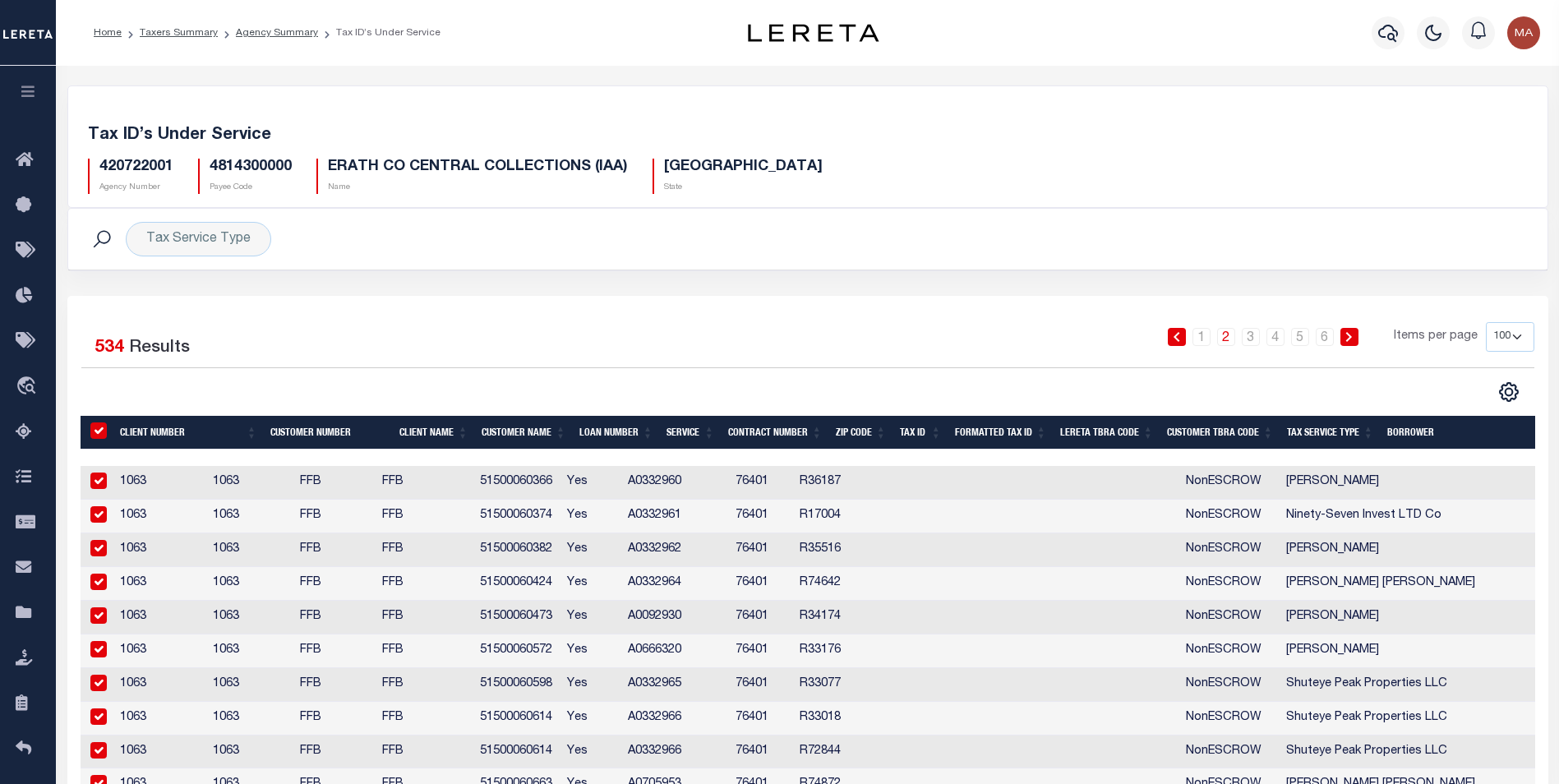
checkbox input "true"
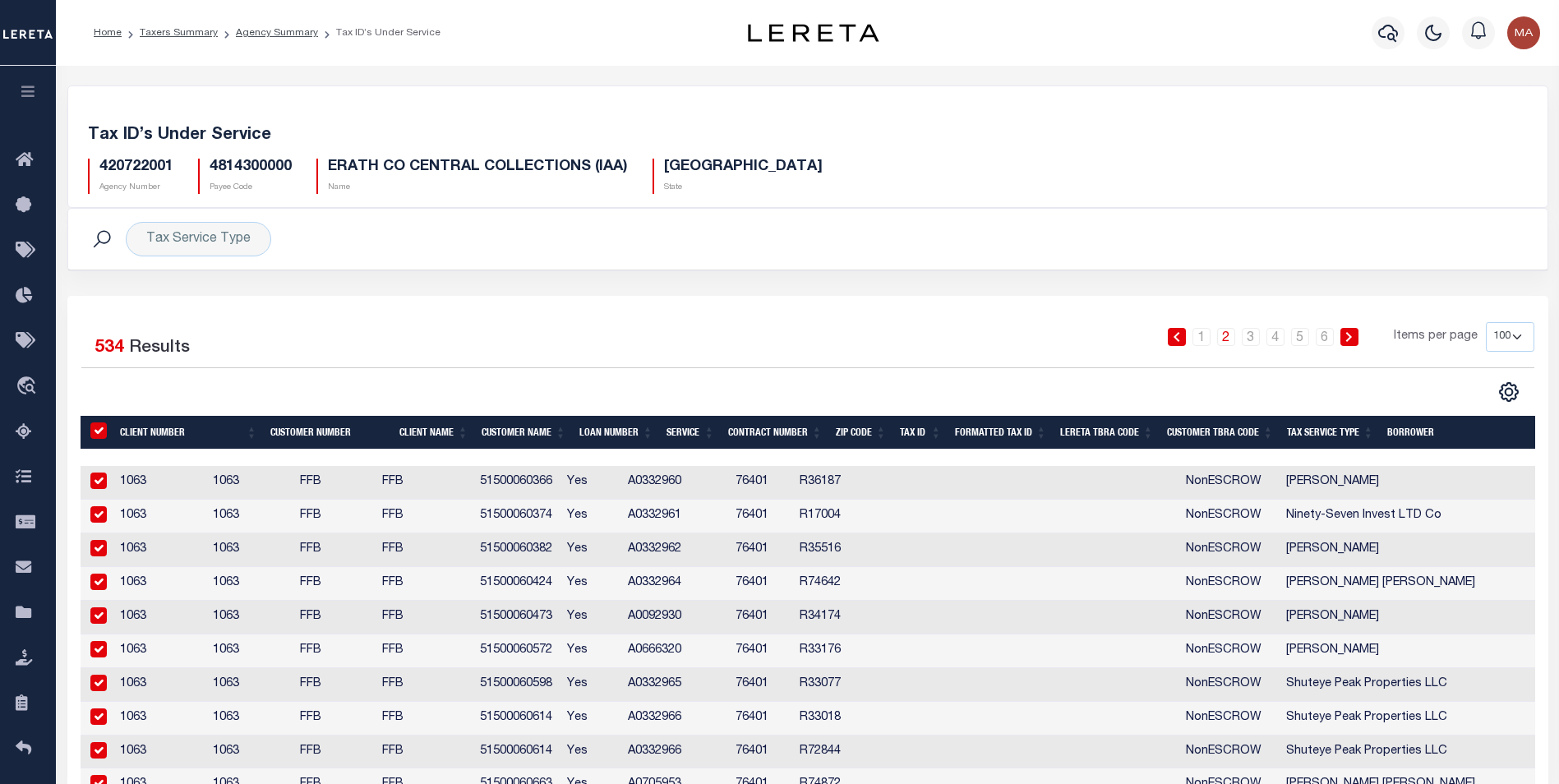
checkbox input "true"
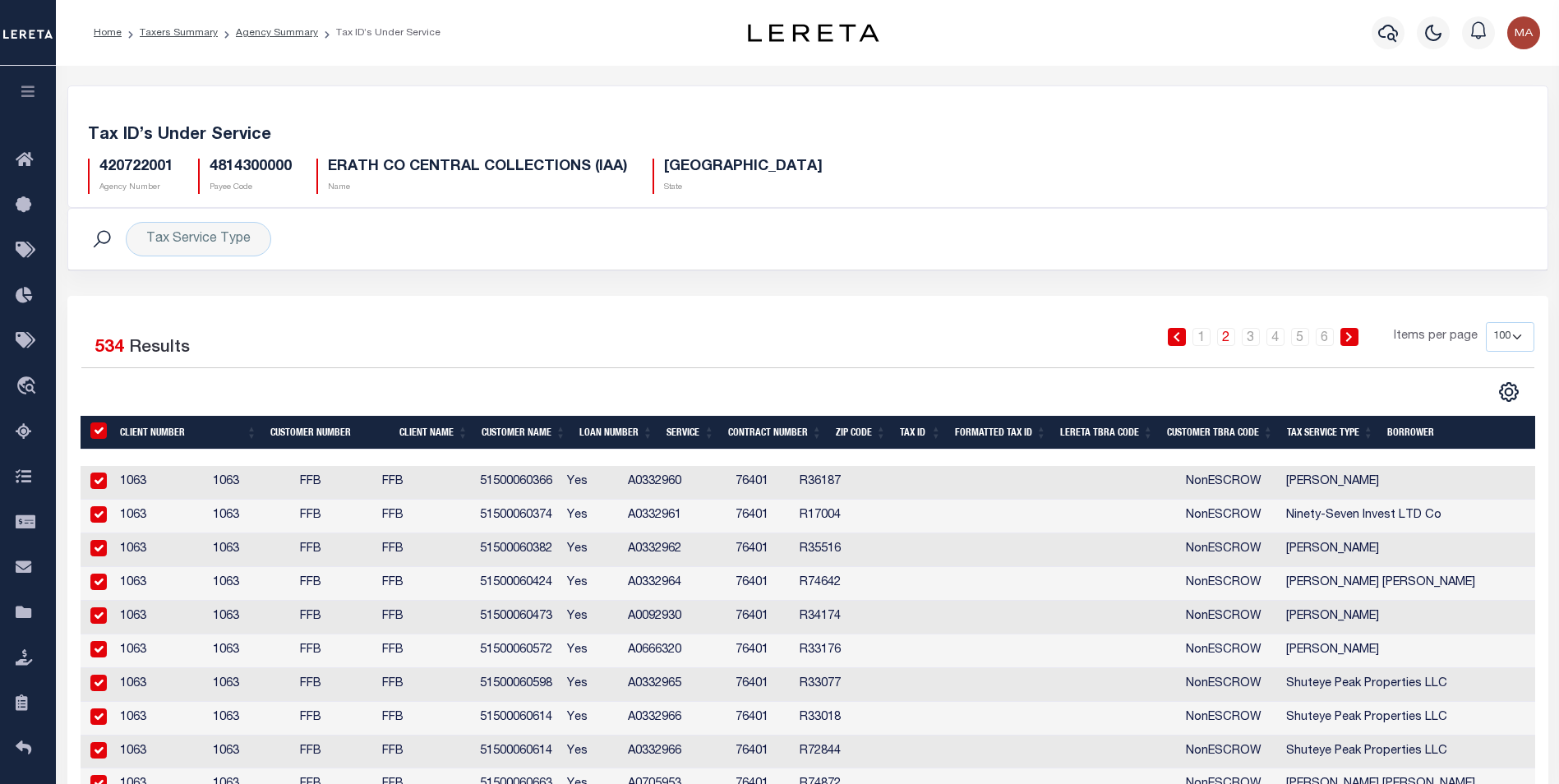
checkbox input "true"
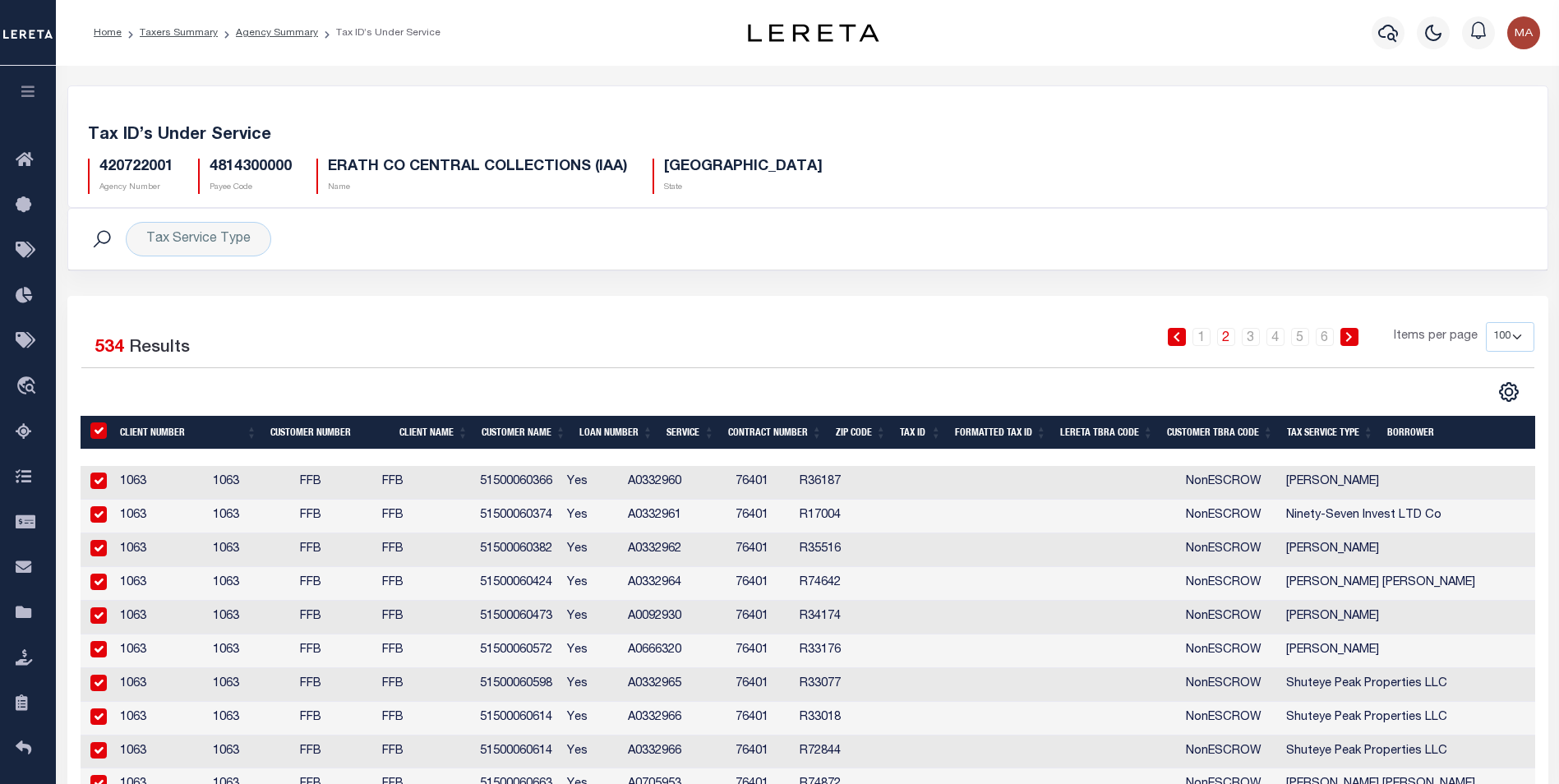
checkbox input "true"
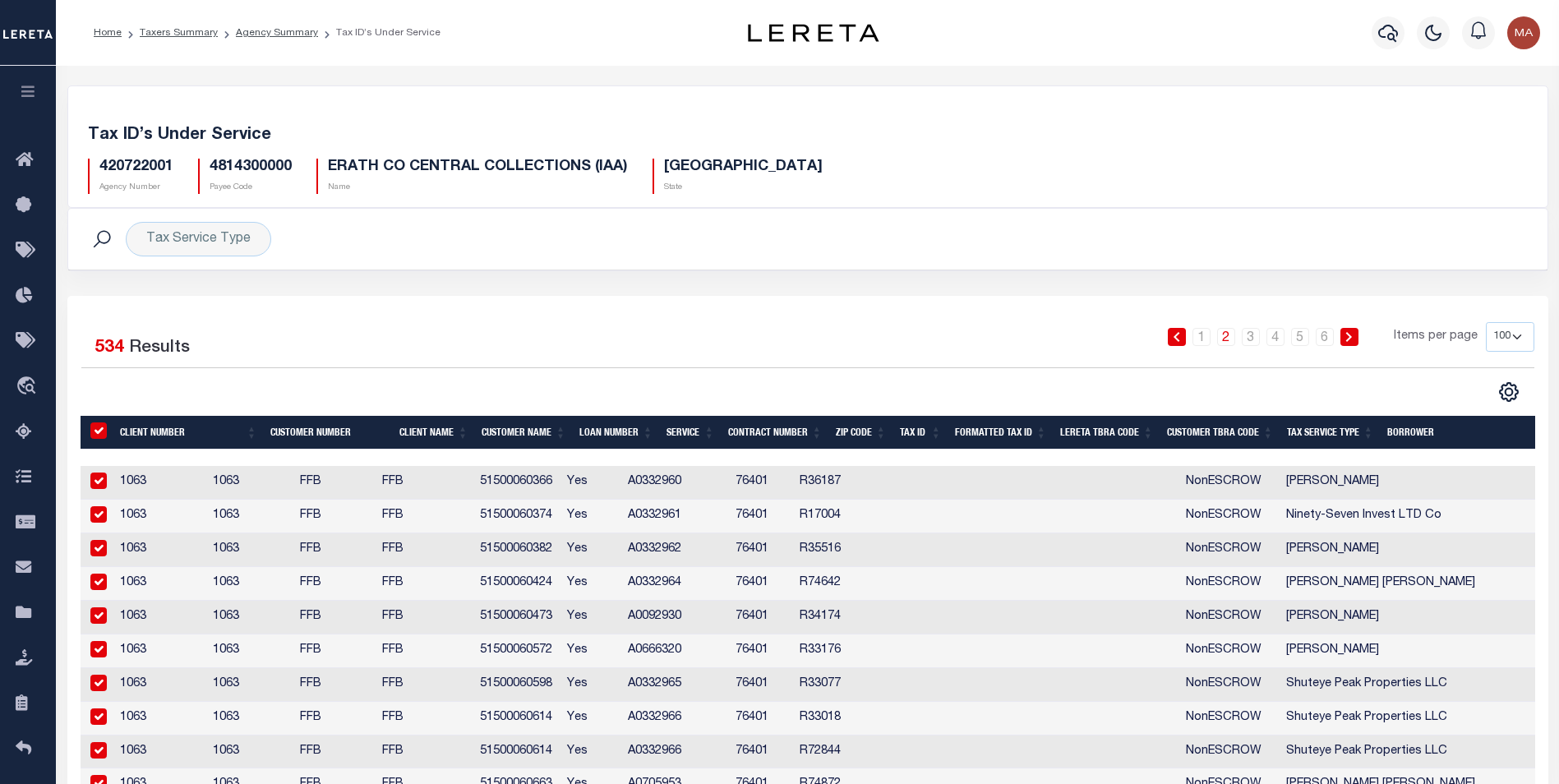
checkbox input "true"
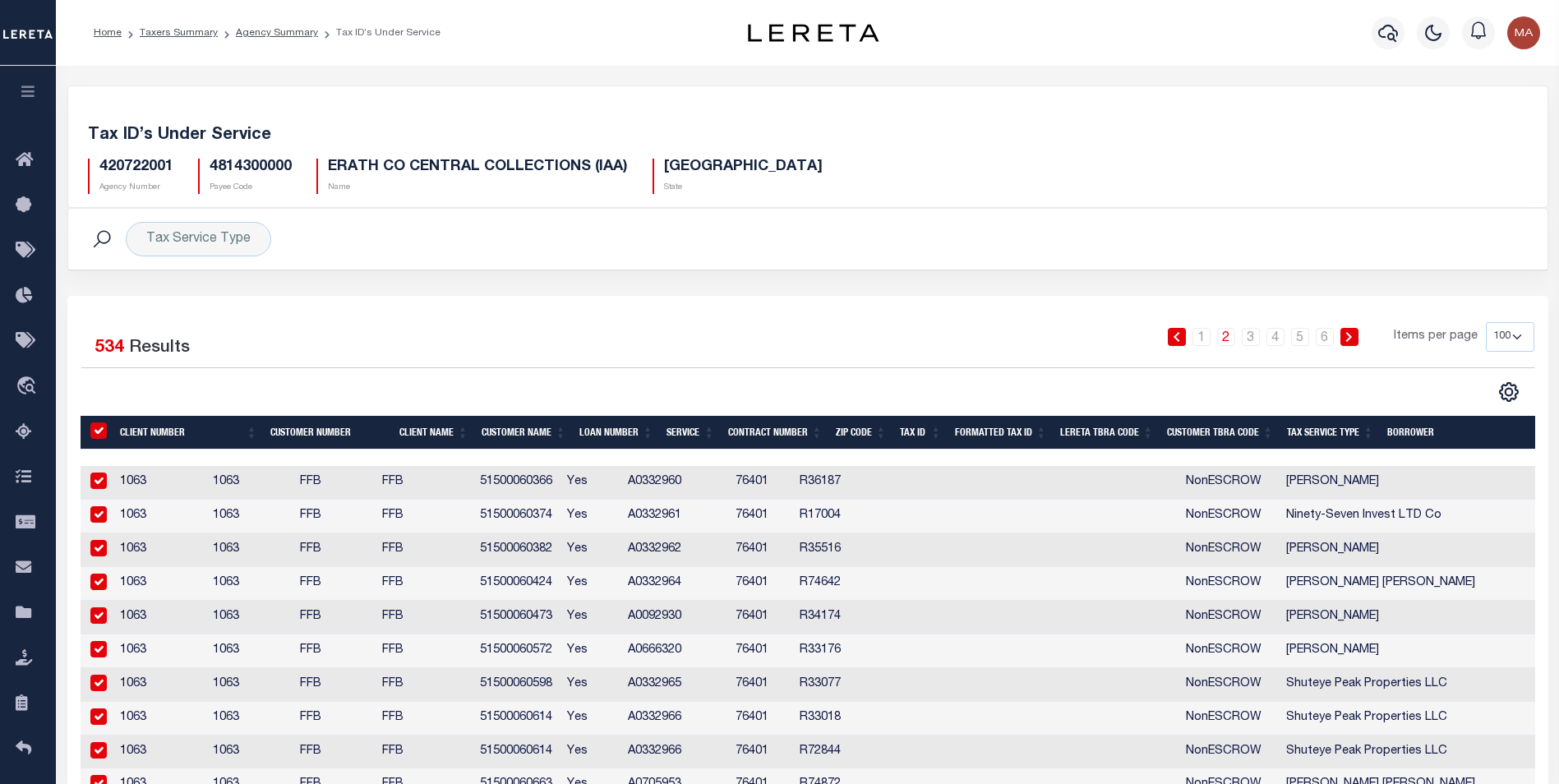
checkbox input "true"
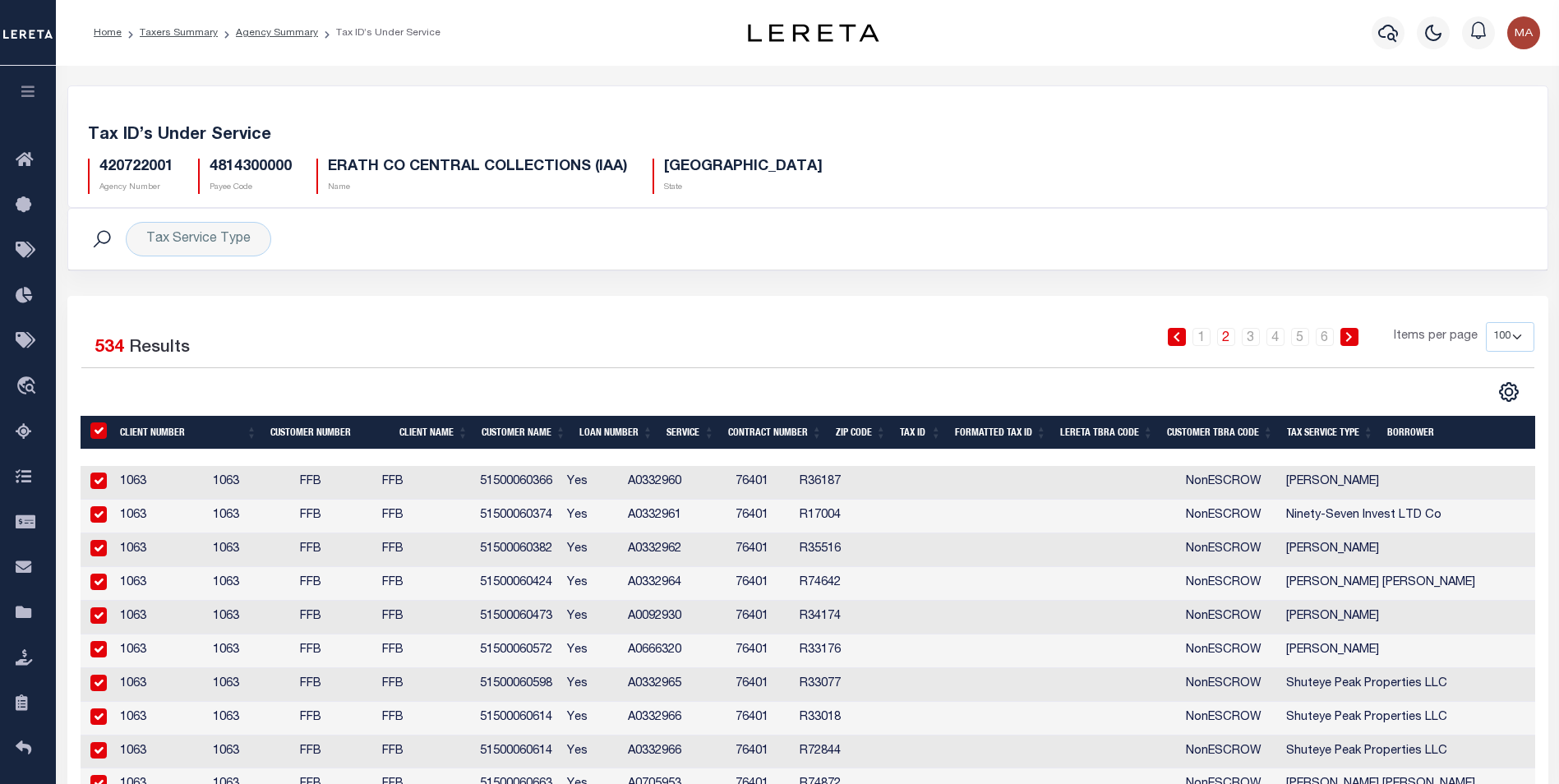
checkbox input "true"
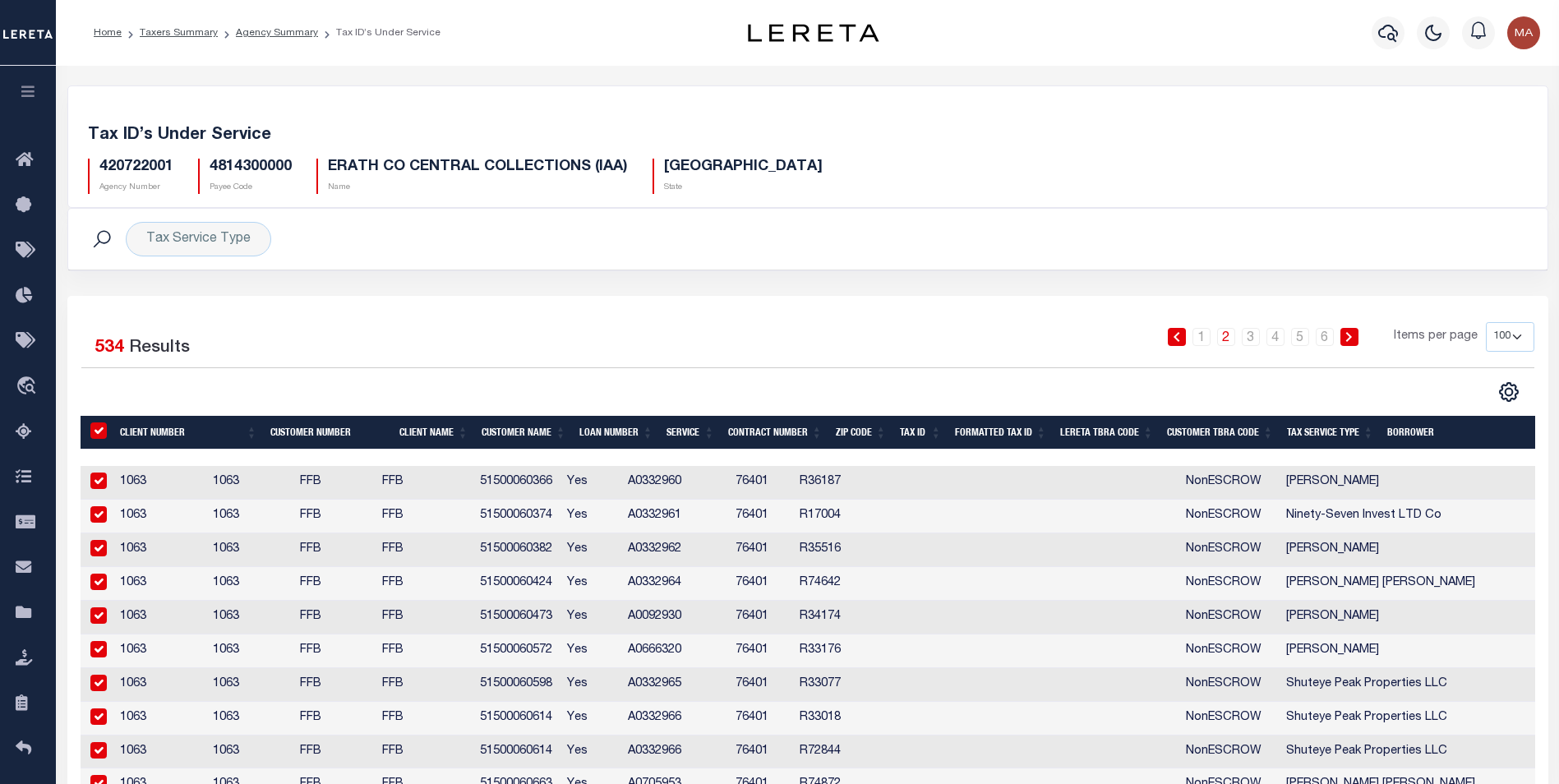
checkbox input "true"
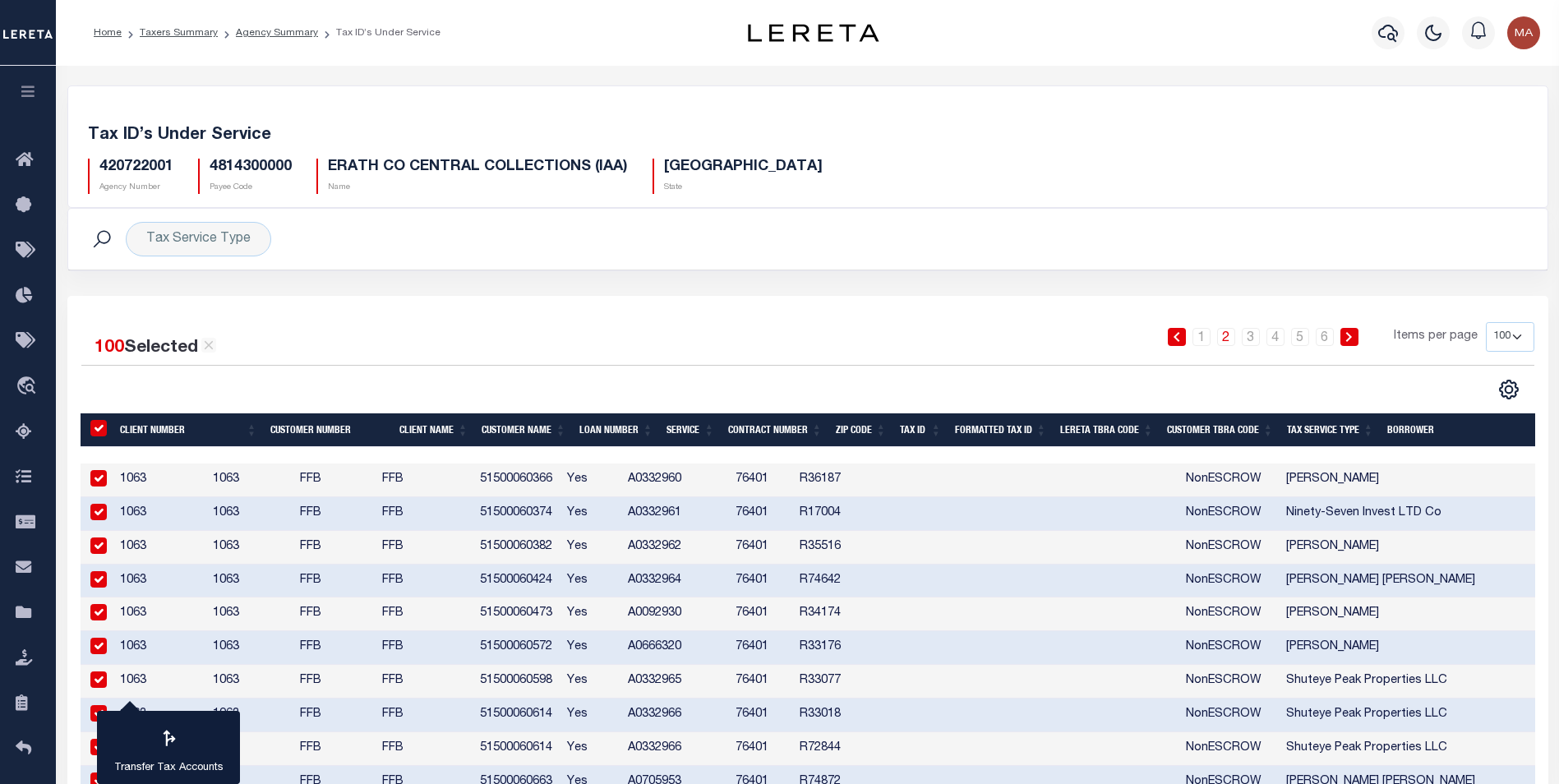
click at [96, 431] on input "&nbsp;" at bounding box center [99, 428] width 17 height 17
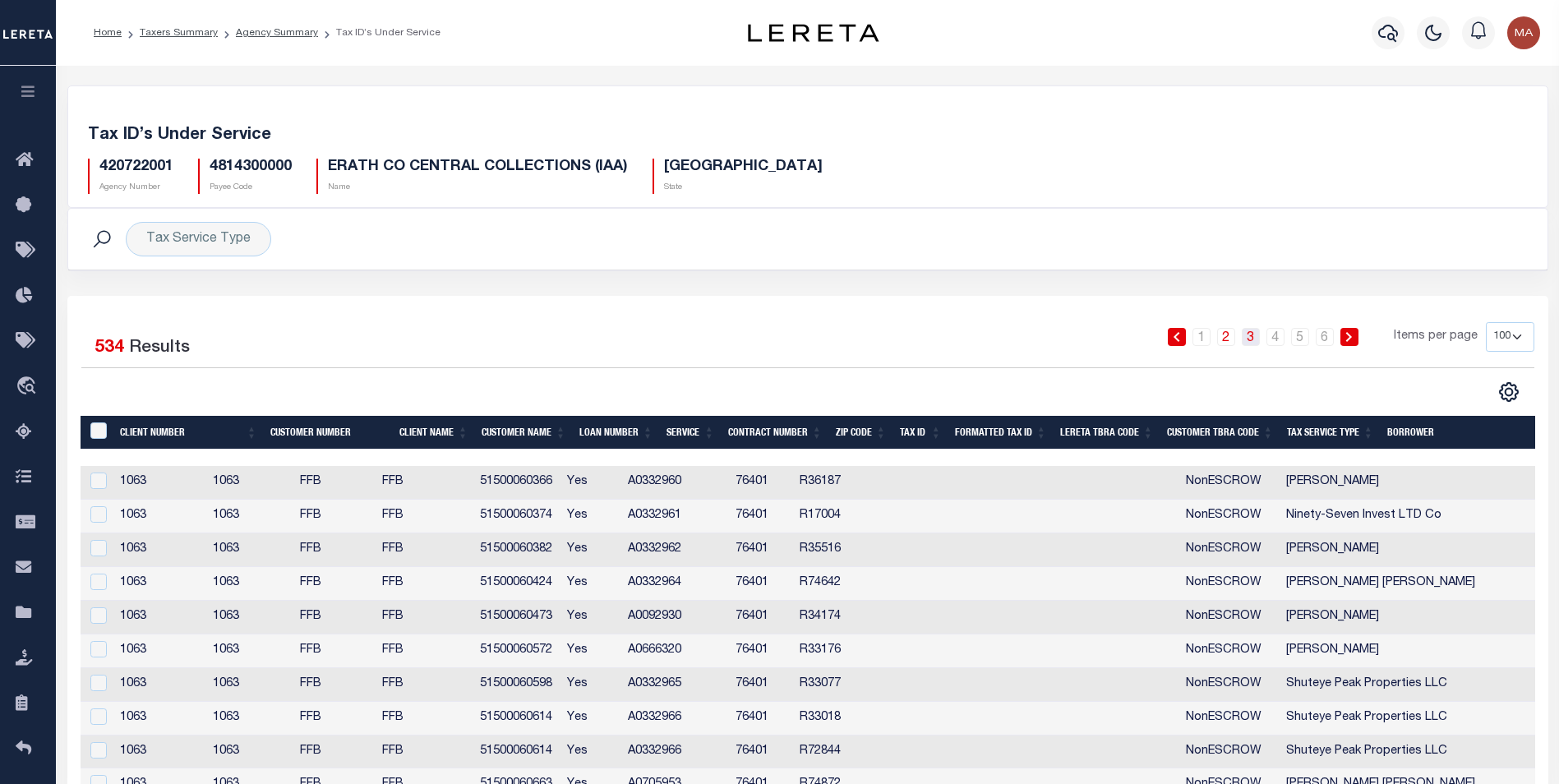
click at [1256, 336] on link "3" at bounding box center [1250, 337] width 19 height 19
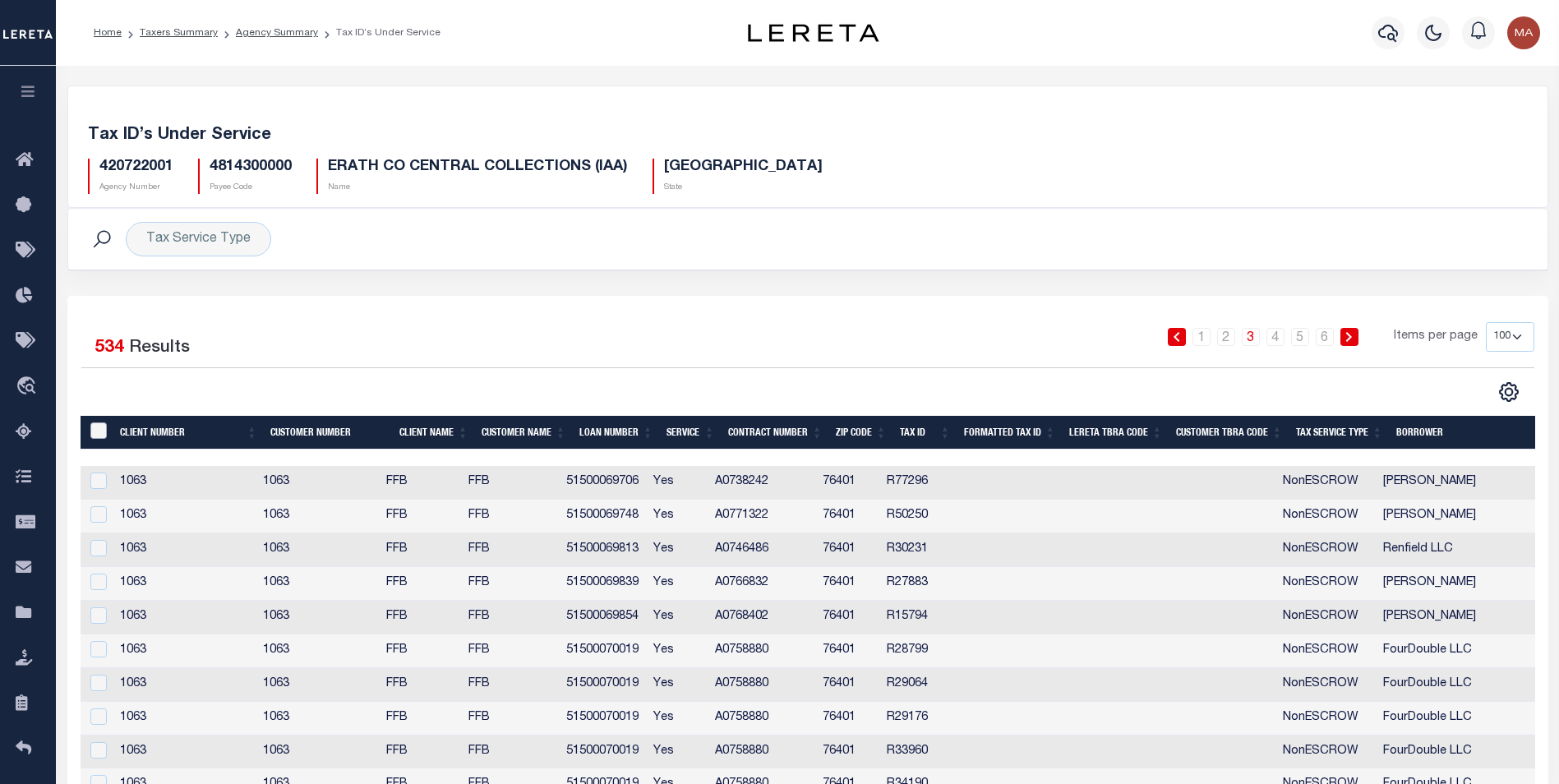
click at [102, 433] on input "&nbsp;" at bounding box center [99, 430] width 17 height 17
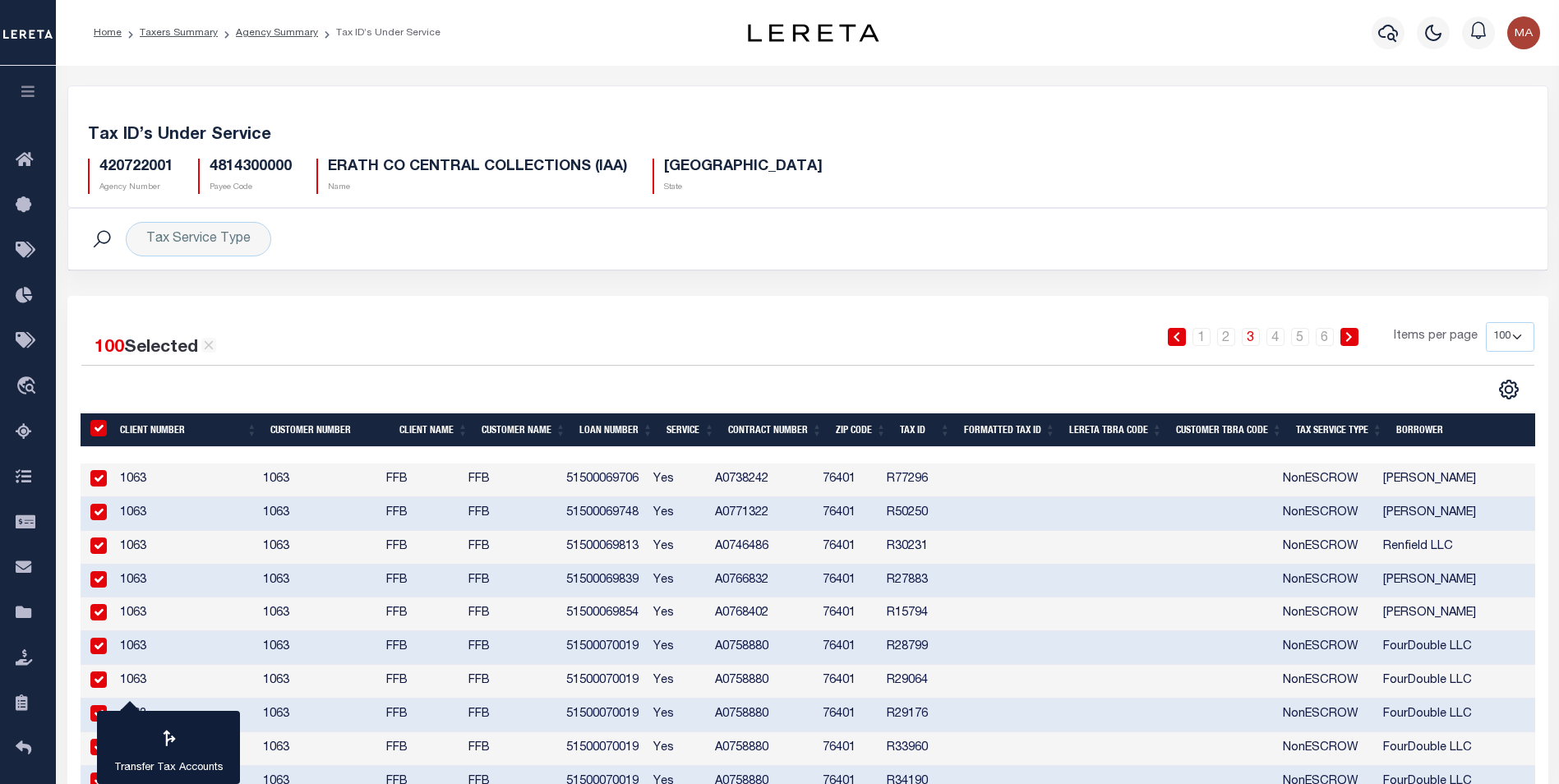
click at [101, 428] on input "&nbsp;" at bounding box center [99, 428] width 17 height 17
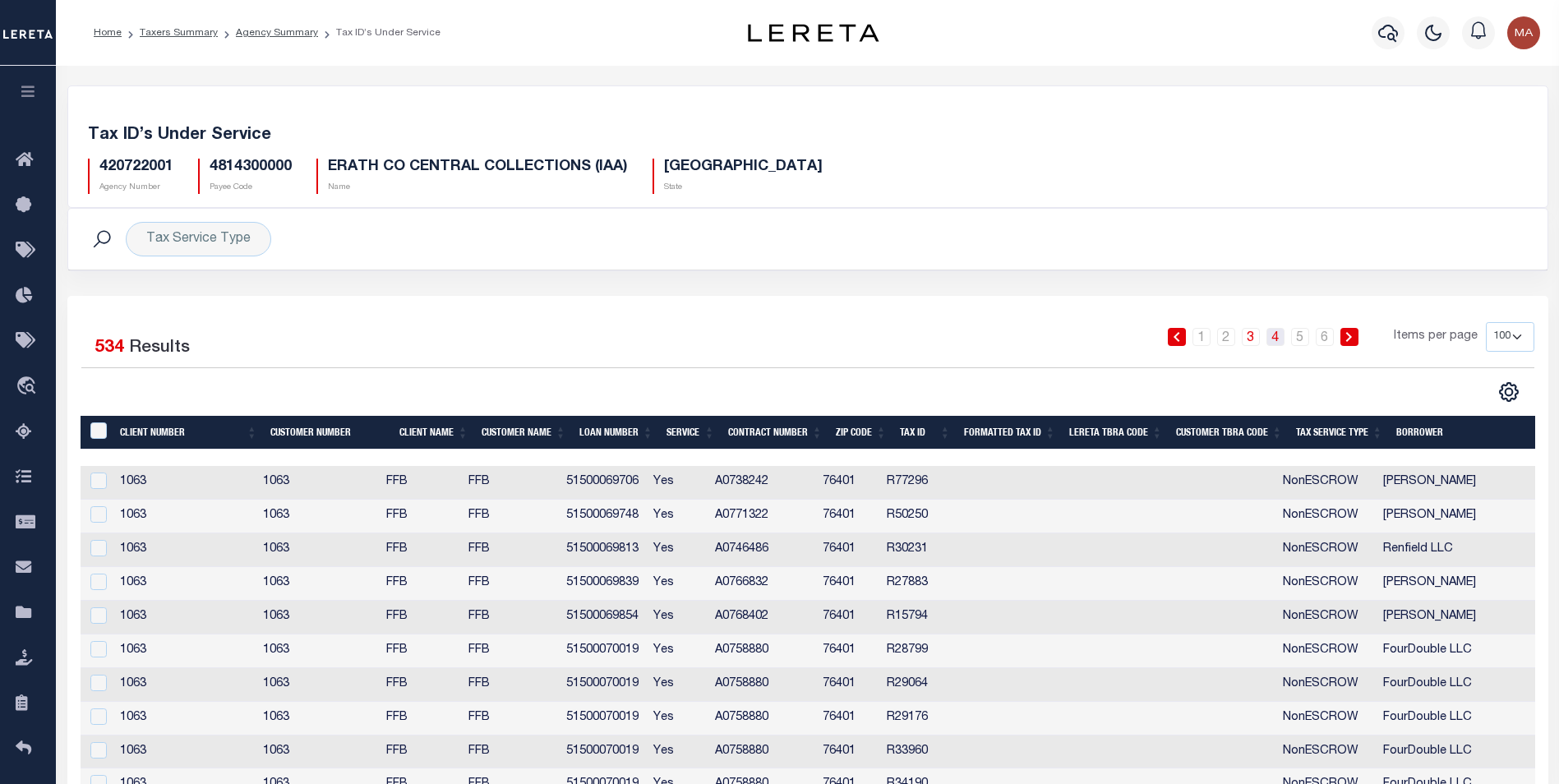
click at [1277, 340] on link "4" at bounding box center [1276, 337] width 19 height 19
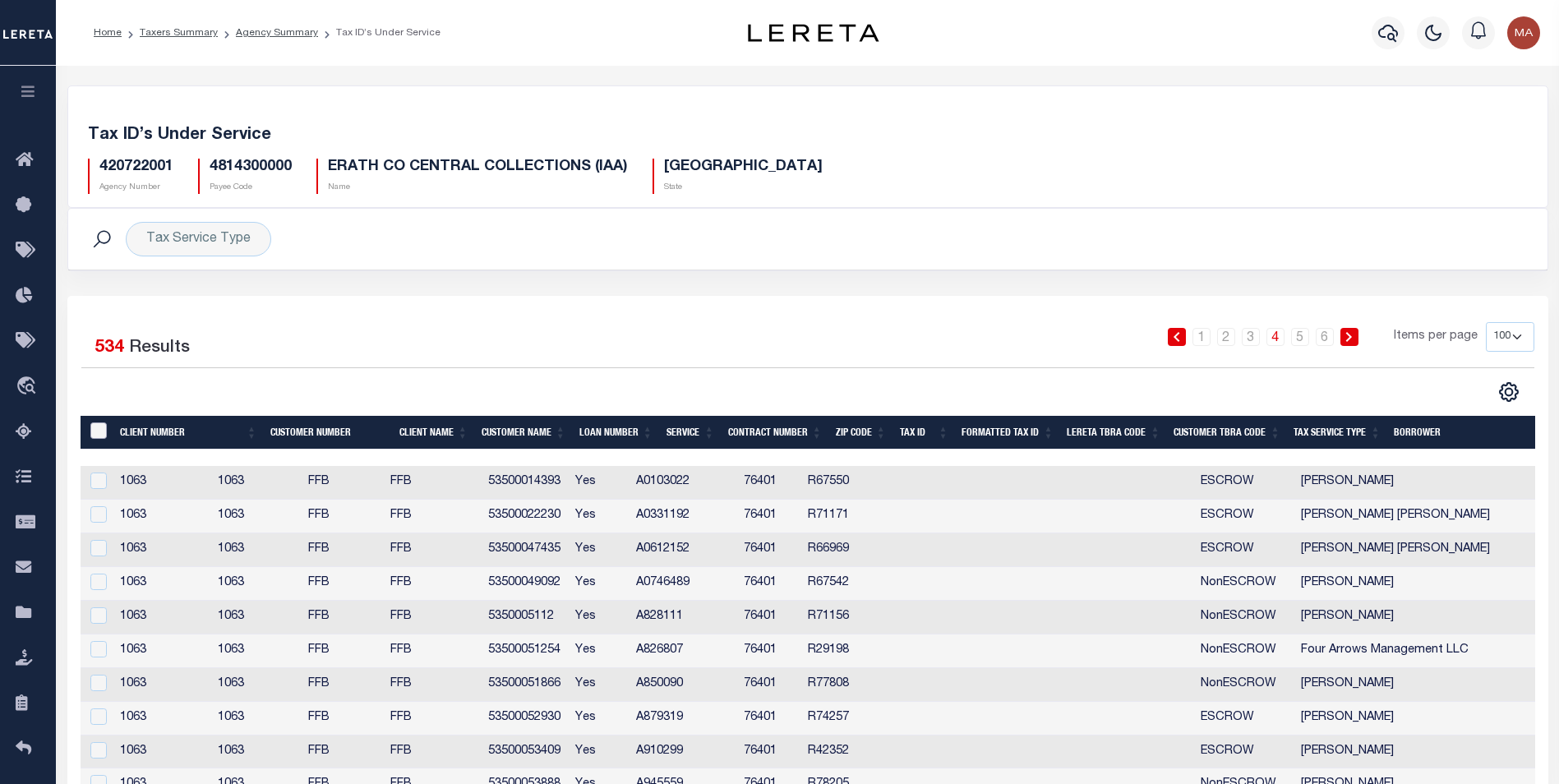
click at [100, 433] on input "&nbsp;" at bounding box center [99, 430] width 17 height 17
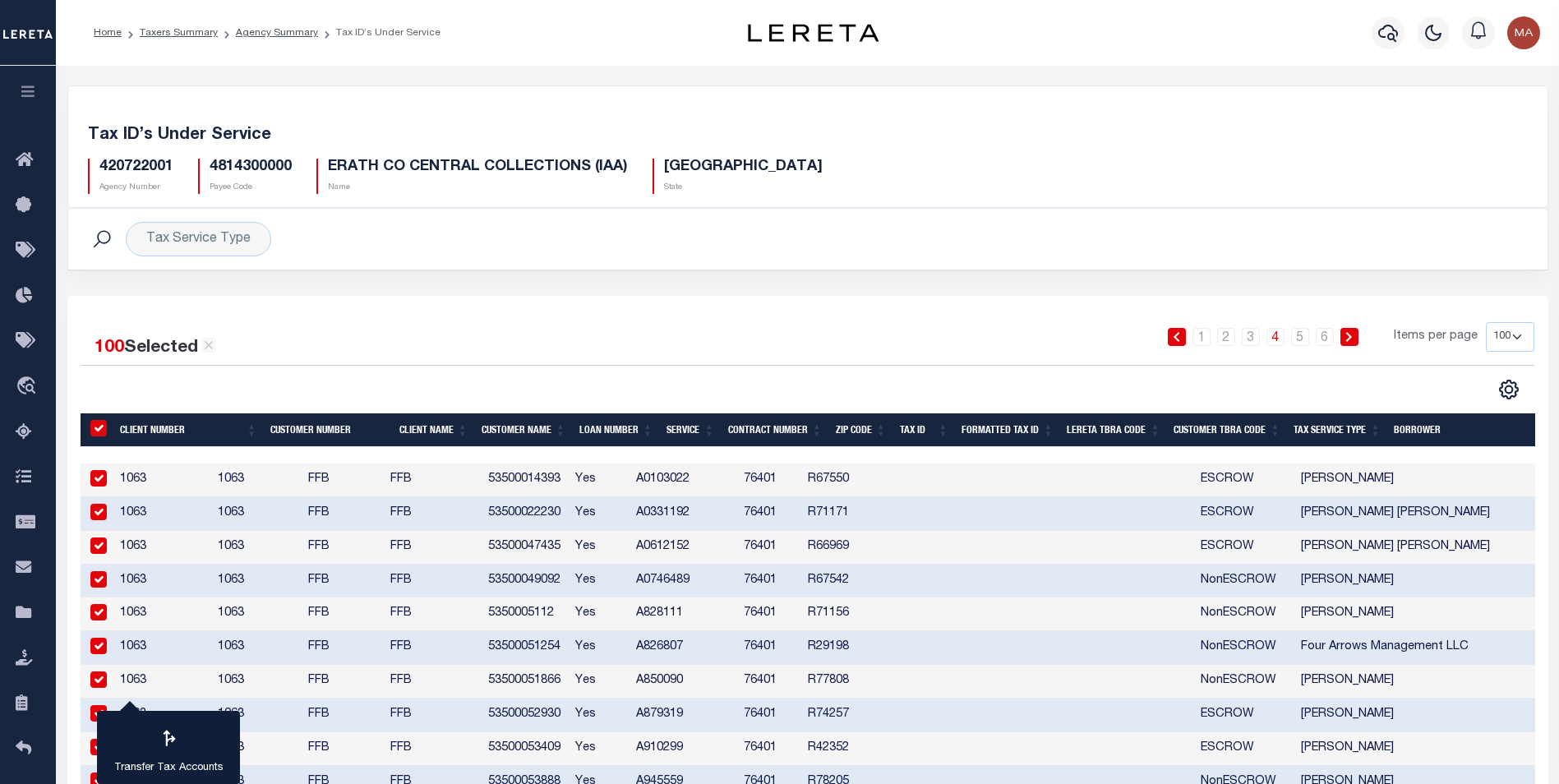
click at [101, 427] on input "&nbsp;" at bounding box center [99, 428] width 17 height 17
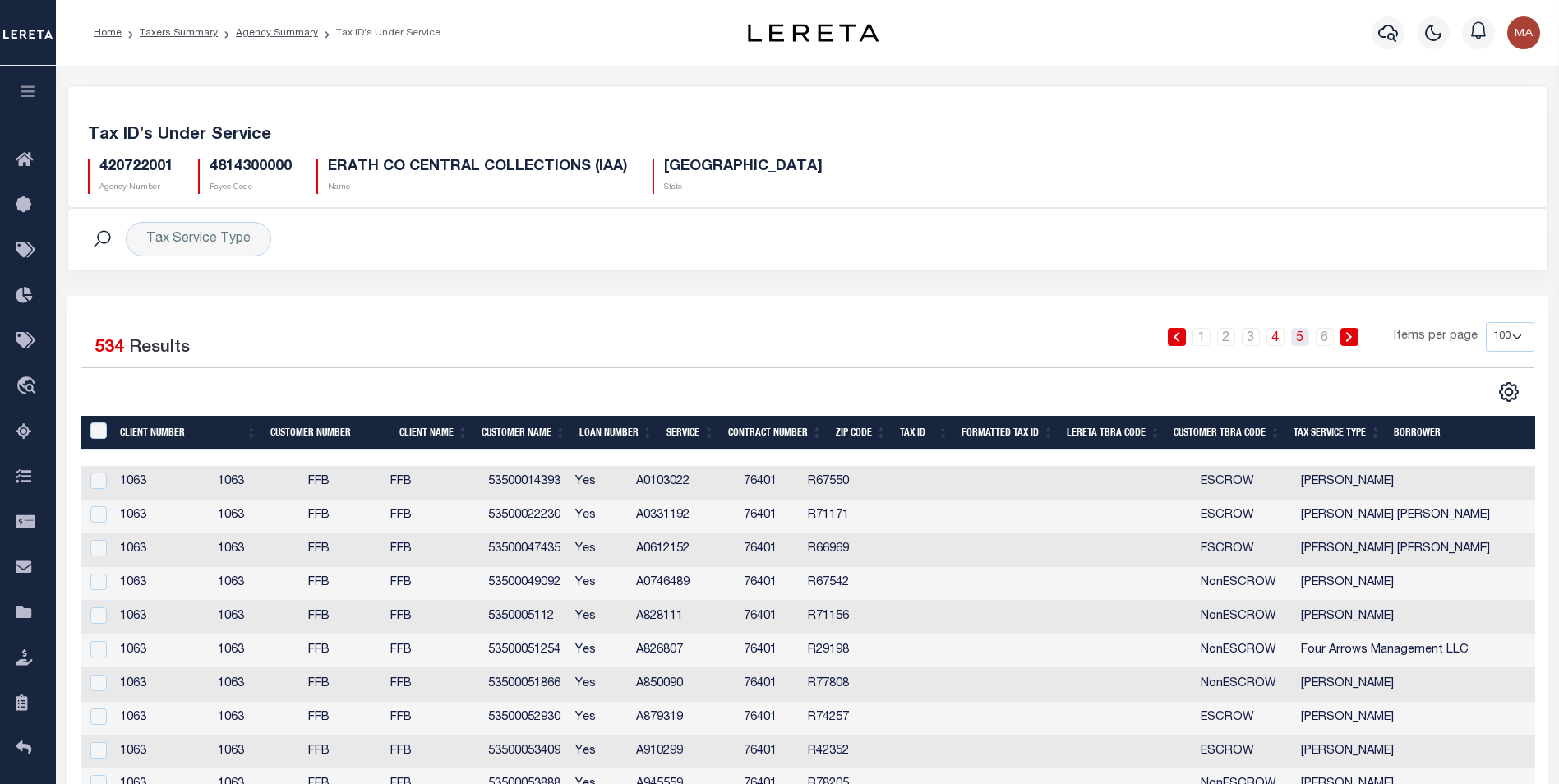
click at [1301, 342] on link "5" at bounding box center [1300, 337] width 19 height 19
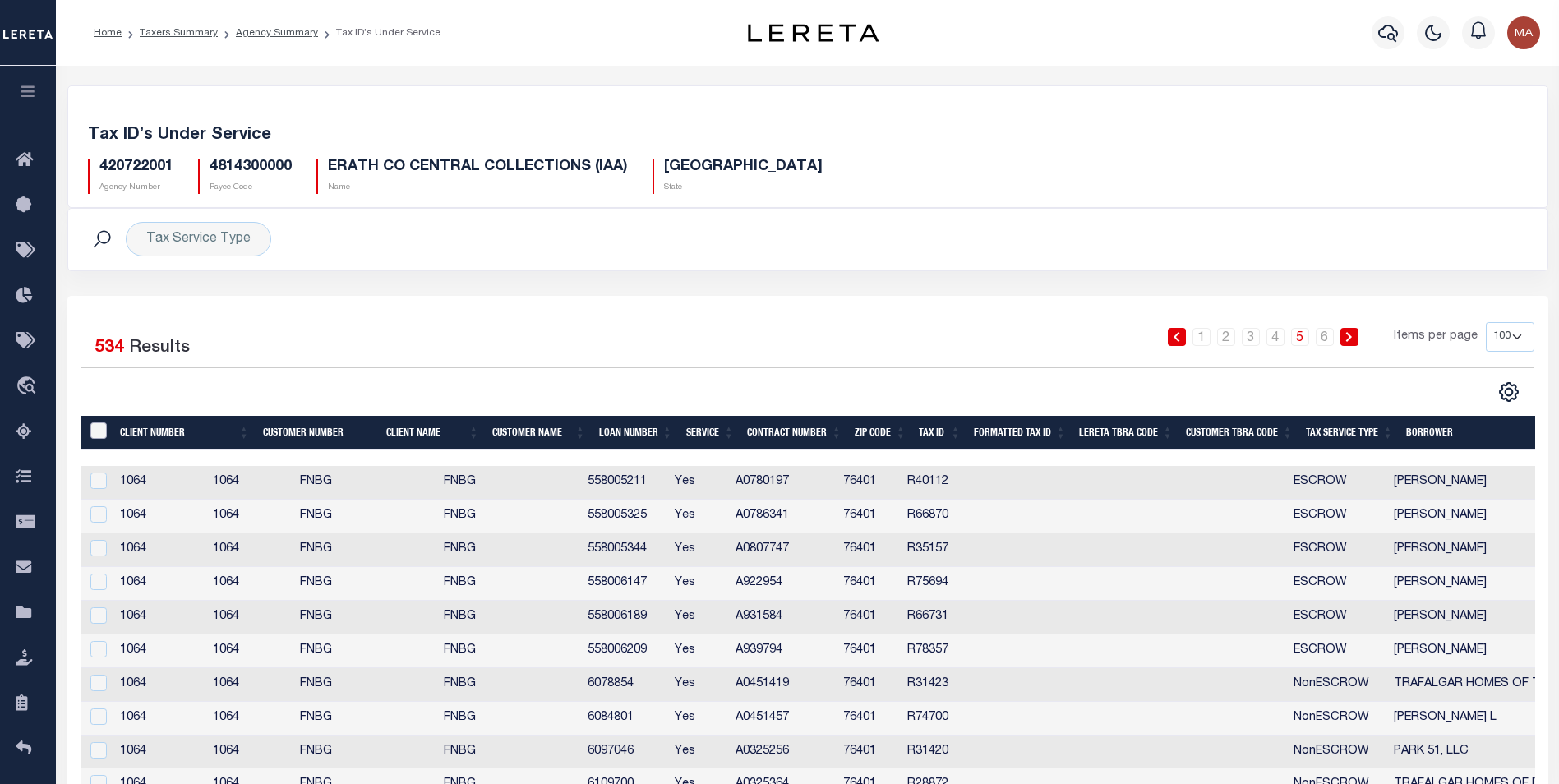
click at [101, 430] on input "&nbsp;" at bounding box center [99, 430] width 17 height 17
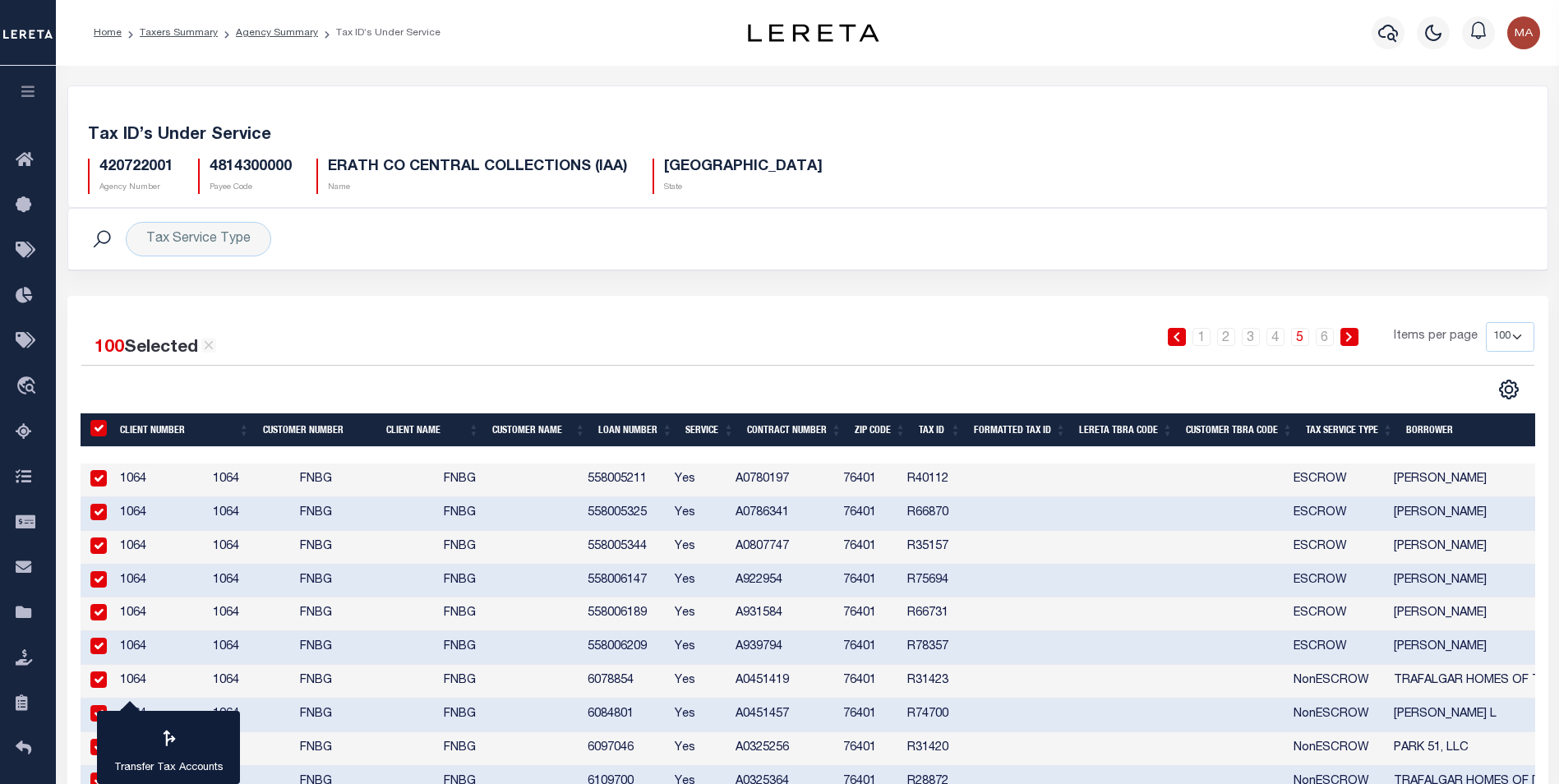
click at [105, 429] on input "&nbsp;" at bounding box center [99, 428] width 17 height 17
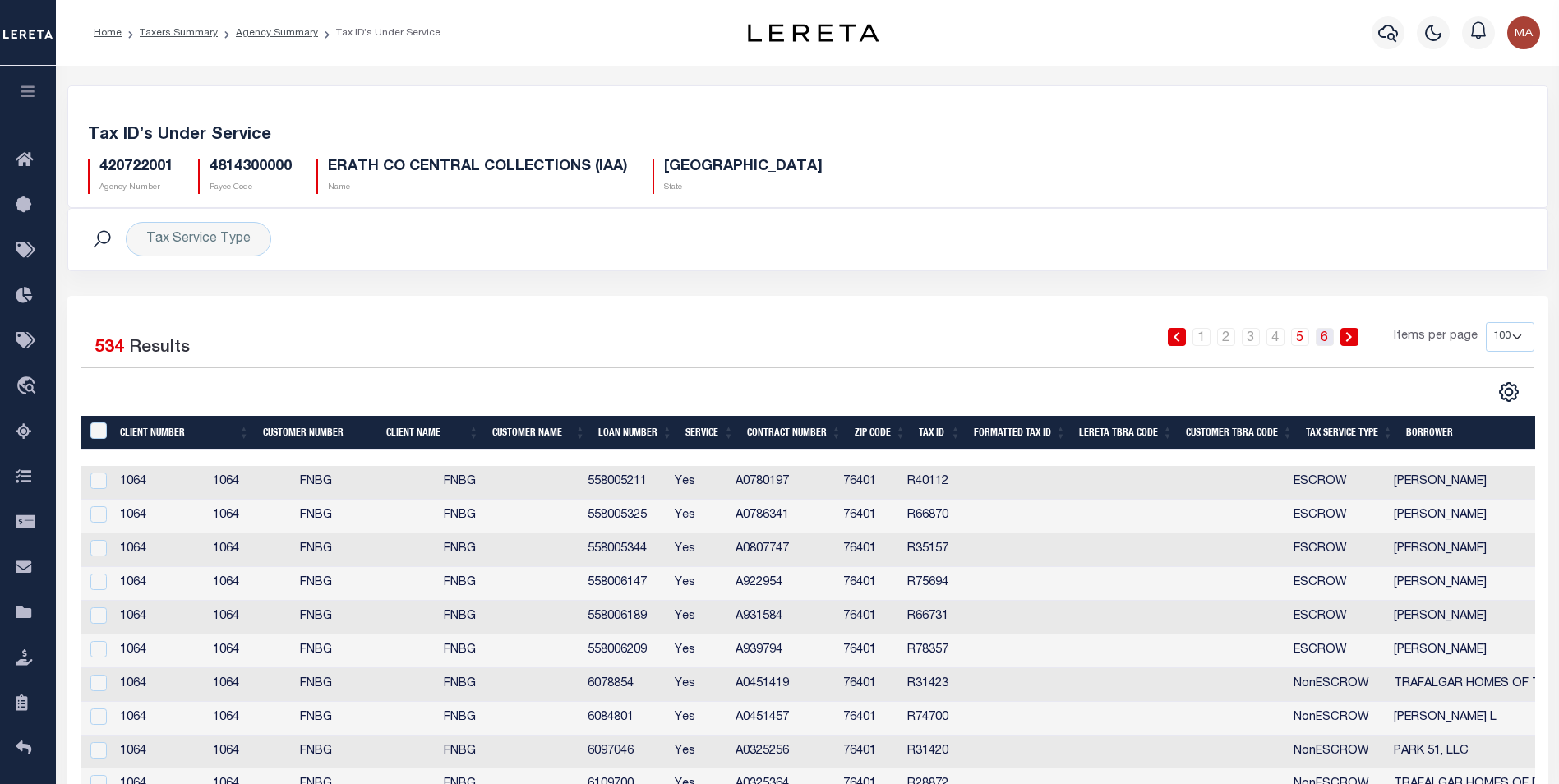
click at [1328, 345] on link "6" at bounding box center [1325, 337] width 19 height 19
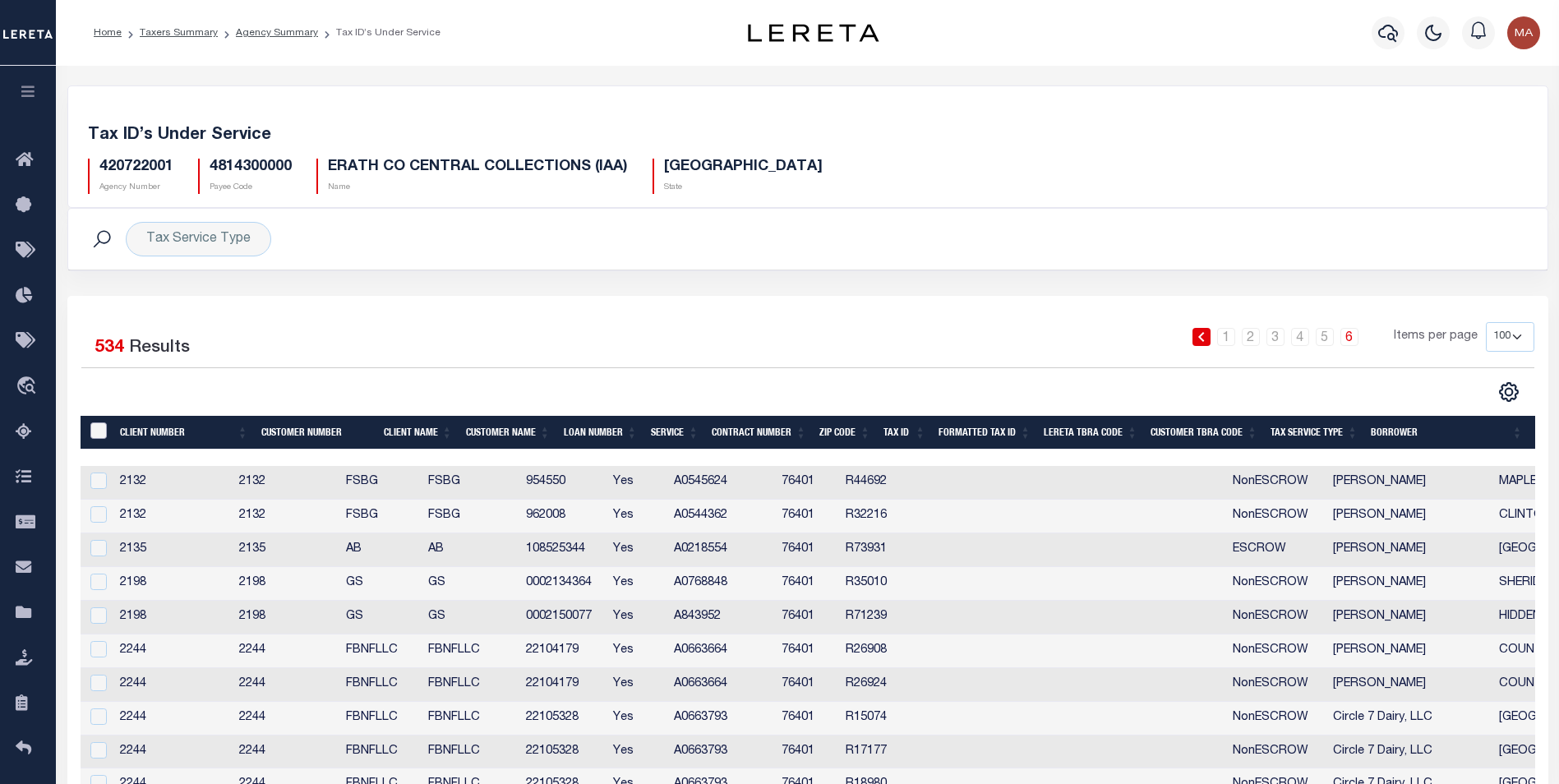
click at [100, 433] on input "&nbsp;" at bounding box center [99, 430] width 17 height 17
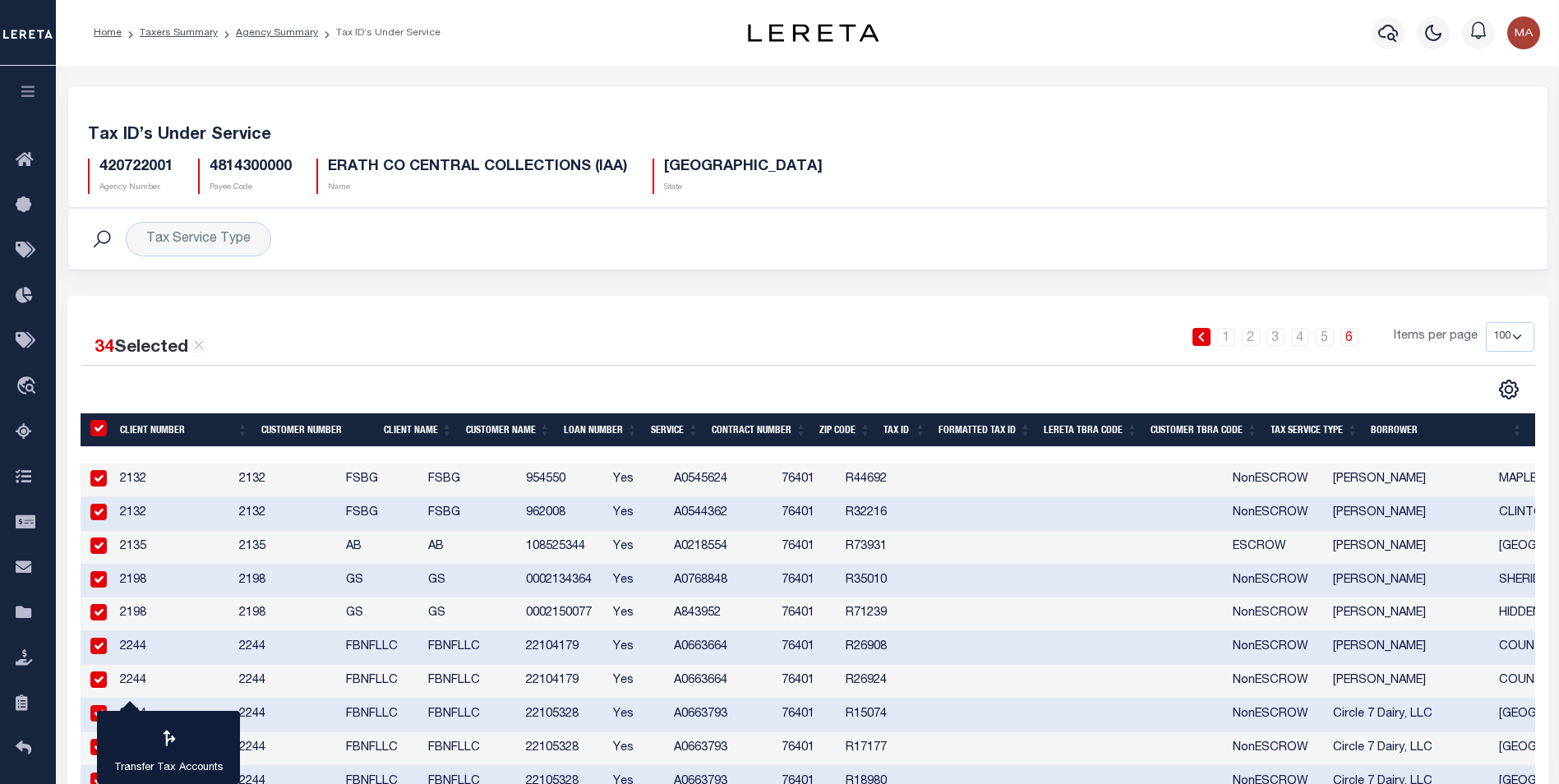
click at [100, 434] on input "&nbsp;" at bounding box center [99, 428] width 17 height 17
